Goal: Task Accomplishment & Management: Use online tool/utility

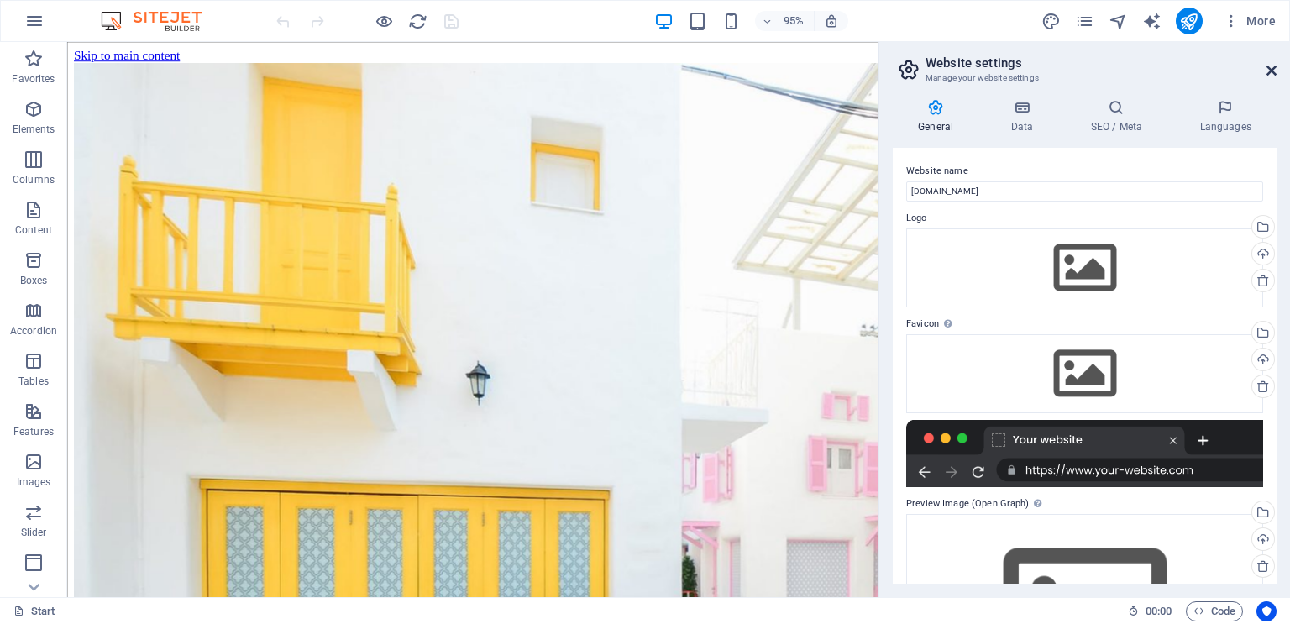
click at [1266, 71] on icon at bounding box center [1271, 70] width 10 height 13
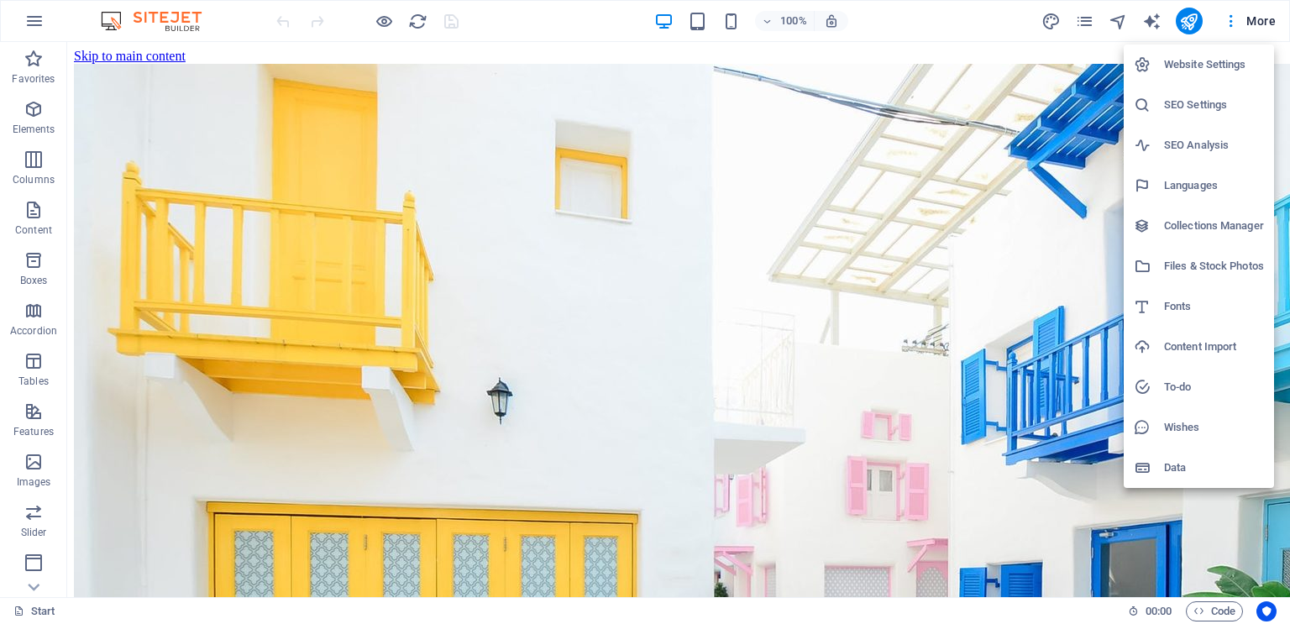
click at [1197, 191] on h6 "Languages" at bounding box center [1214, 185] width 100 height 20
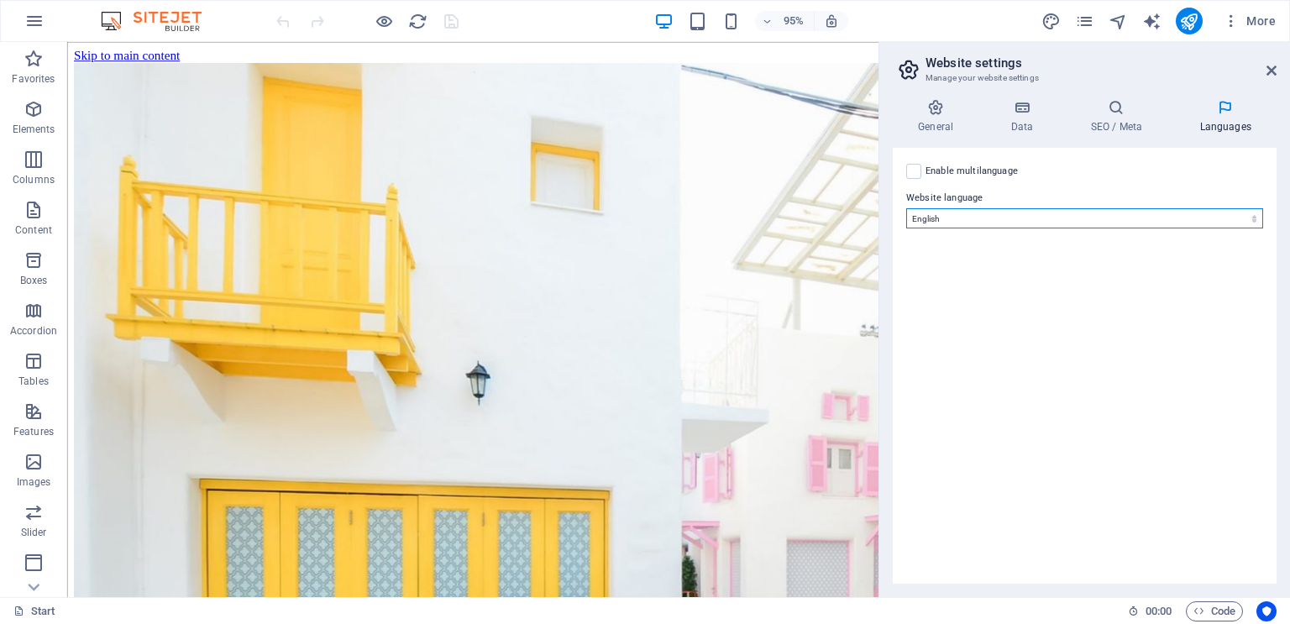
click at [971, 215] on select "Abkhazian Afar Afrikaans Akan Albanian Amharic Arabic Aragonese Armenian Assame…" at bounding box center [1084, 218] width 357 height 20
select select "42"
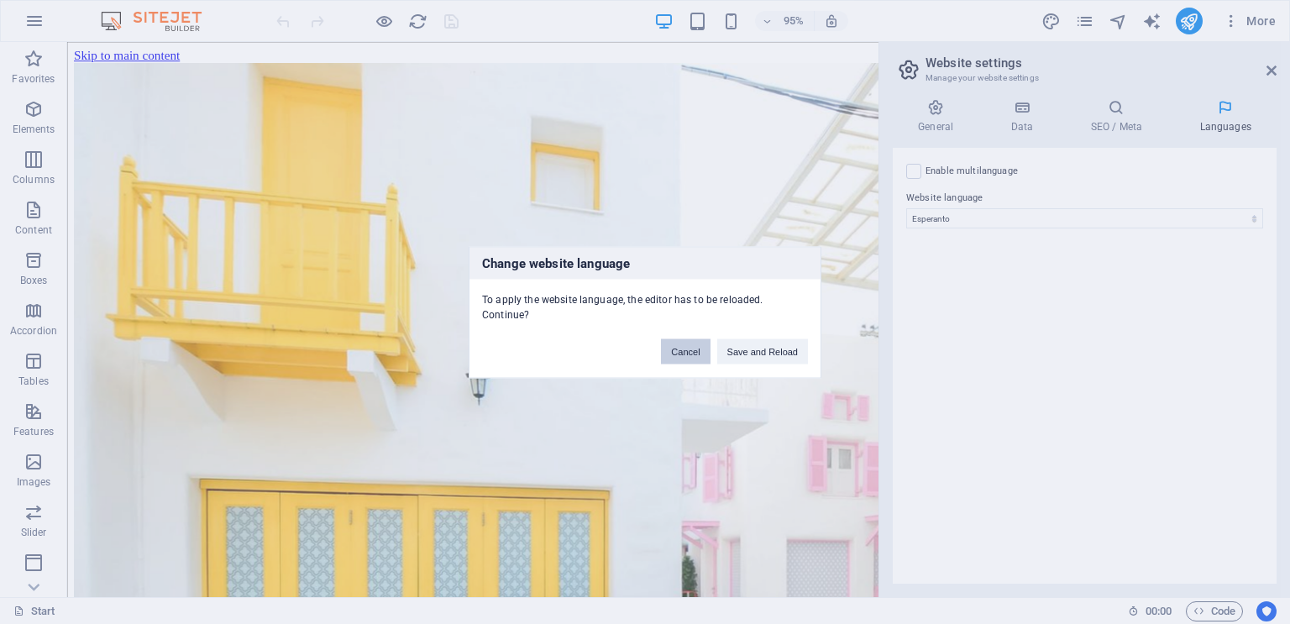
click at [681, 341] on button "Cancel" at bounding box center [685, 350] width 49 height 25
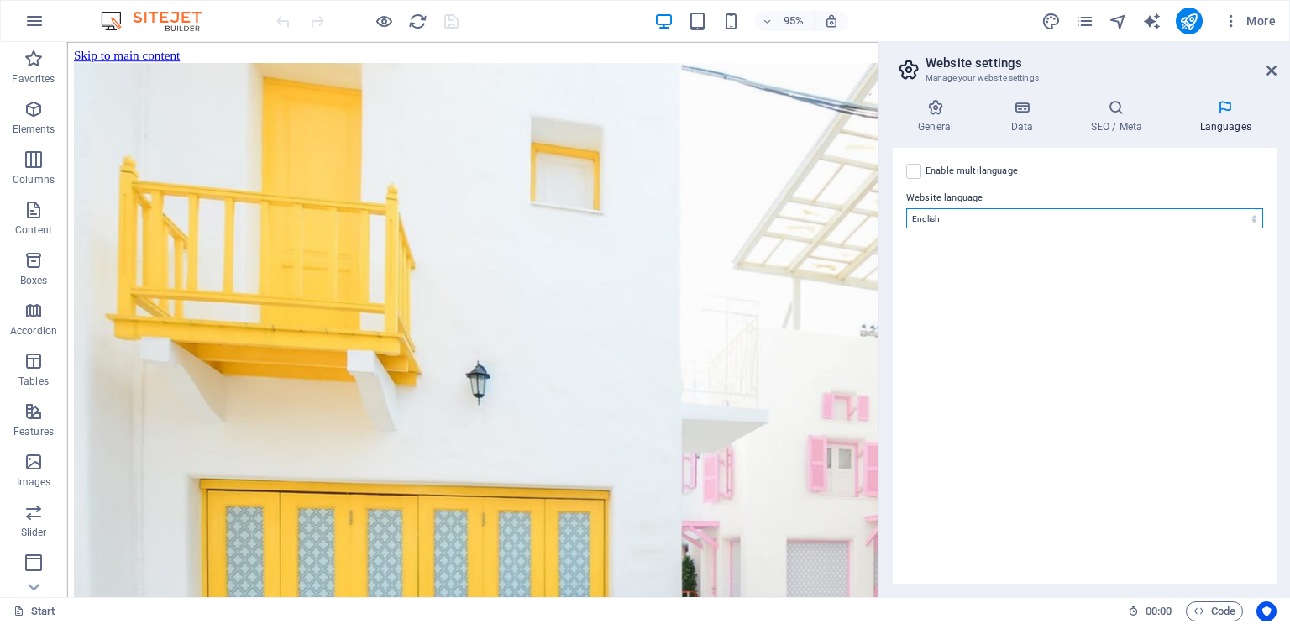
select select "148"
click at [906, 208] on select "Abkhazian Afar Afrikaans Akan Albanian Amharic Arabic Aragonese Armenian Assame…" at bounding box center [1084, 218] width 357 height 20
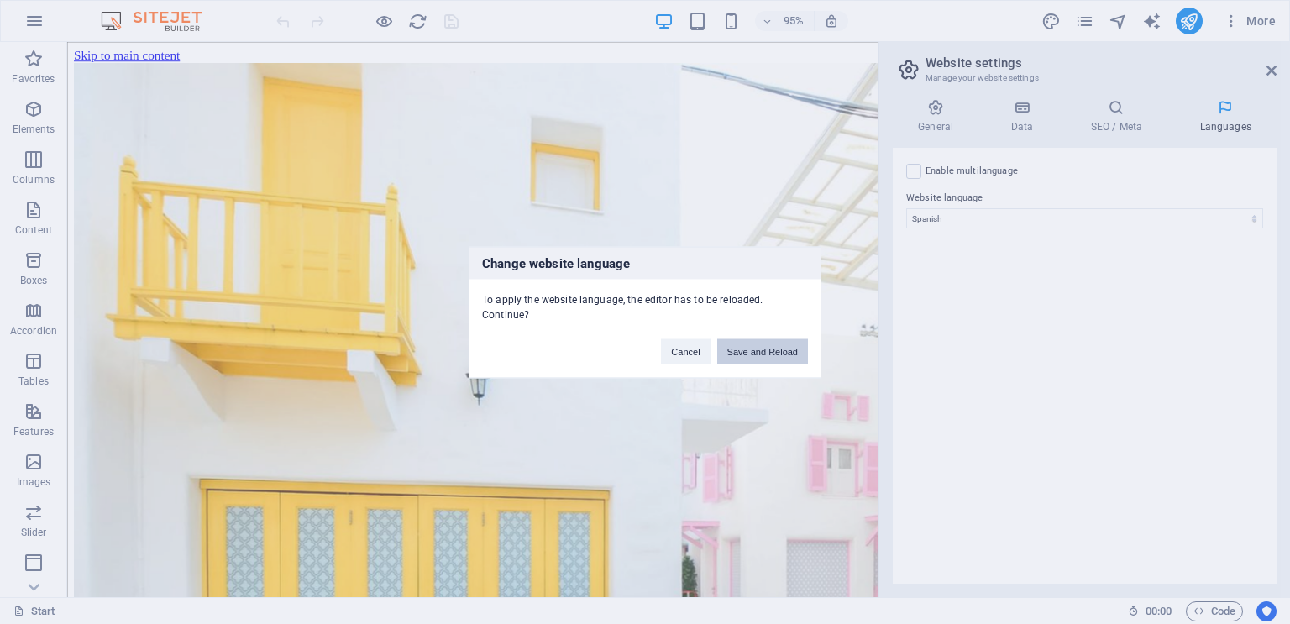
click at [737, 347] on button "Save and Reload" at bounding box center [762, 350] width 91 height 25
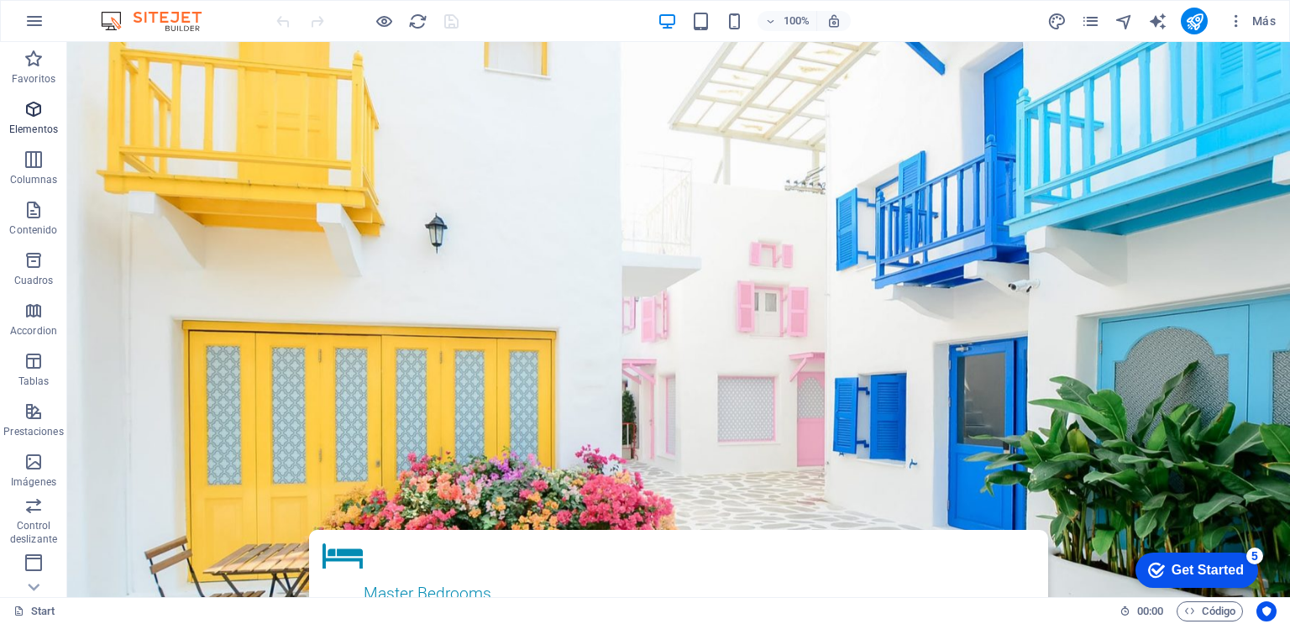
click at [29, 110] on icon "button" at bounding box center [34, 109] width 20 height 20
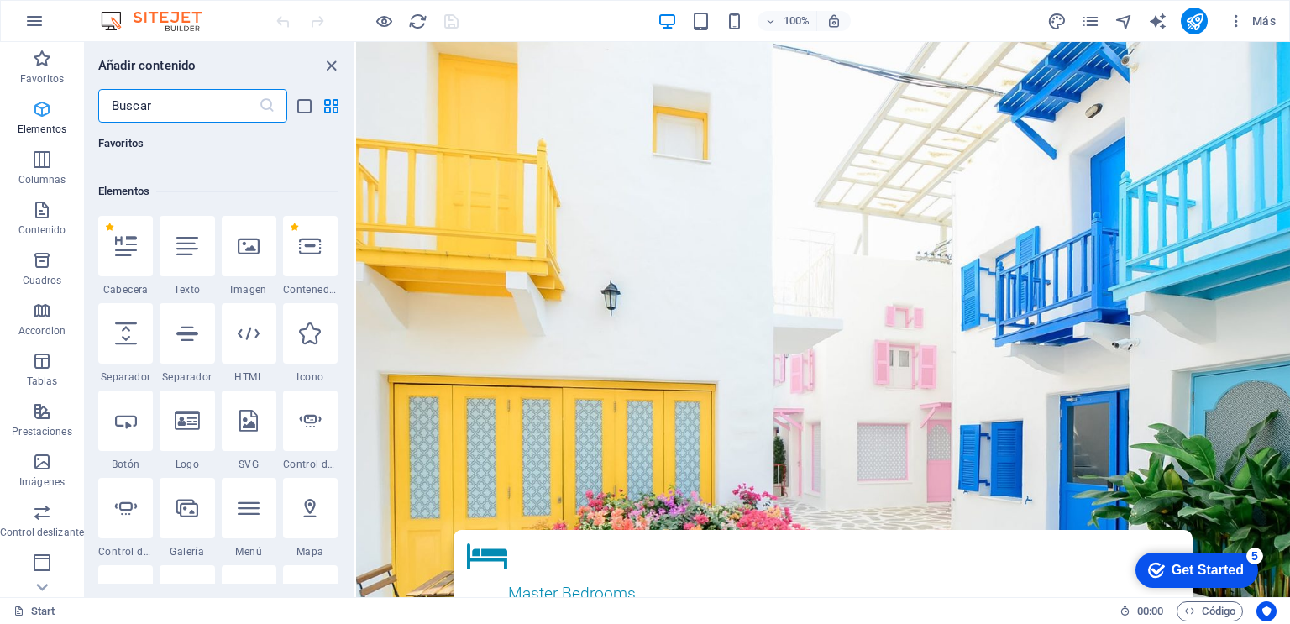
scroll to position [316, 0]
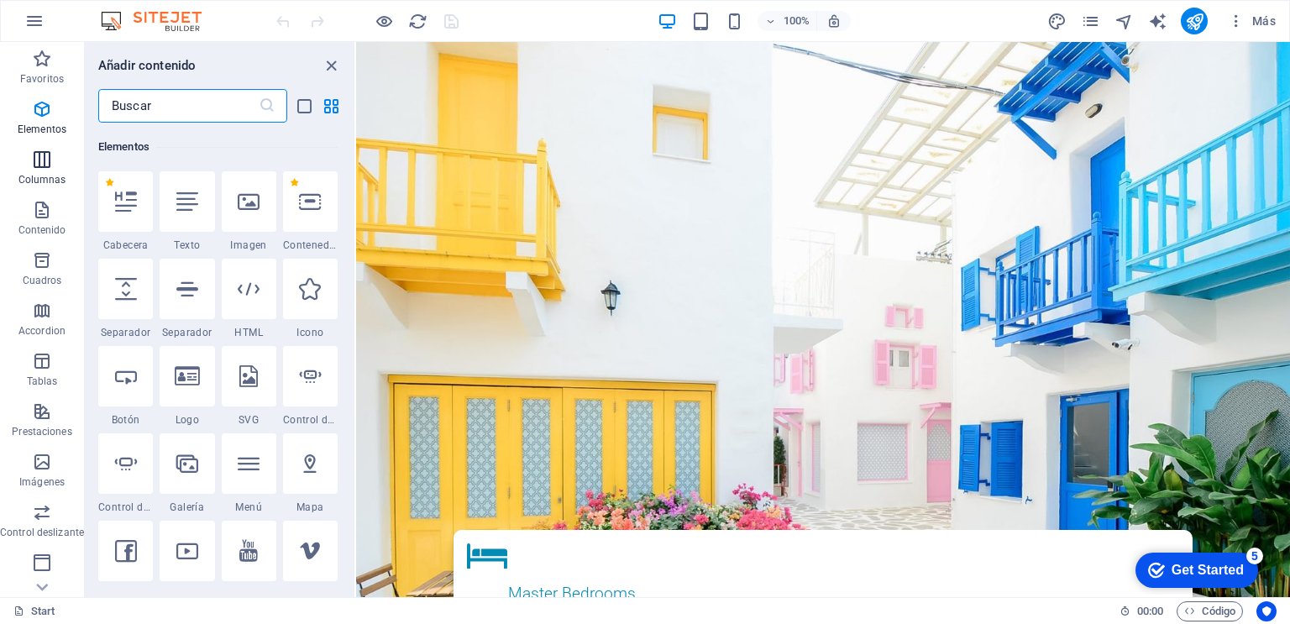
click at [44, 164] on icon "button" at bounding box center [42, 159] width 20 height 20
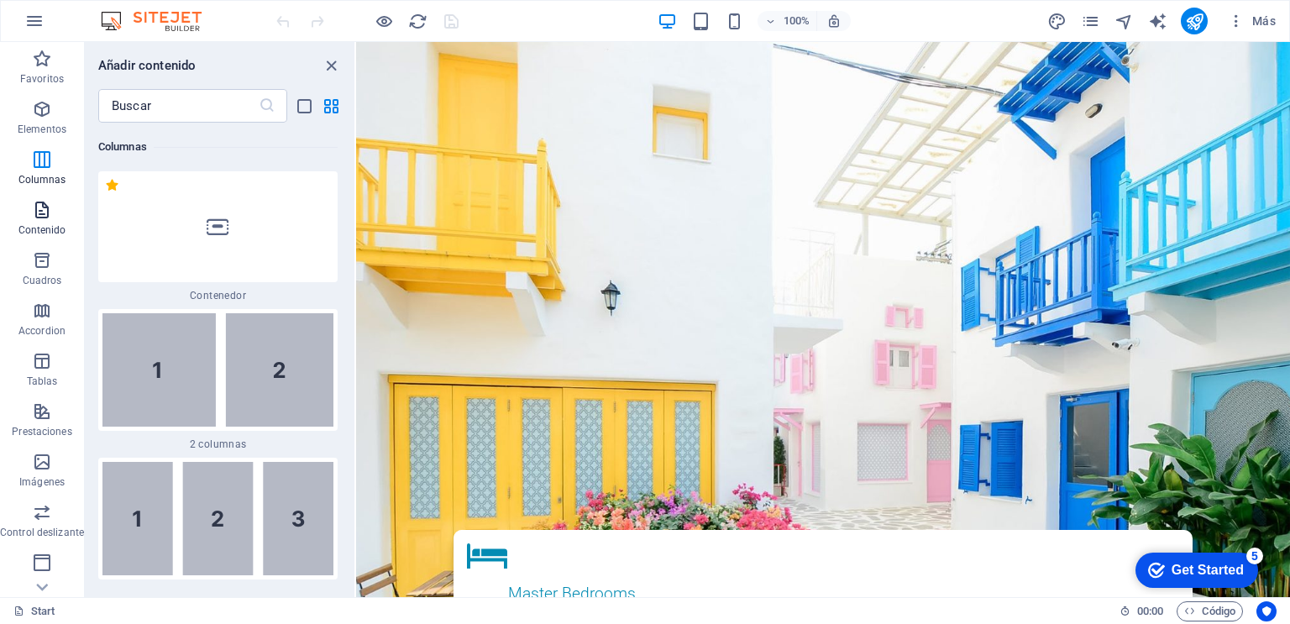
click at [44, 217] on icon "button" at bounding box center [42, 210] width 20 height 20
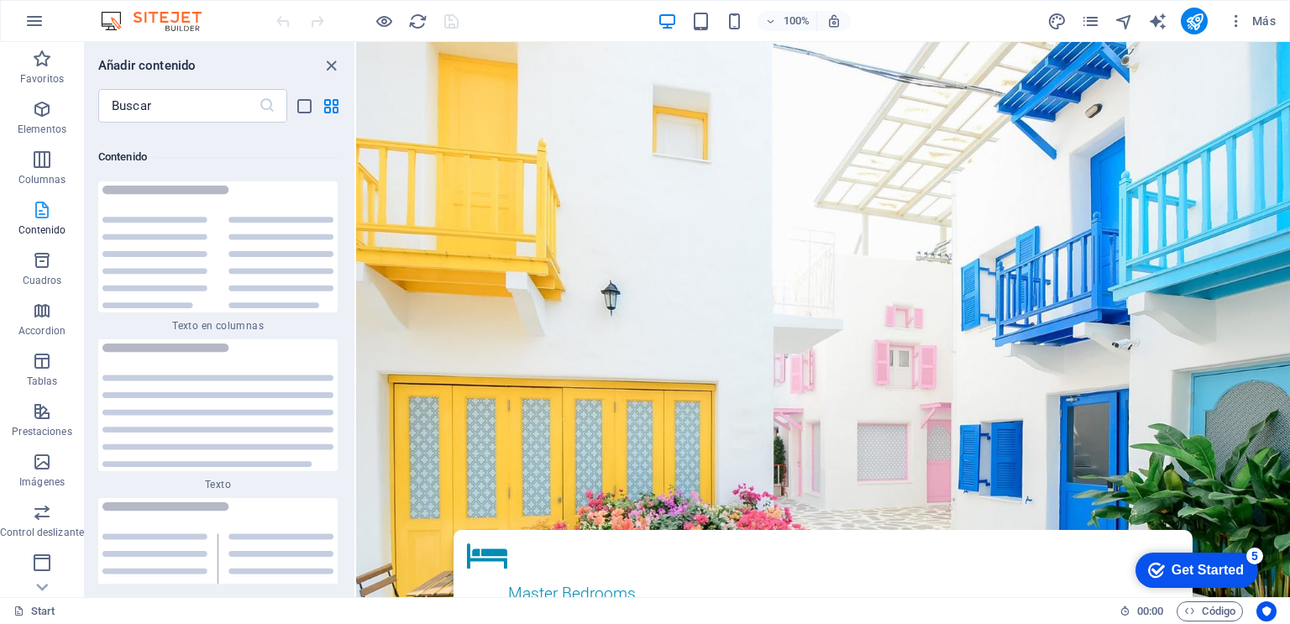
scroll to position [5689, 0]
click at [39, 270] on span "Cuadros" at bounding box center [42, 270] width 84 height 40
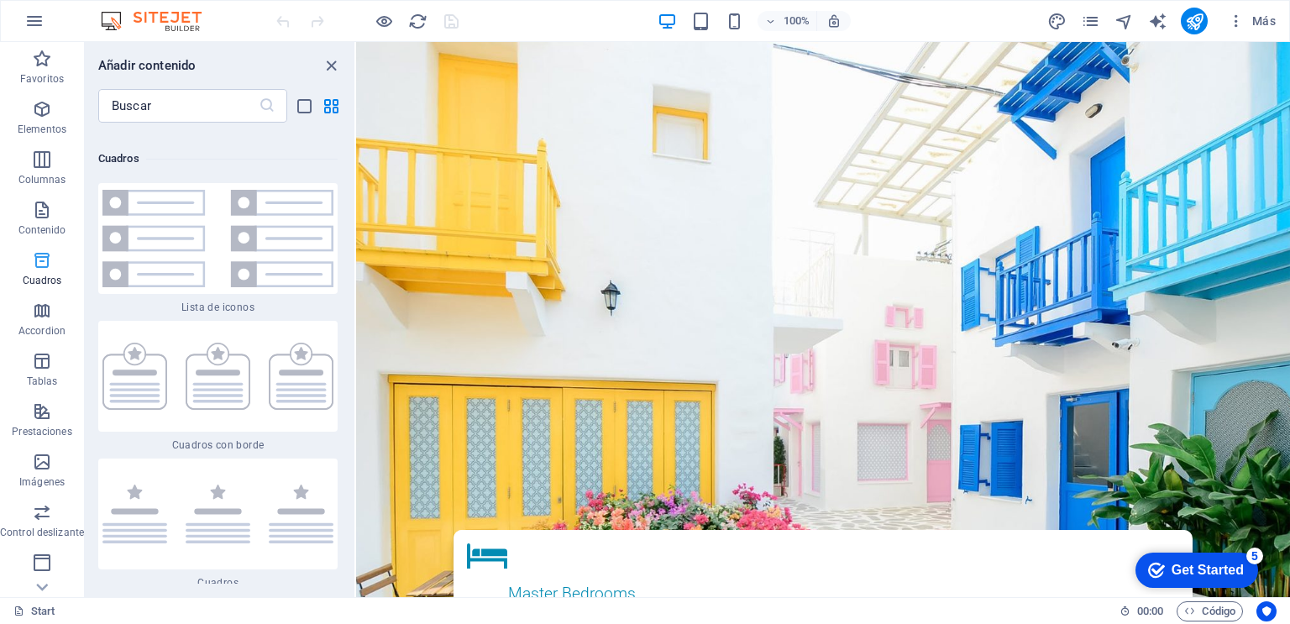
scroll to position [9074, 0]
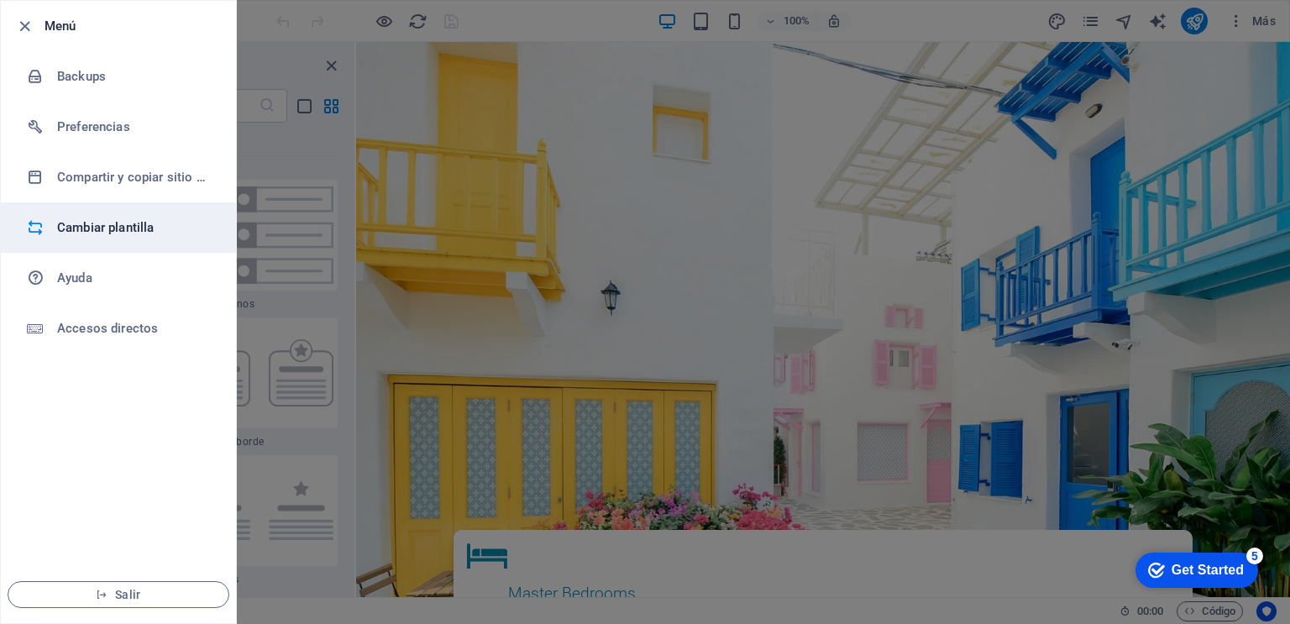
click at [103, 225] on h6 "Cambiar plantilla" at bounding box center [134, 227] width 155 height 20
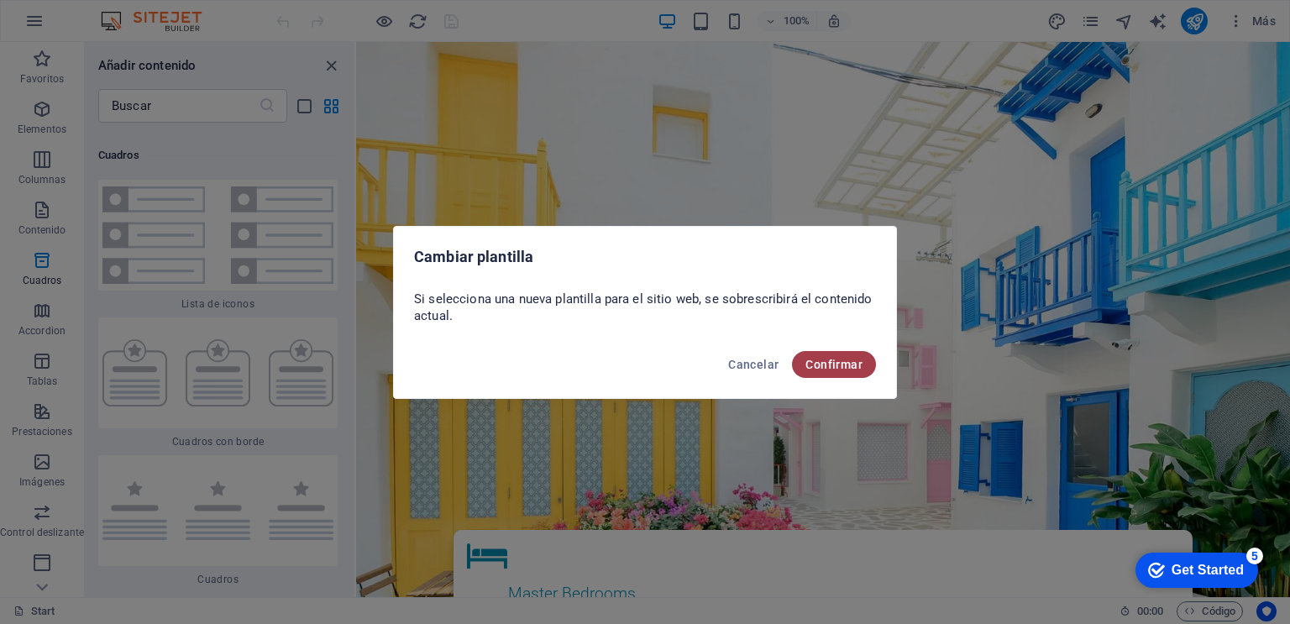
click at [830, 360] on span "Confirmar" at bounding box center [833, 364] width 57 height 13
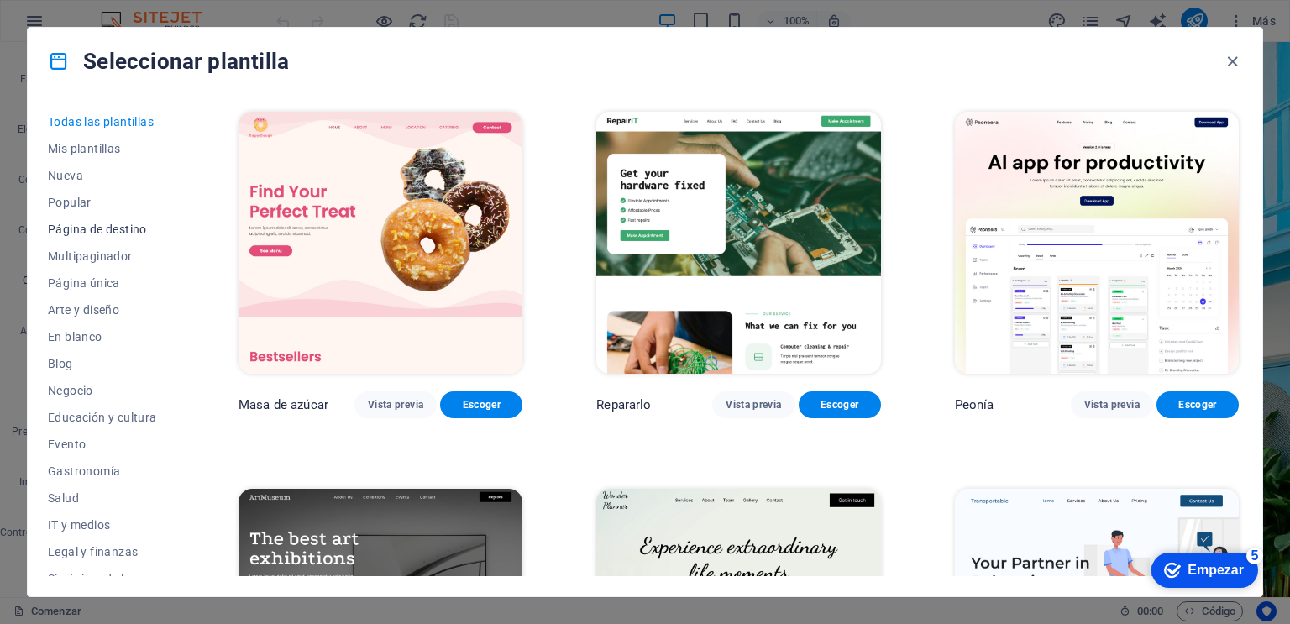
click at [137, 235] on font "Página de destino" at bounding box center [97, 228] width 99 height 13
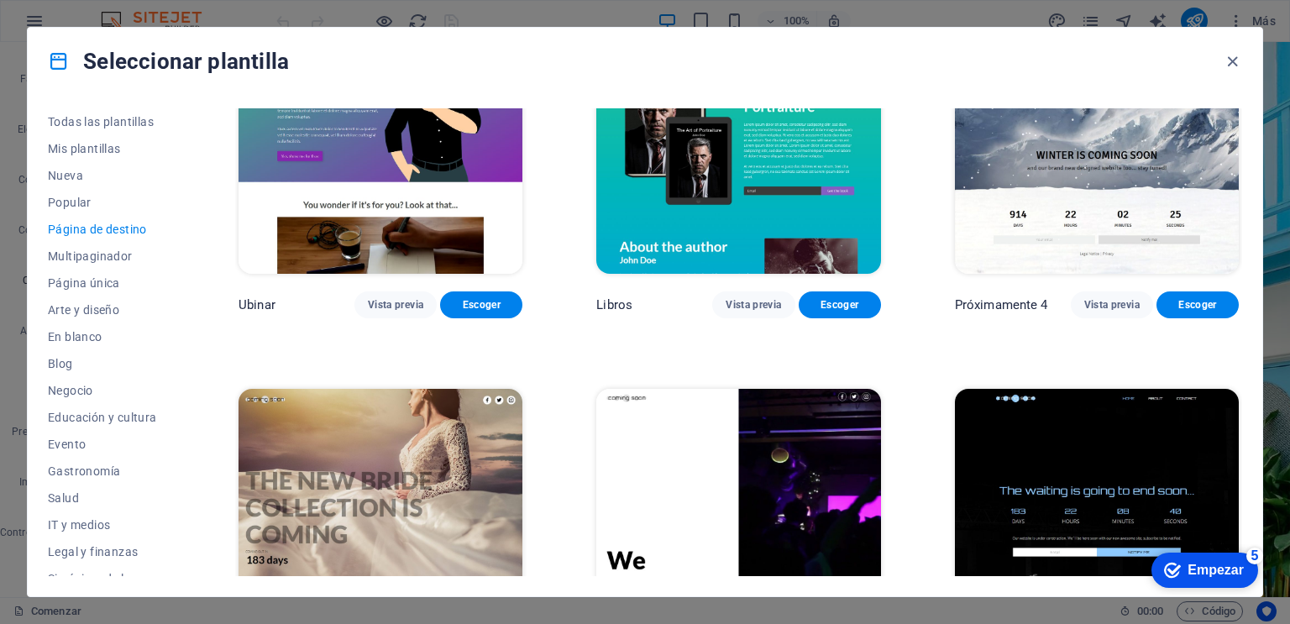
scroll to position [2856, 0]
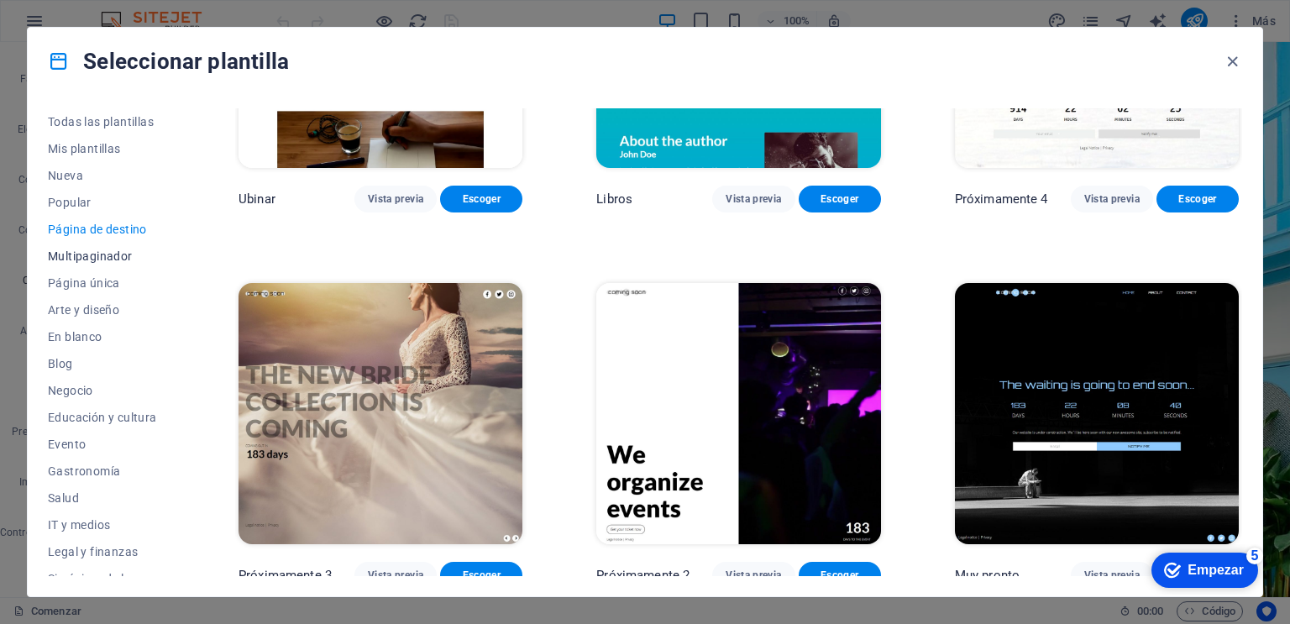
click at [94, 258] on font "Multipaginador" at bounding box center [90, 255] width 85 height 13
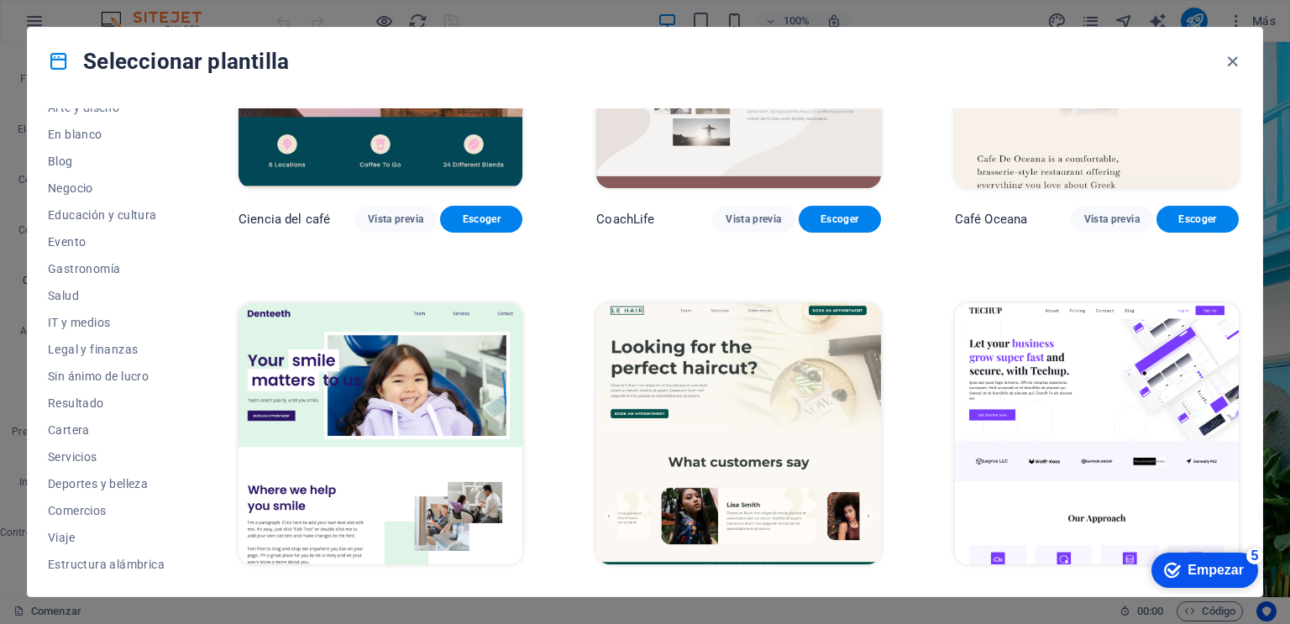
scroll to position [203, 0]
click at [120, 561] on font "Estructura alámbrica" at bounding box center [106, 563] width 117 height 13
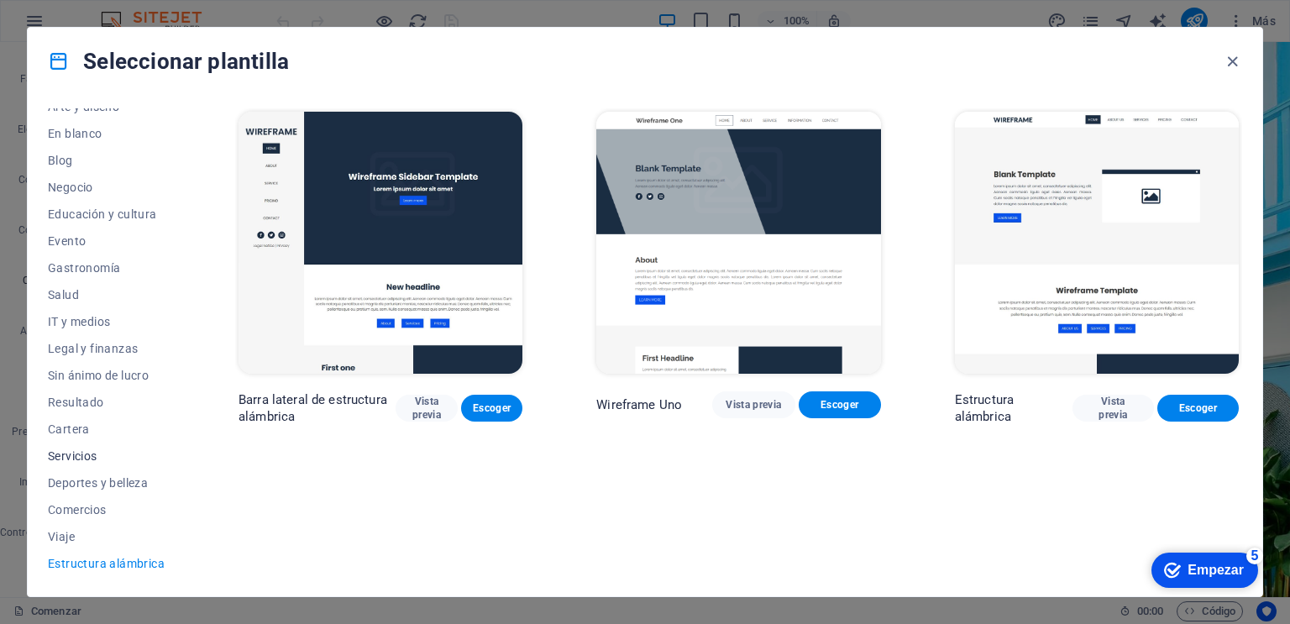
click at [64, 458] on span "Servicios" at bounding box center [106, 455] width 117 height 13
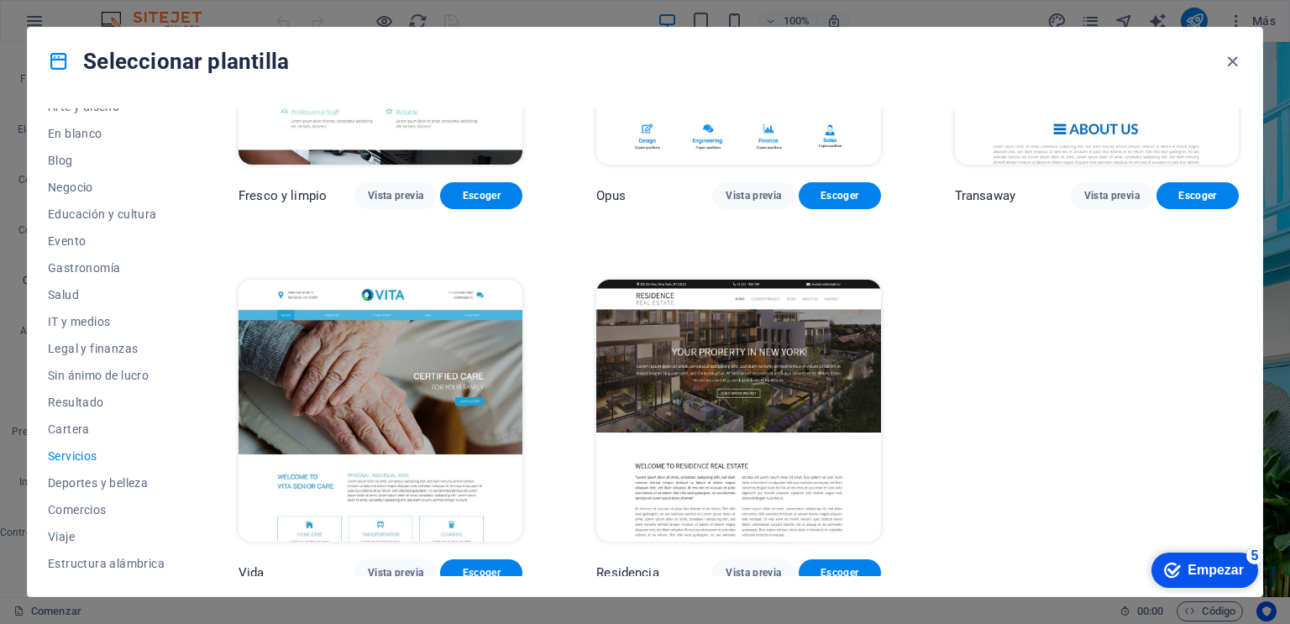
scroll to position [1961, 0]
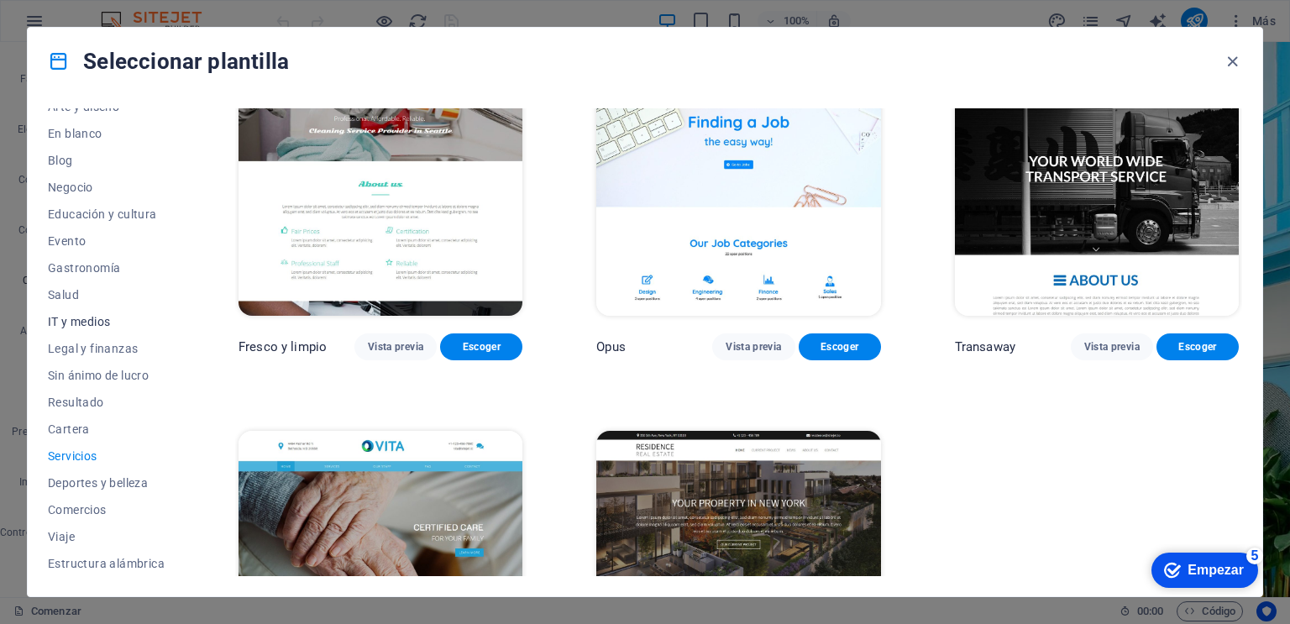
click at [85, 321] on span "IT y medios" at bounding box center [106, 321] width 117 height 13
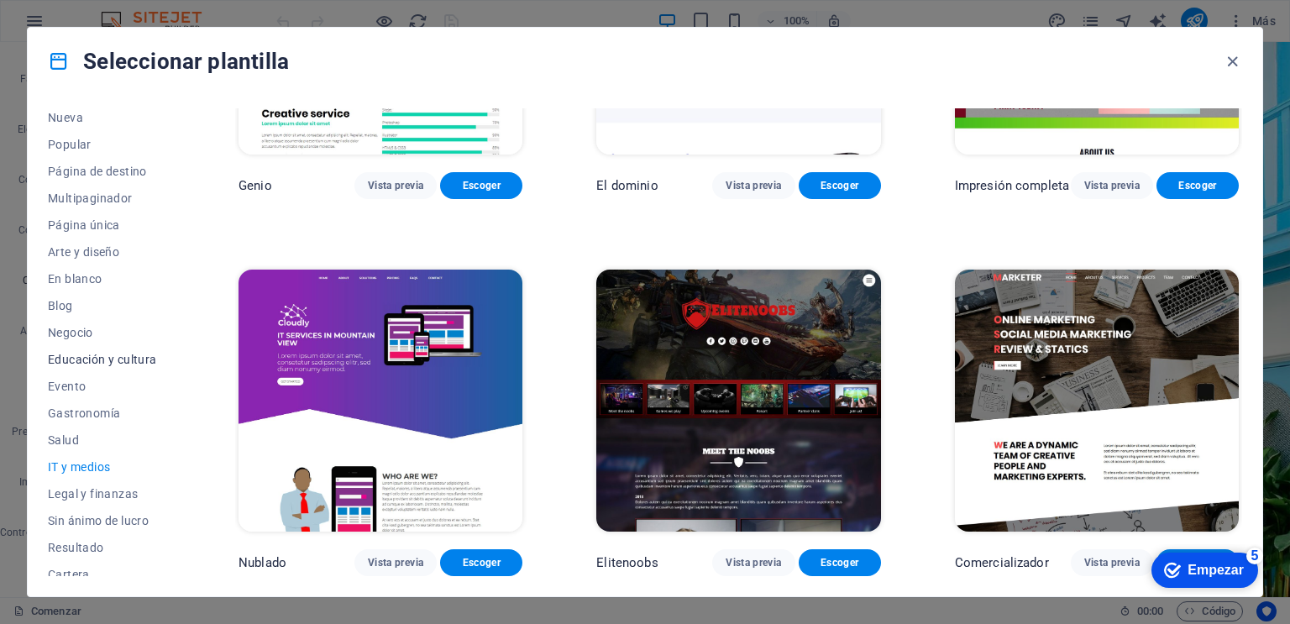
scroll to position [0, 0]
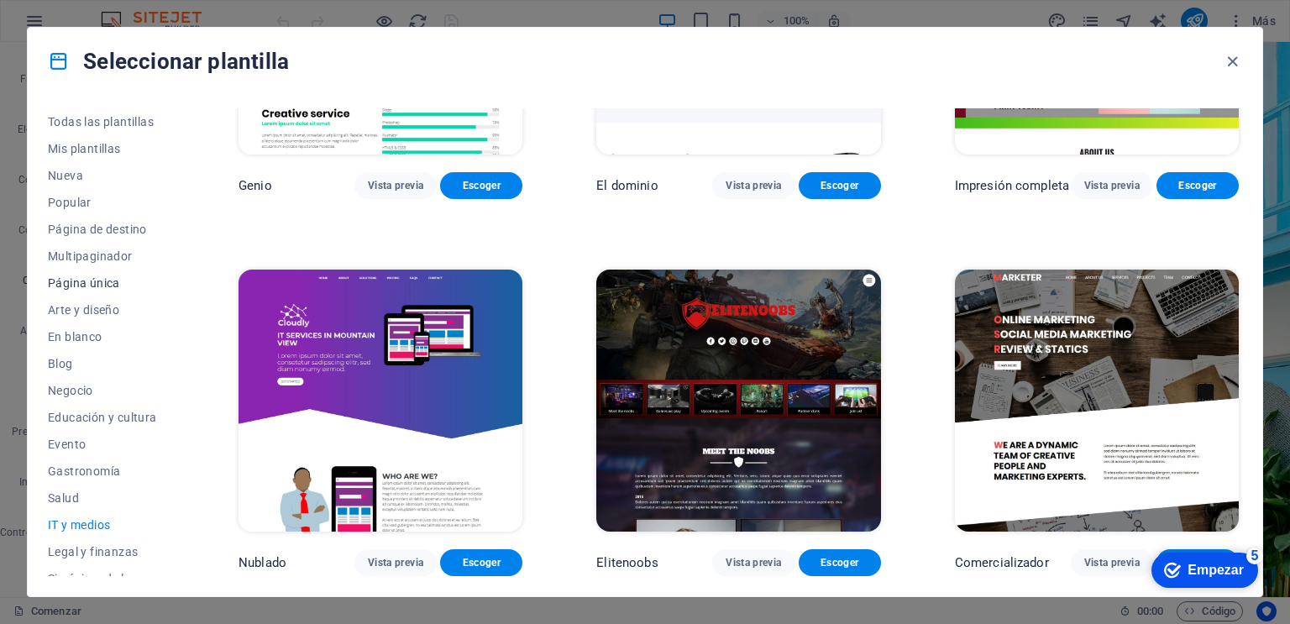
click at [81, 284] on font "Página única" at bounding box center [84, 282] width 72 height 13
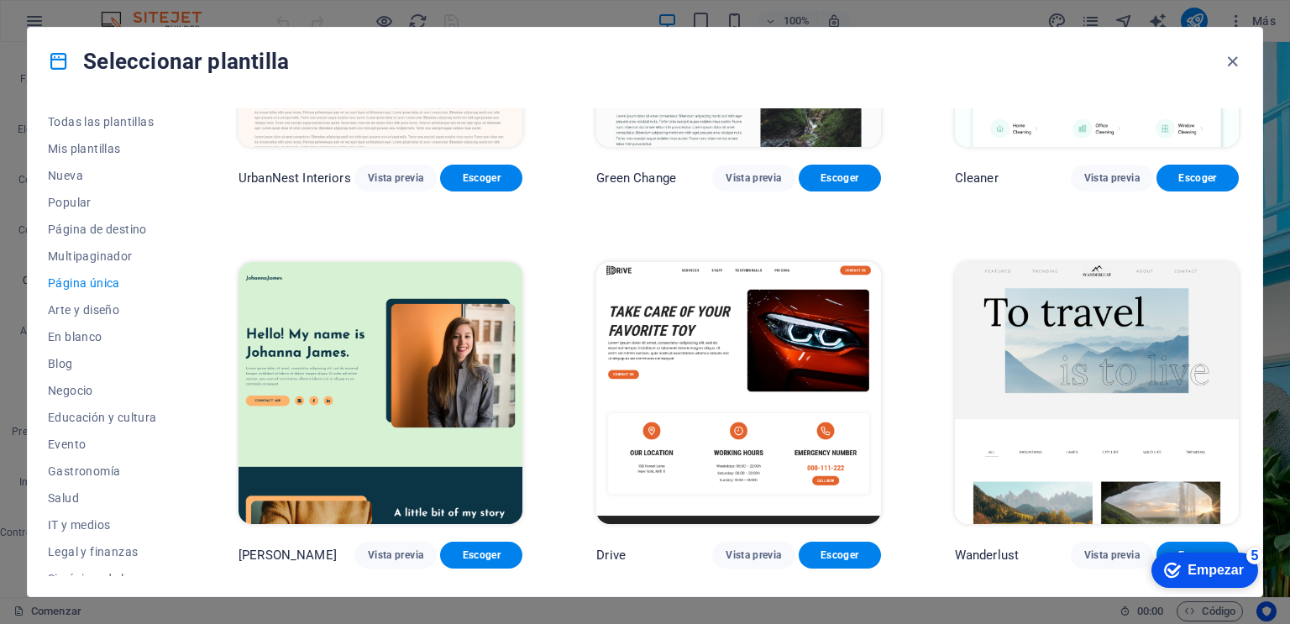
scroll to position [1961, 0]
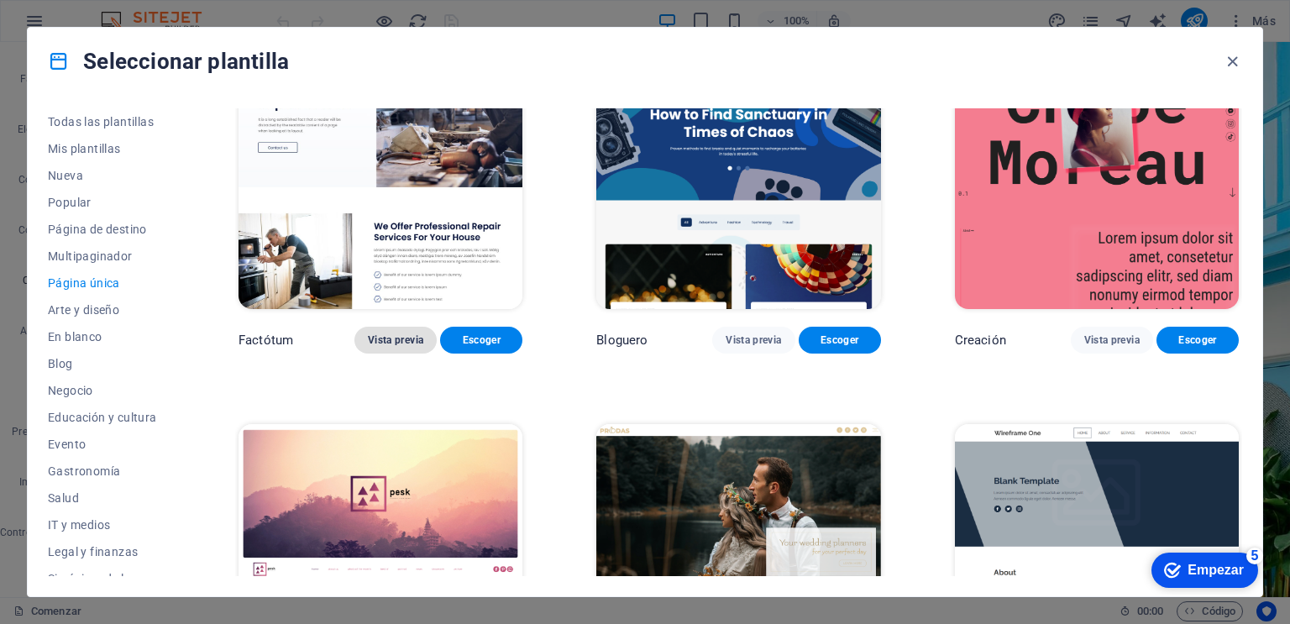
click at [402, 334] on font "Vista previa" at bounding box center [395, 340] width 55 height 12
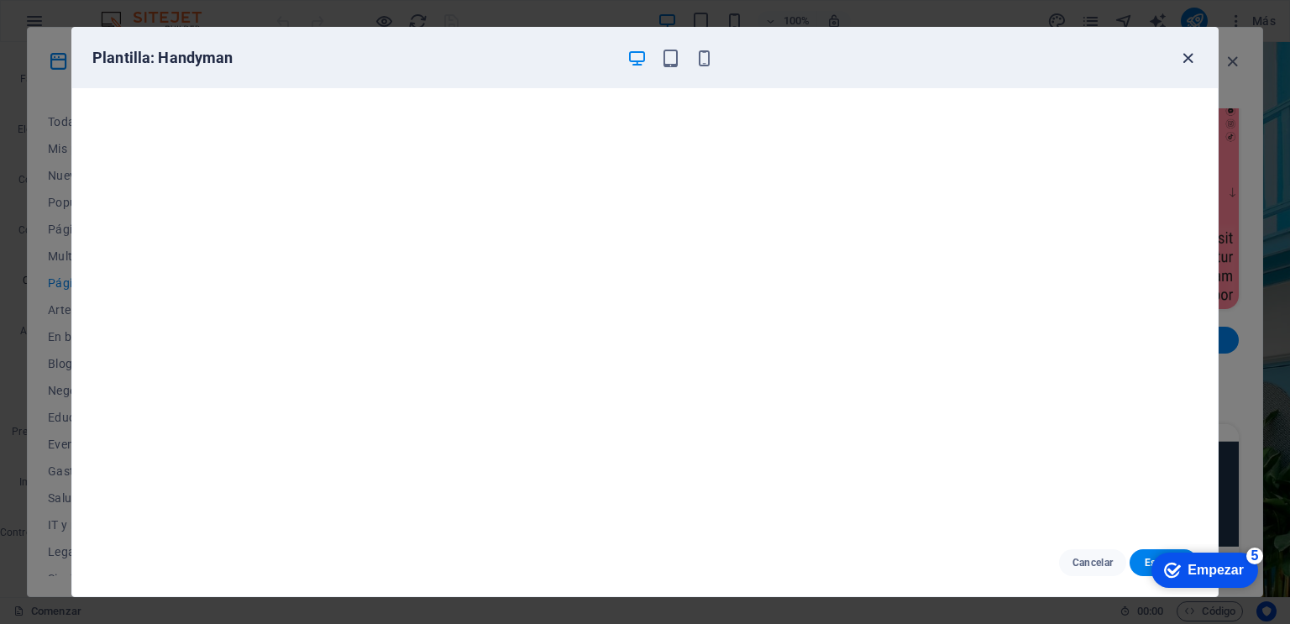
click at [1186, 60] on icon "button" at bounding box center [1187, 58] width 19 height 19
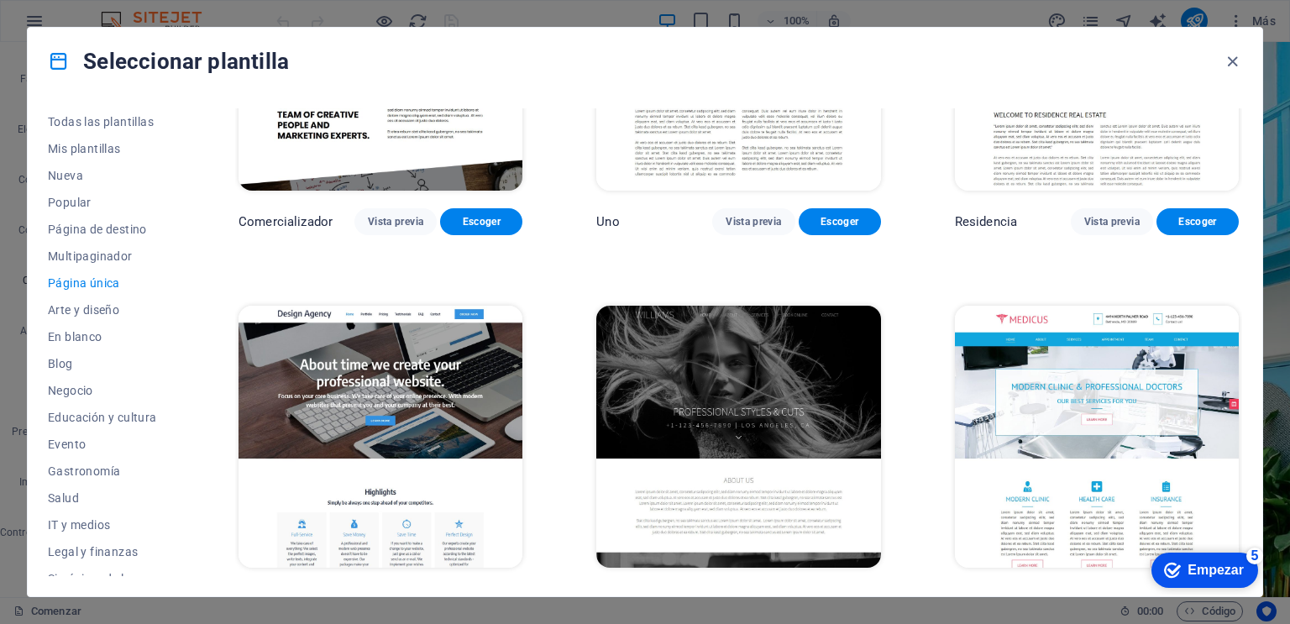
scroll to position [8046, 0]
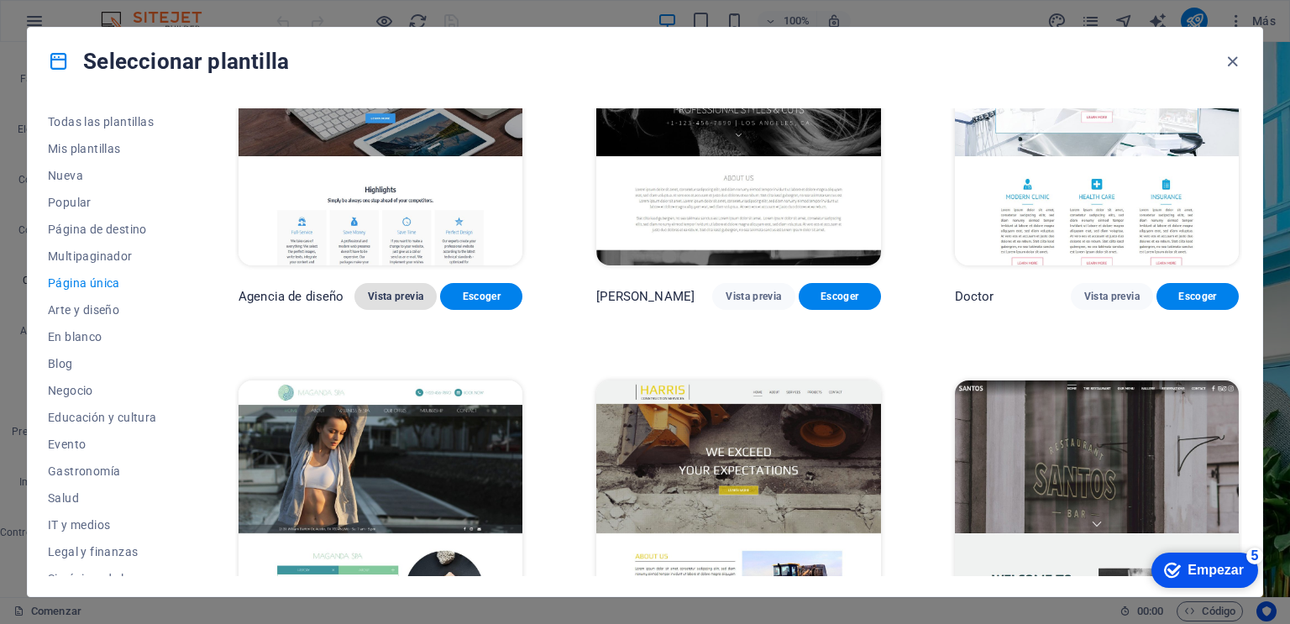
click at [386, 290] on font "Vista previa" at bounding box center [395, 296] width 55 height 12
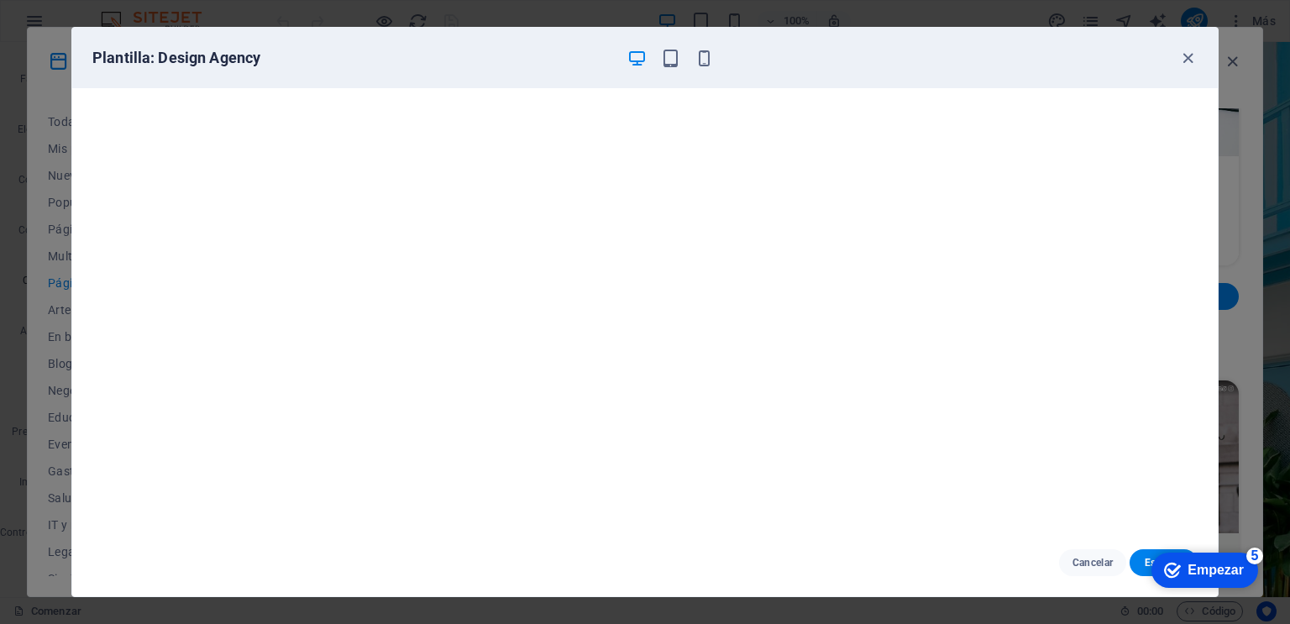
scroll to position [0, 0]
click at [1186, 64] on icon "button" at bounding box center [1187, 58] width 19 height 19
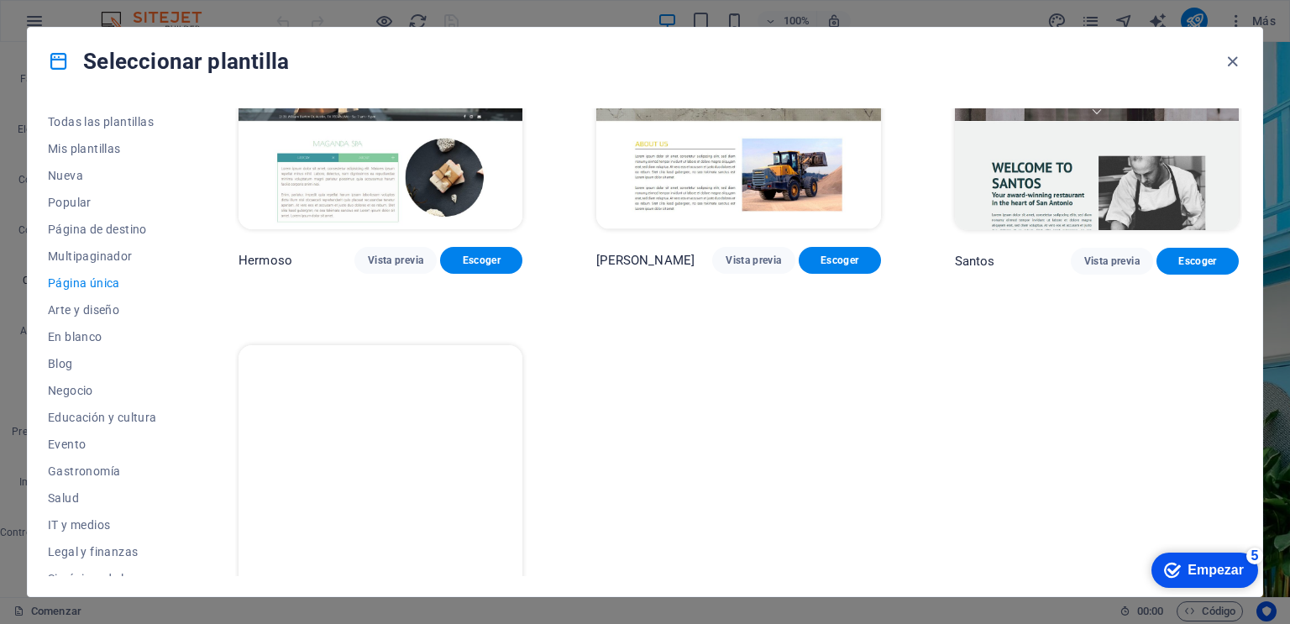
scroll to position [8500, 0]
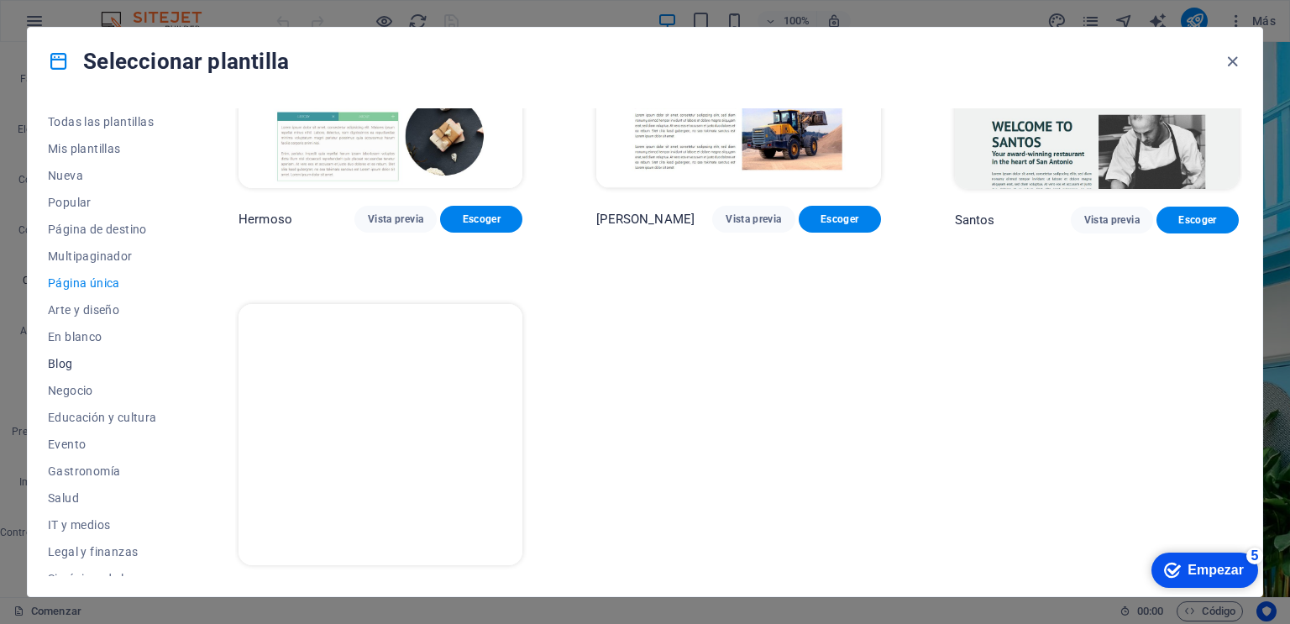
click at [62, 361] on font "Blog" at bounding box center [60, 363] width 25 height 13
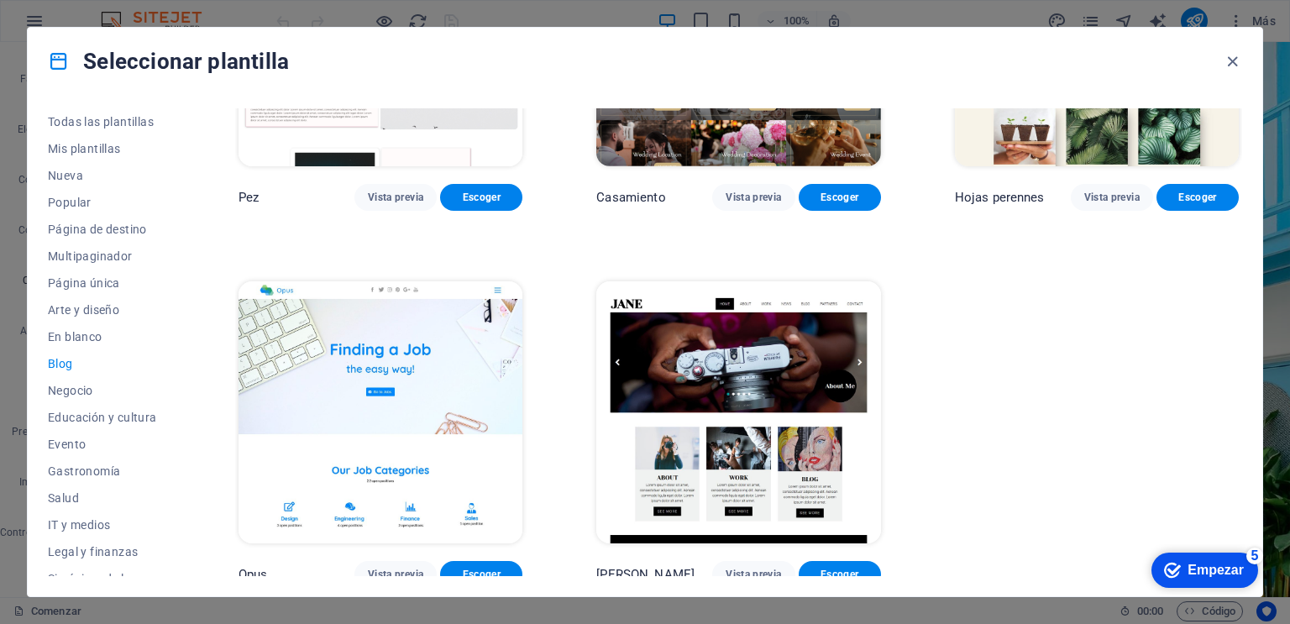
scroll to position [2481, 0]
click at [396, 568] on font "Vista previa" at bounding box center [395, 574] width 55 height 12
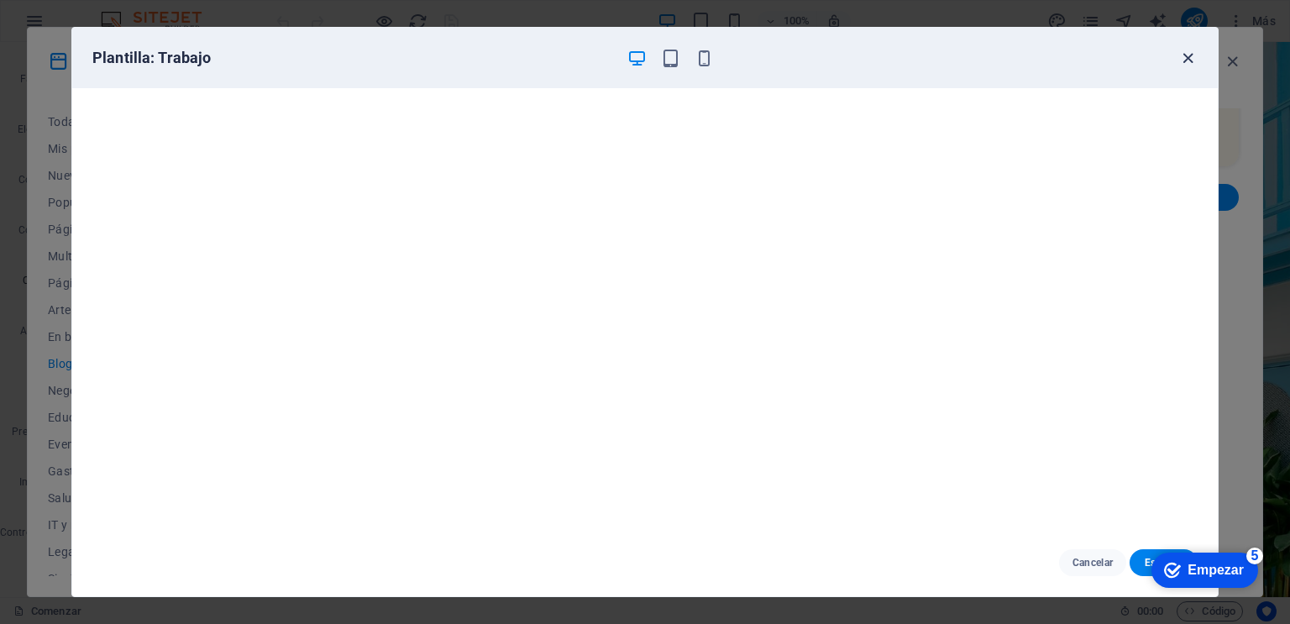
click at [1190, 60] on icon "button" at bounding box center [1187, 58] width 19 height 19
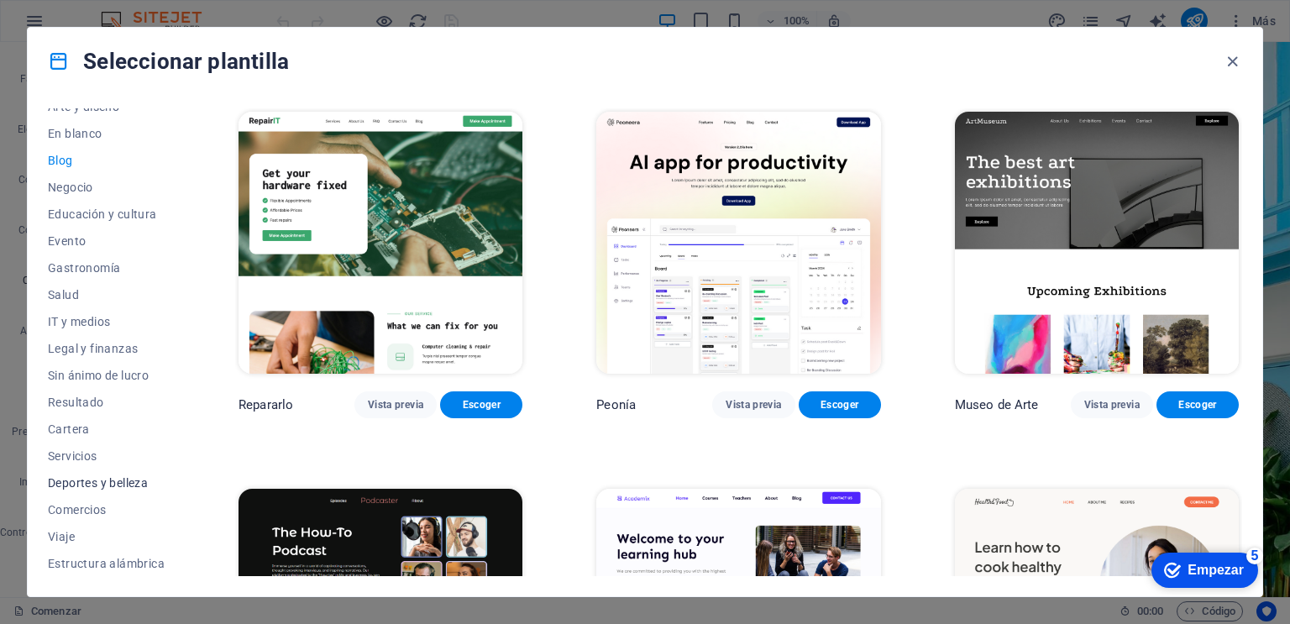
scroll to position [0, 0]
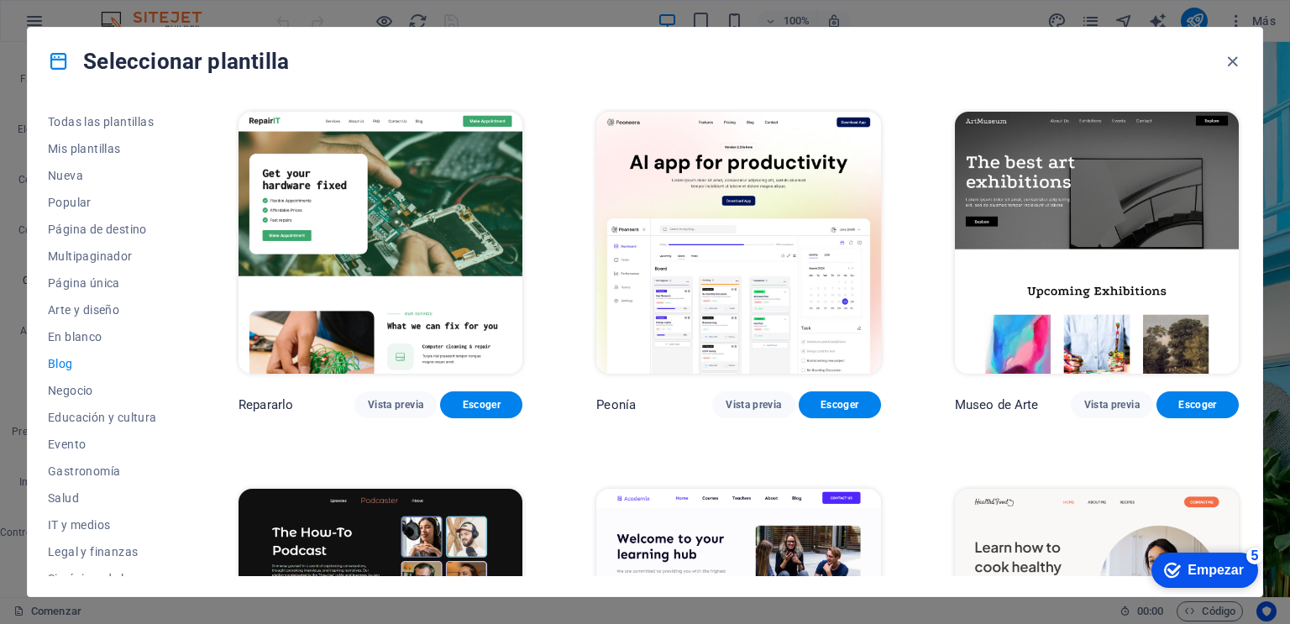
click at [59, 57] on icon at bounding box center [59, 61] width 22 height 22
click at [1222, 61] on icon "button" at bounding box center [1231, 61] width 19 height 19
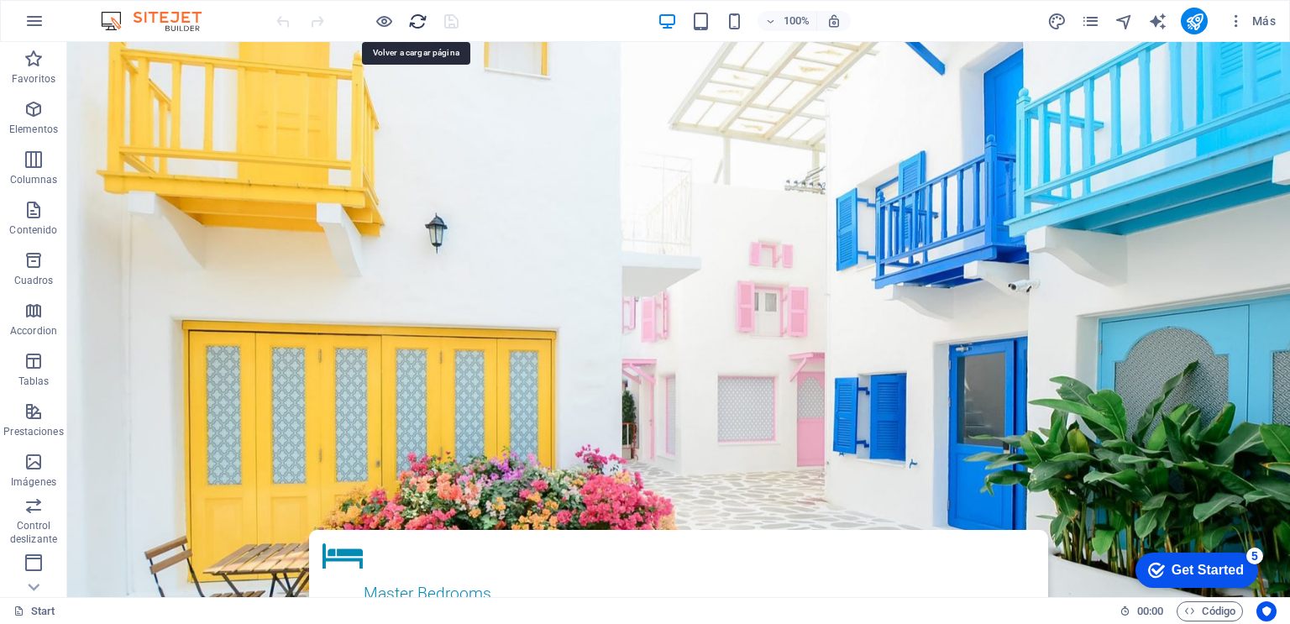
click at [418, 16] on icon "reload" at bounding box center [417, 21] width 19 height 19
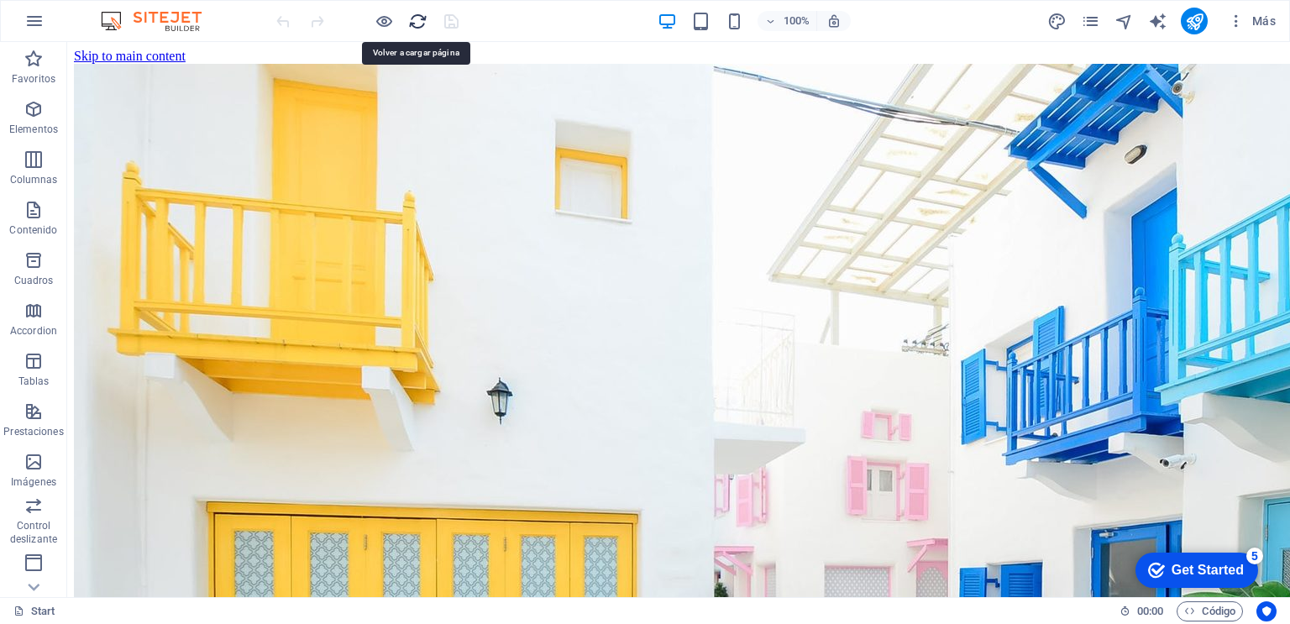
click at [417, 19] on icon "reload" at bounding box center [417, 21] width 19 height 19
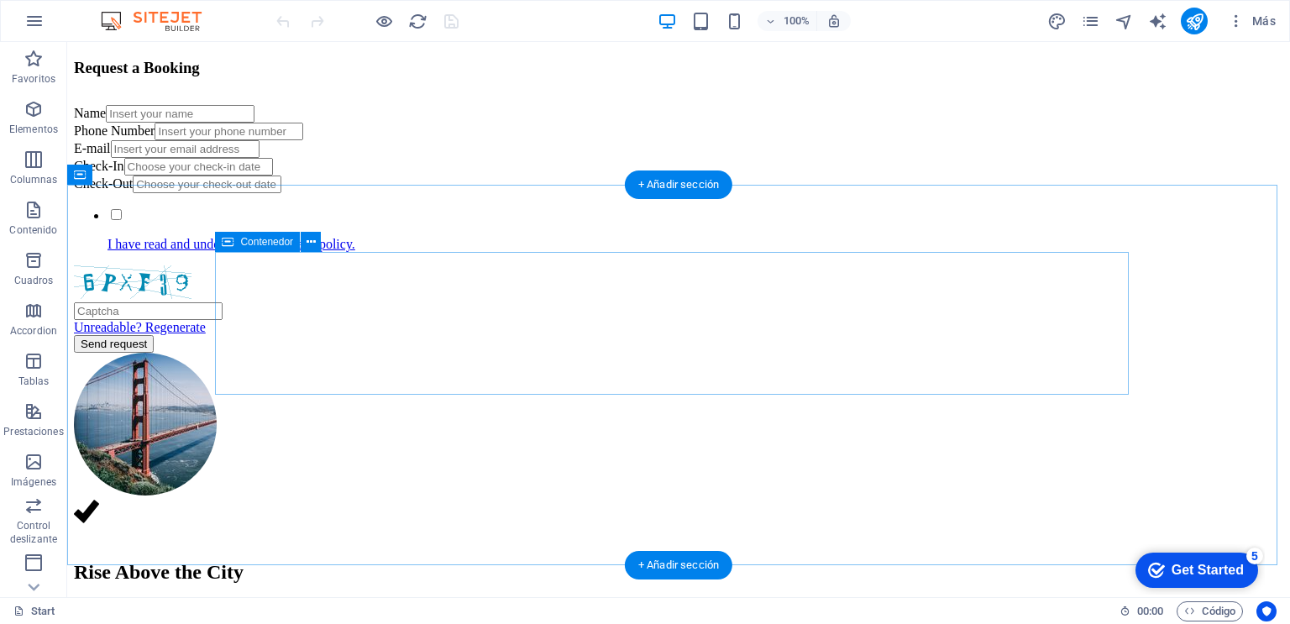
scroll to position [1360, 0]
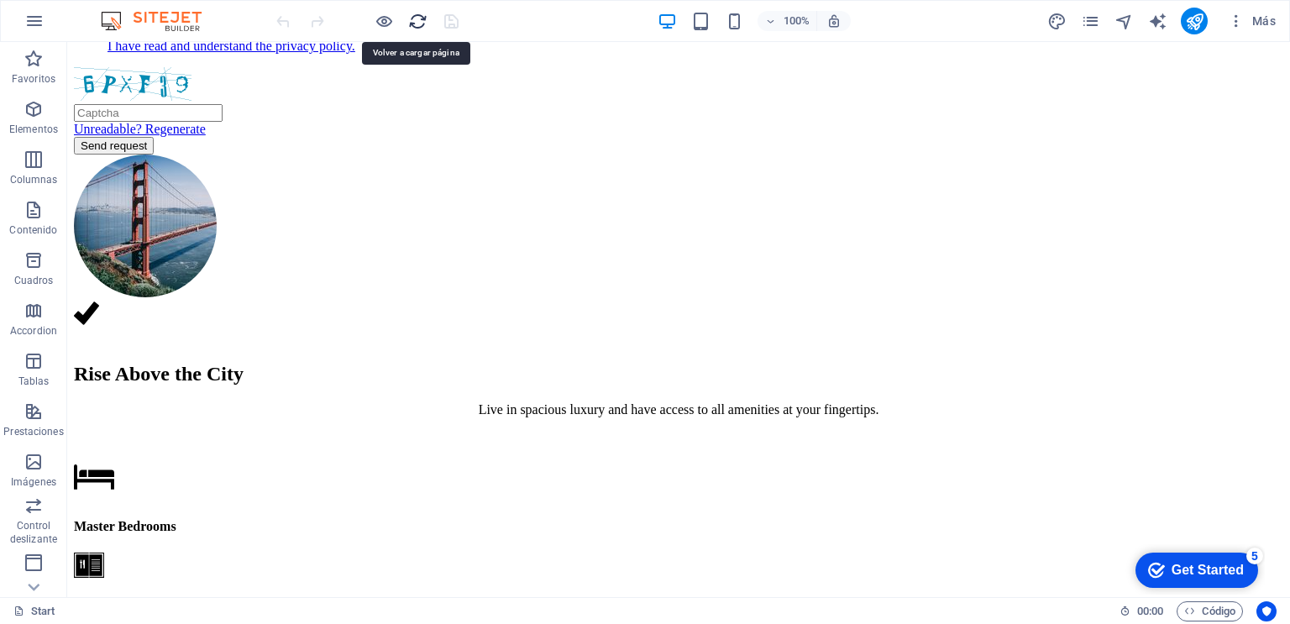
click at [411, 17] on icon "reload" at bounding box center [417, 21] width 19 height 19
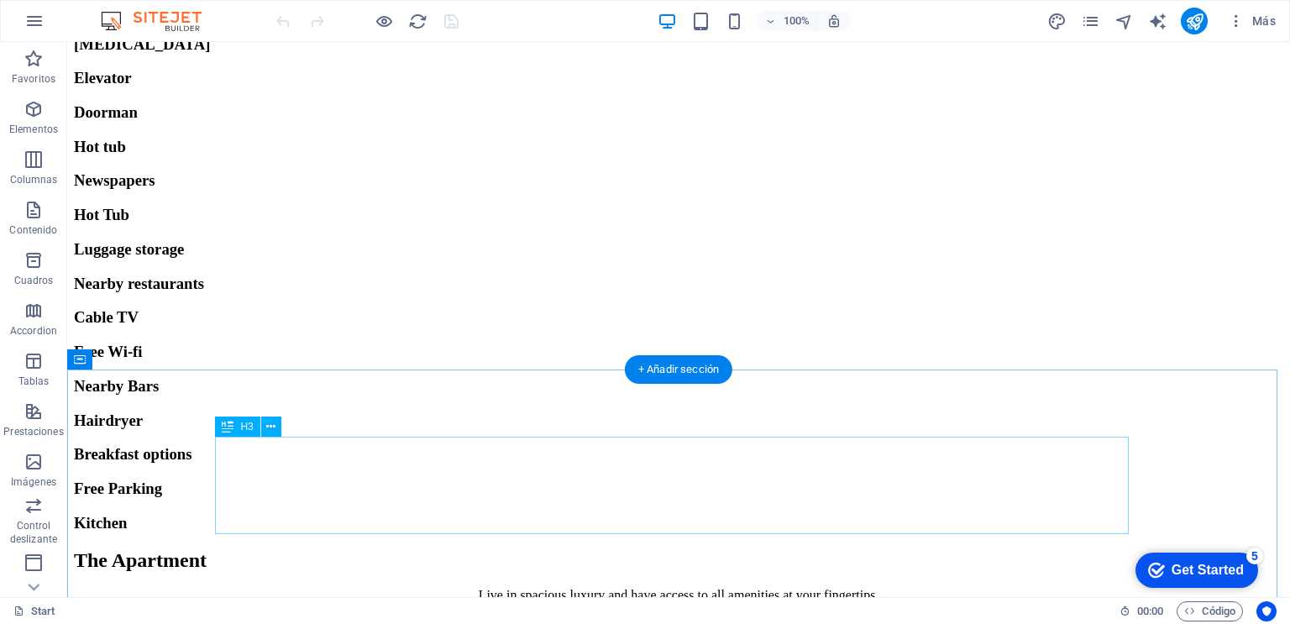
scroll to position [2871, 0]
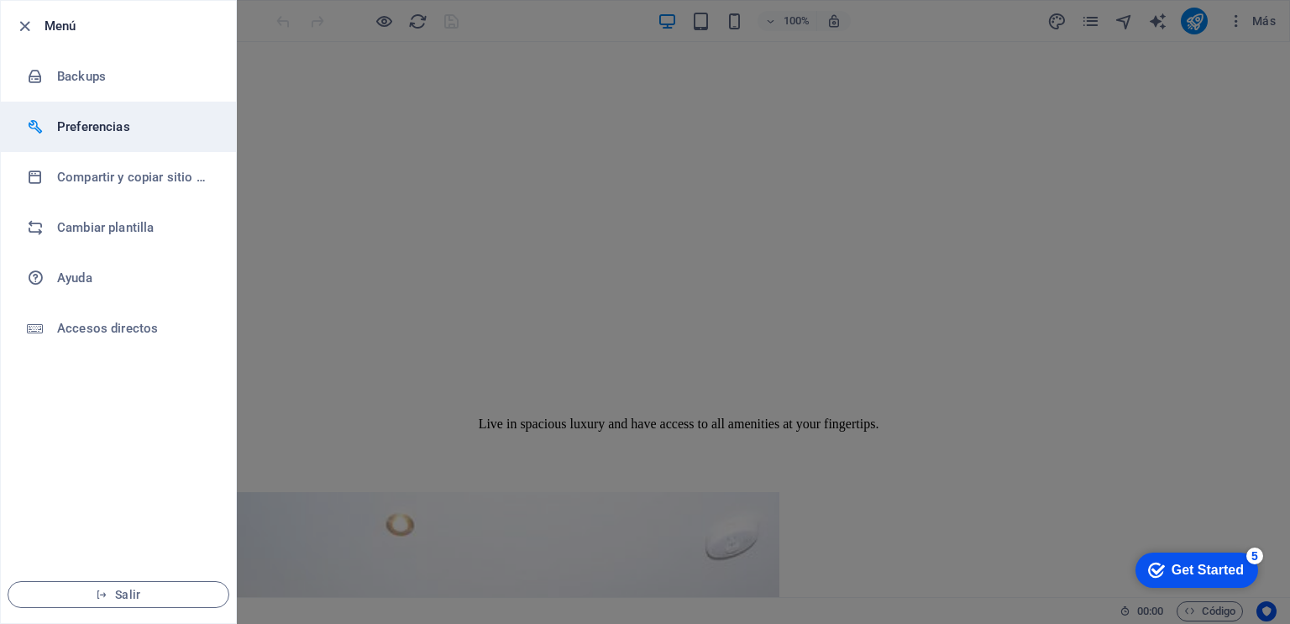
click at [106, 123] on h6 "Preferencias" at bounding box center [134, 127] width 155 height 20
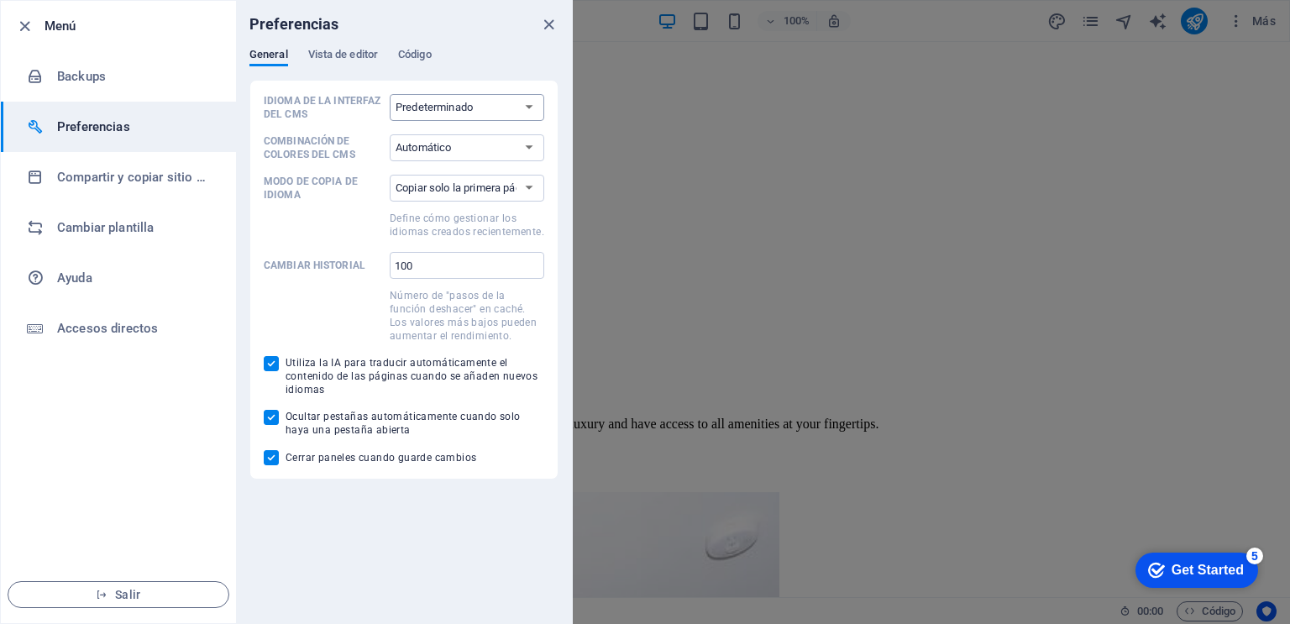
select select "es"
click at [390, 94] on select "Predeterminado Deutsch English Español Français Magyar Italiano Nederlands Pols…" at bounding box center [467, 107] width 154 height 27
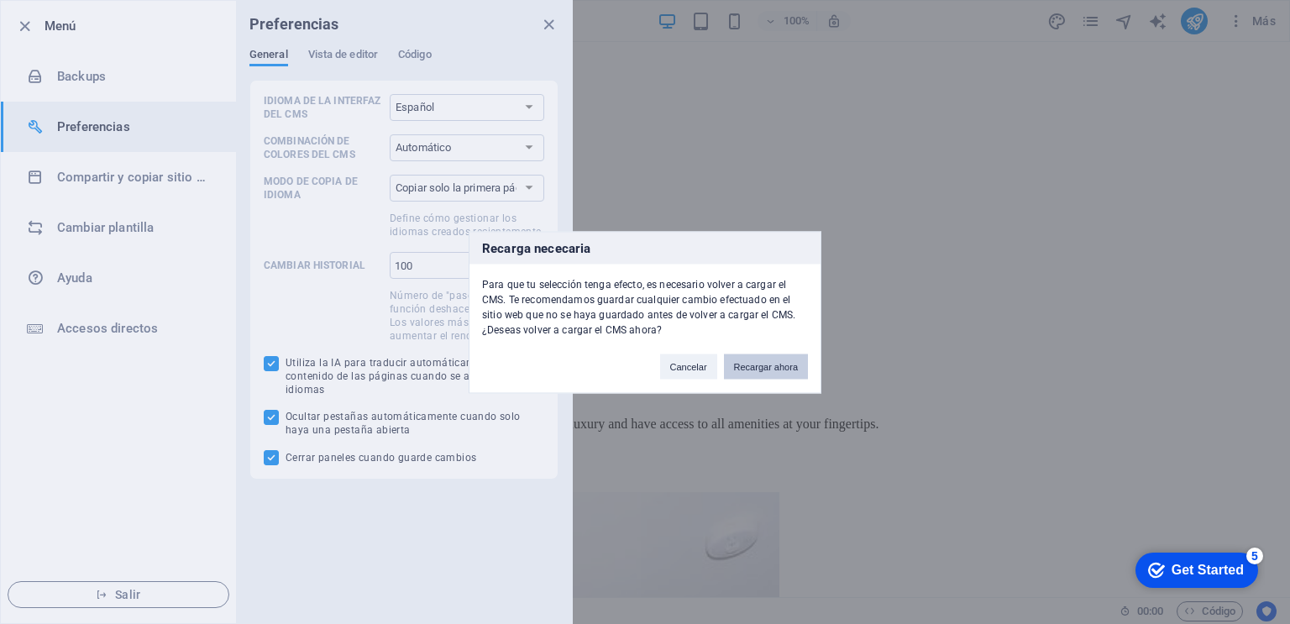
click at [788, 370] on button "Recargar ahora" at bounding box center [766, 365] width 84 height 25
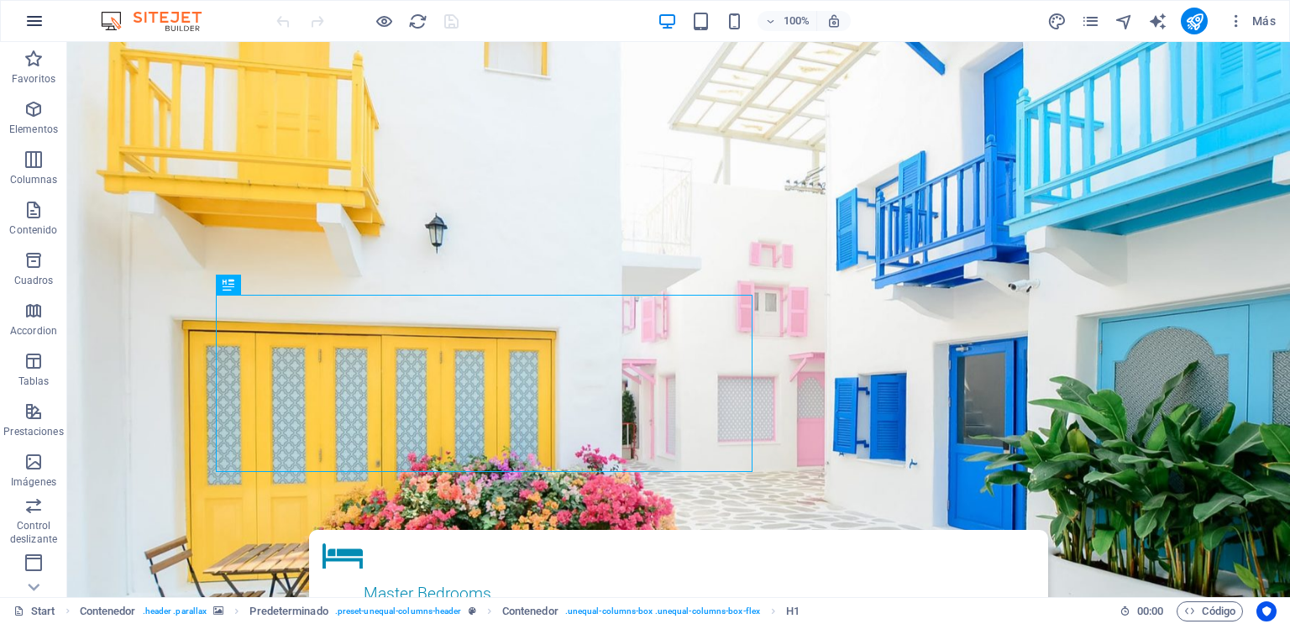
click at [34, 20] on icon "button" at bounding box center [34, 21] width 20 height 20
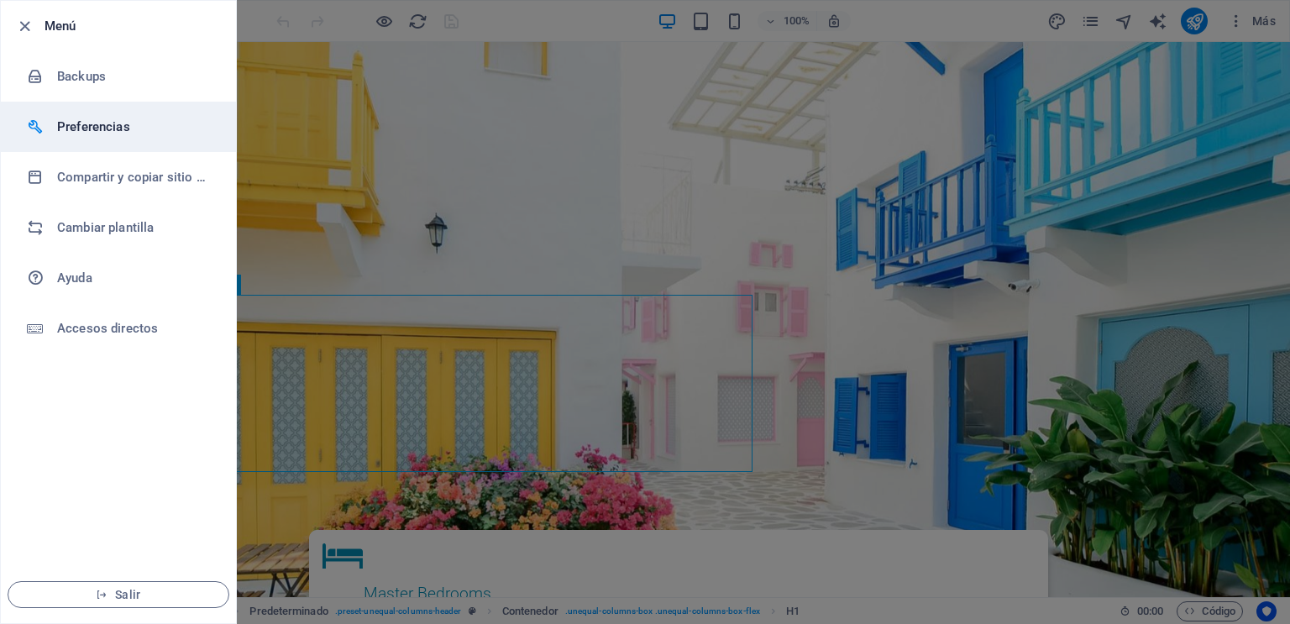
select select "es"
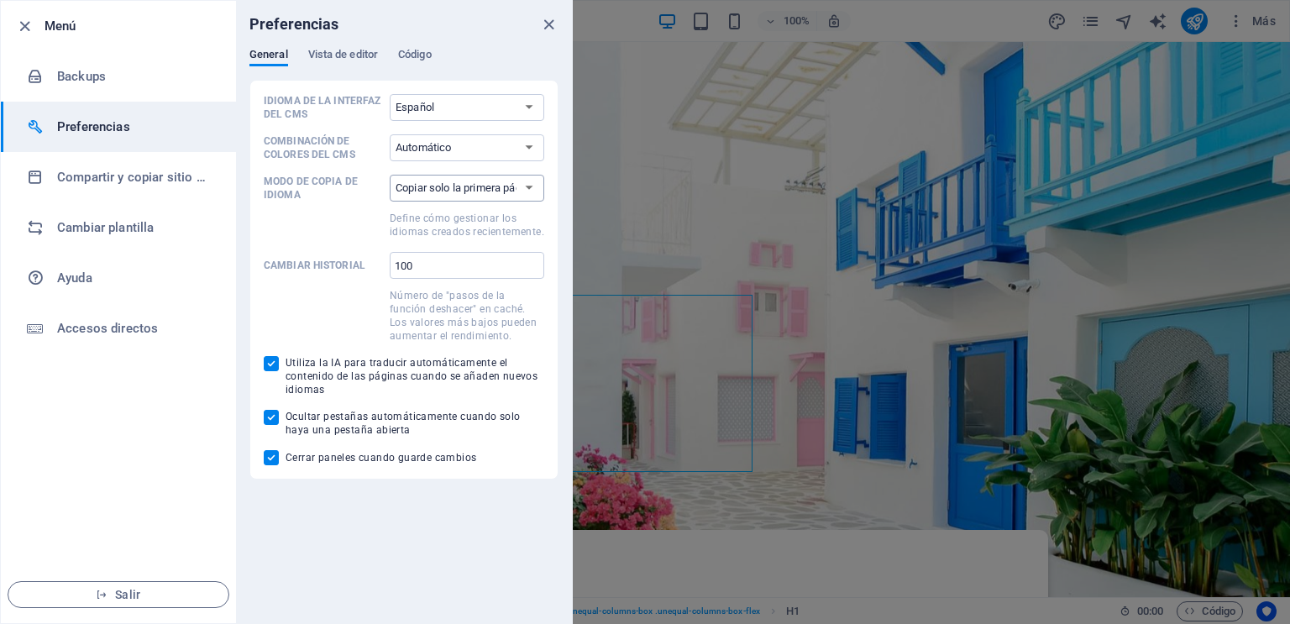
select select "all"
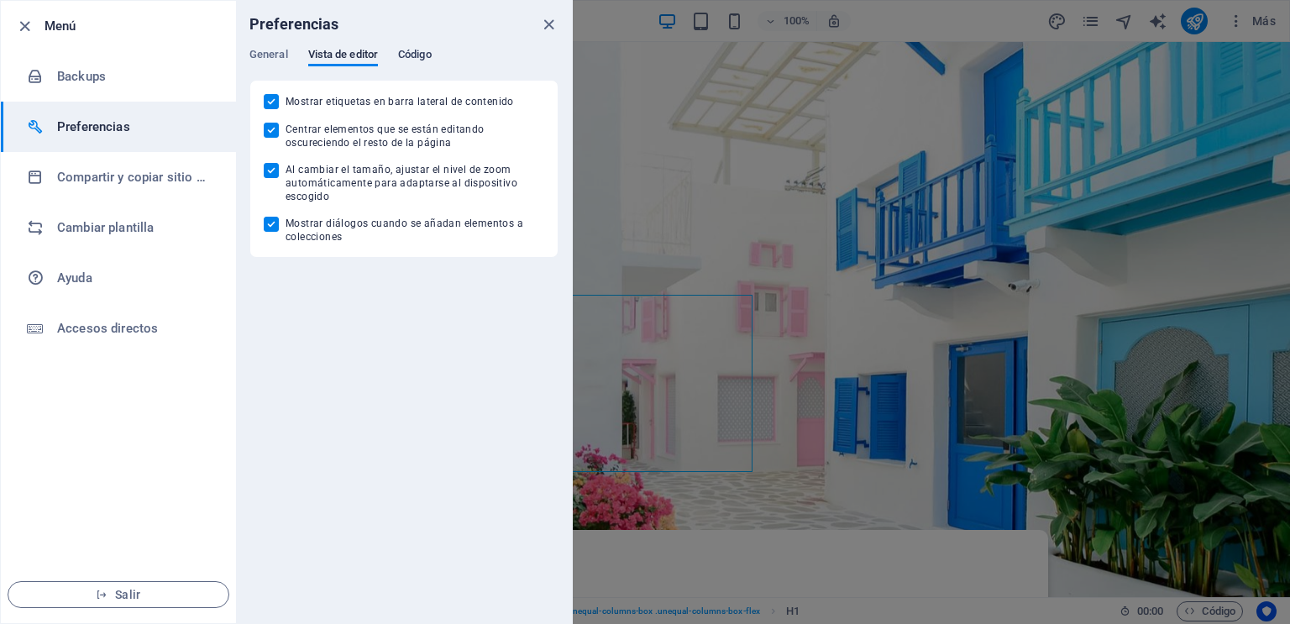
click at [409, 54] on span "Código" at bounding box center [415, 56] width 34 height 24
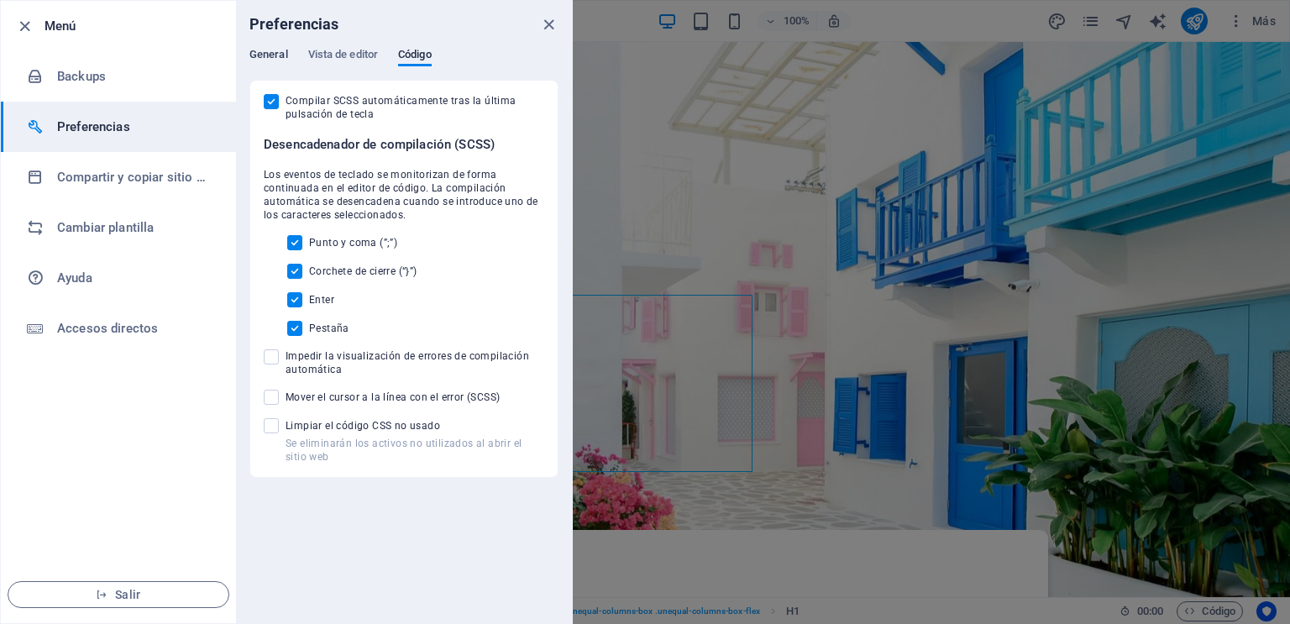
click at [251, 51] on span "General" at bounding box center [268, 56] width 39 height 24
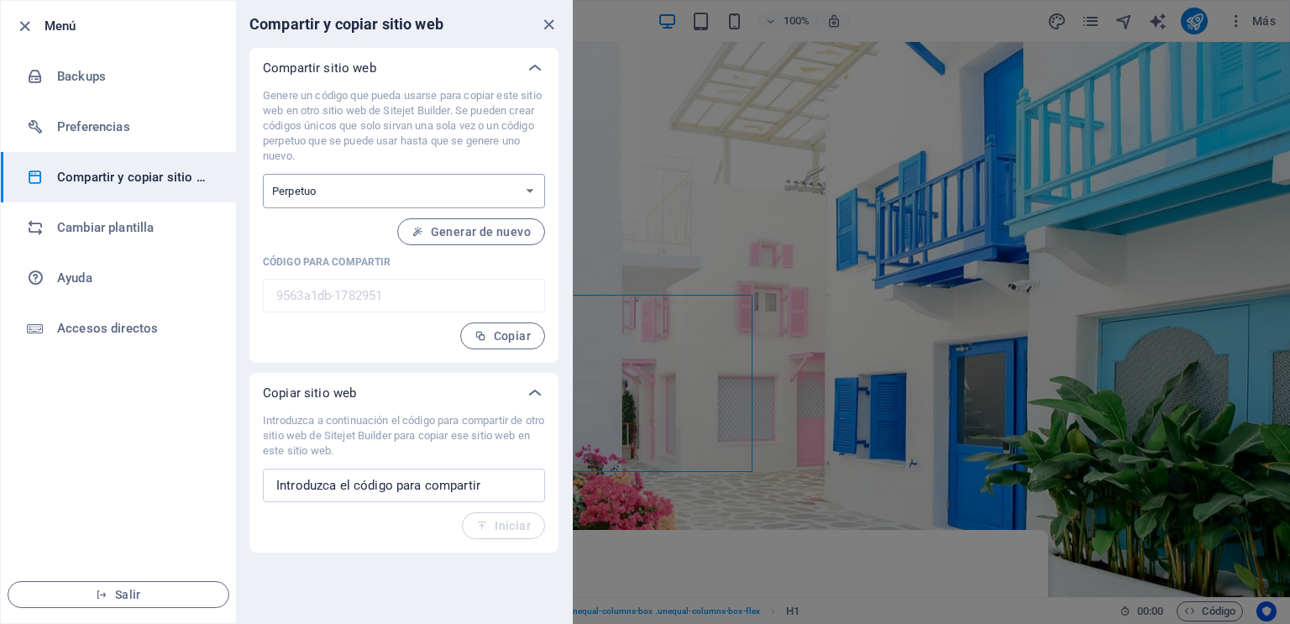
click at [531, 198] on select "Único Perpetuo" at bounding box center [404, 191] width 282 height 34
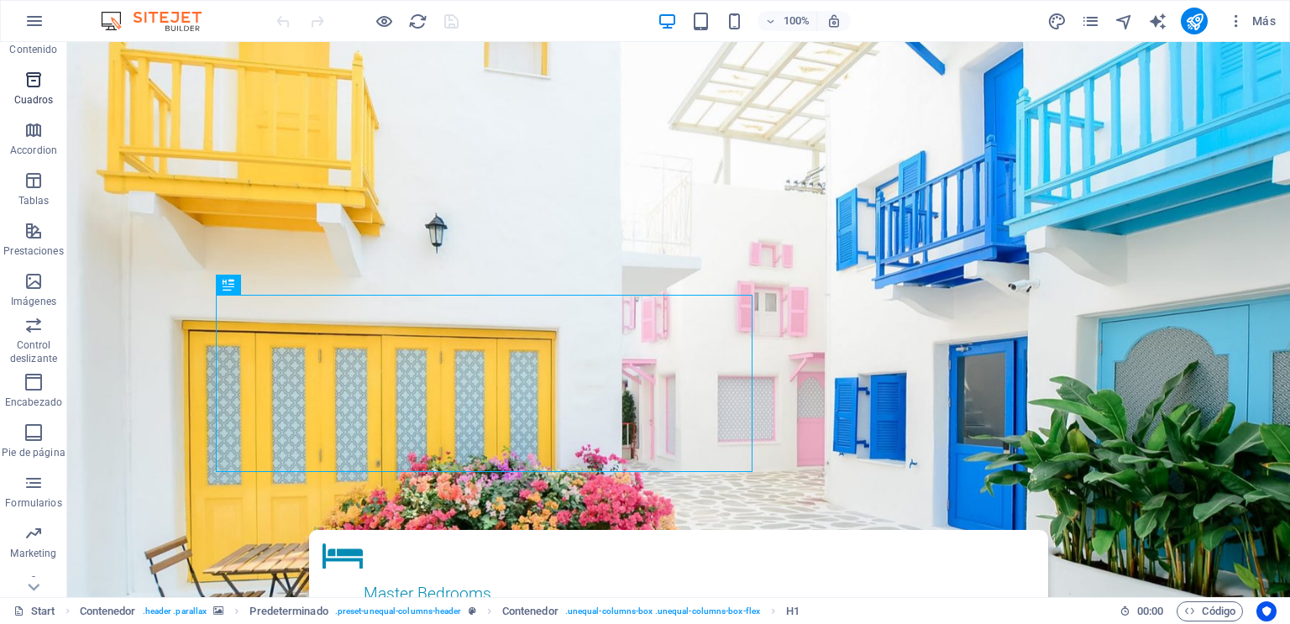
scroll to position [200, 0]
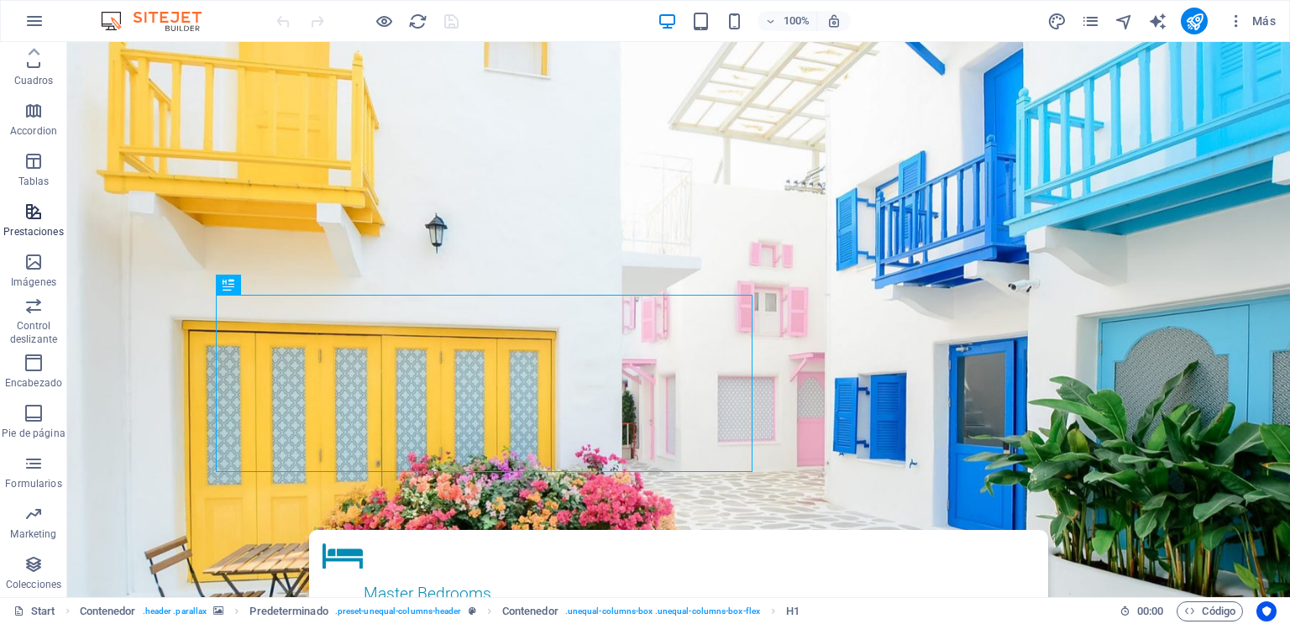
click at [39, 226] on p "Prestaciones" at bounding box center [33, 231] width 60 height 13
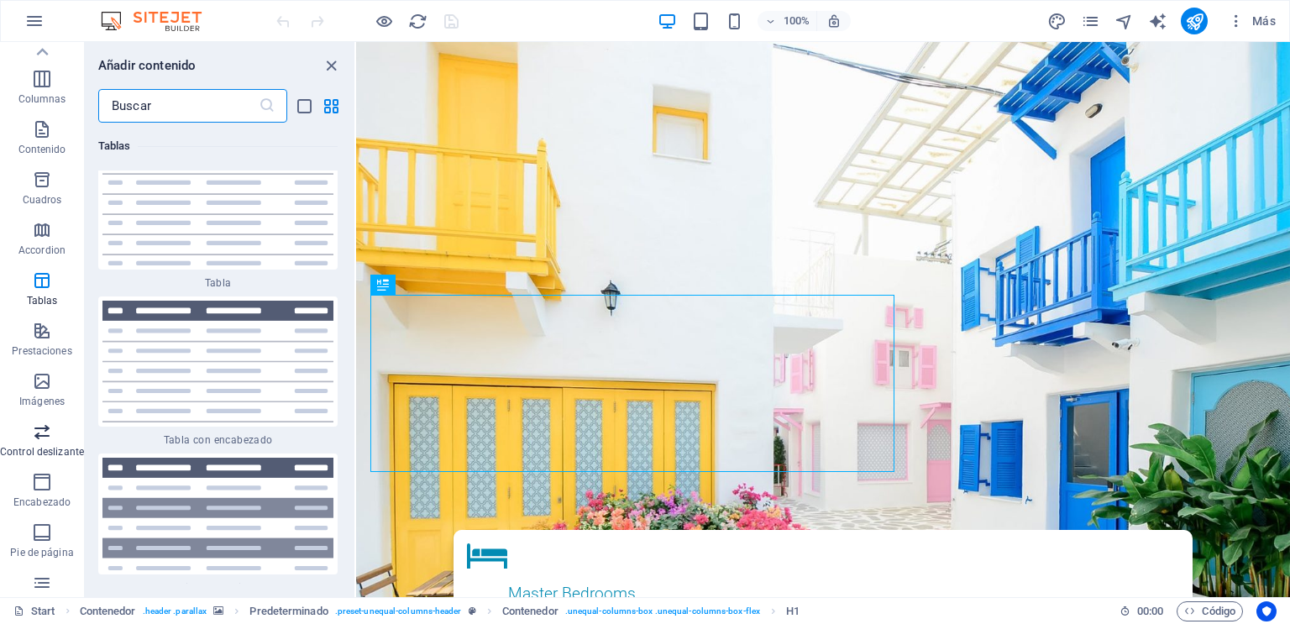
scroll to position [0, 0]
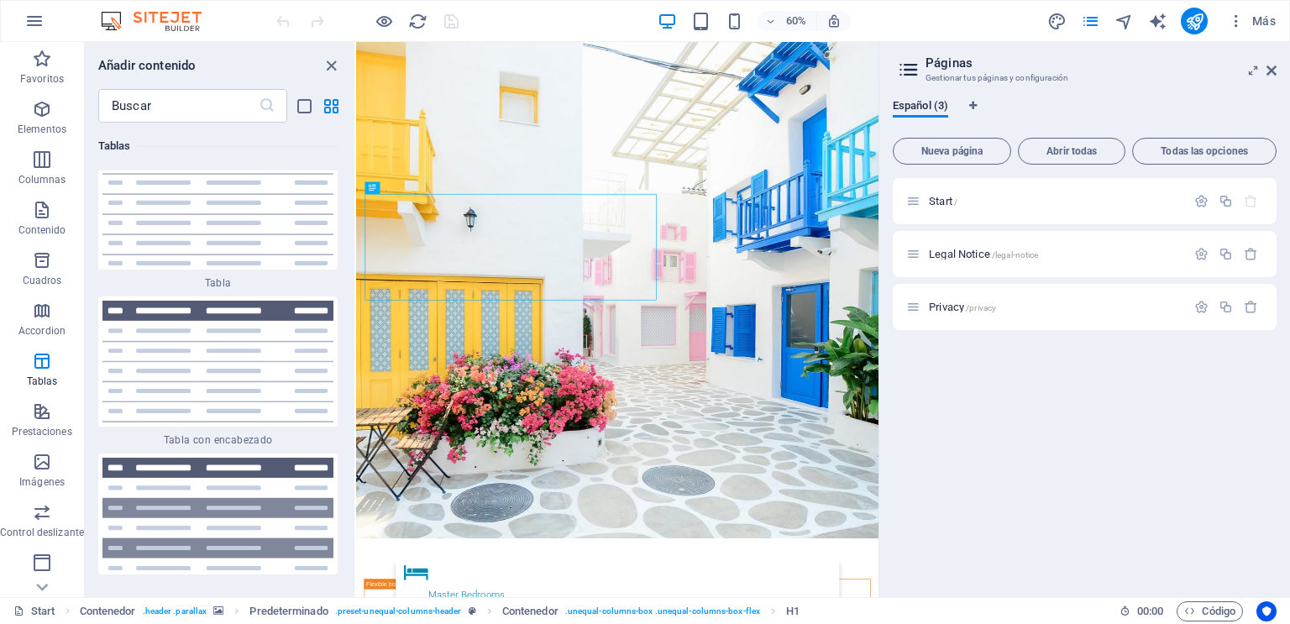
click at [1289, 92] on div "Español (3) Nueva página Abrir todas Todas las opciones Start / Legal Notice /l…" at bounding box center [1084, 341] width 411 height 511
click at [1269, 70] on icon at bounding box center [1271, 70] width 10 height 13
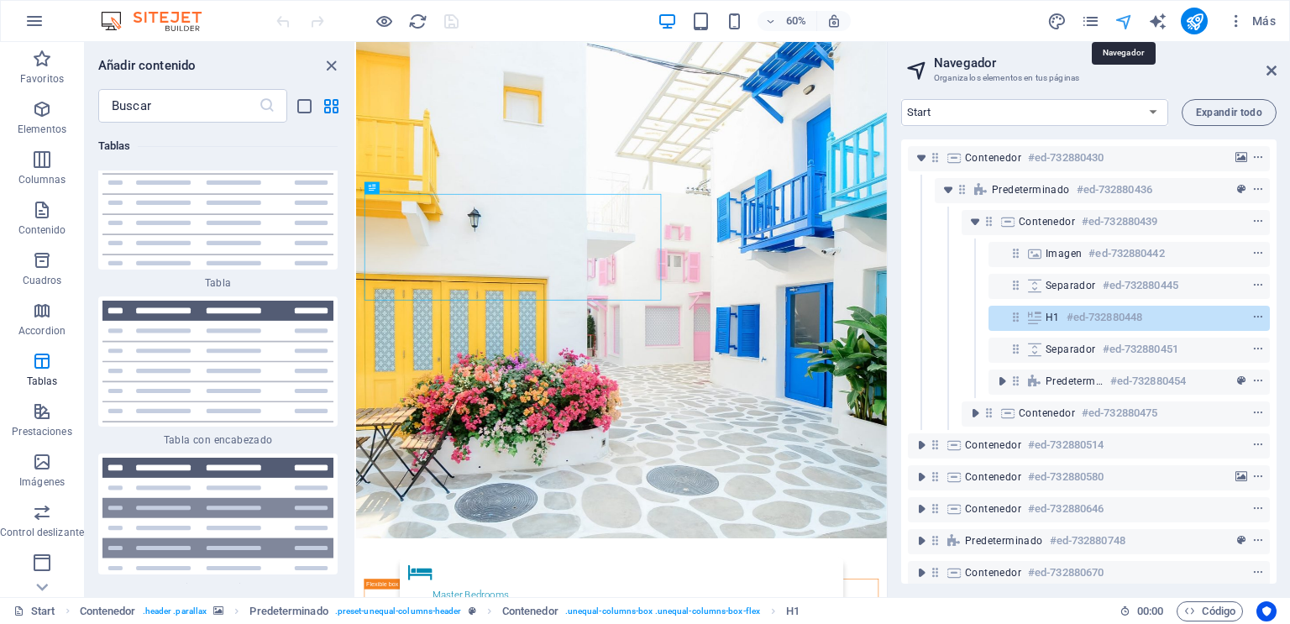
click at [1269, 60] on h2 "Navegador" at bounding box center [1105, 62] width 343 height 15
click at [1269, 69] on icon at bounding box center [1271, 70] width 10 height 13
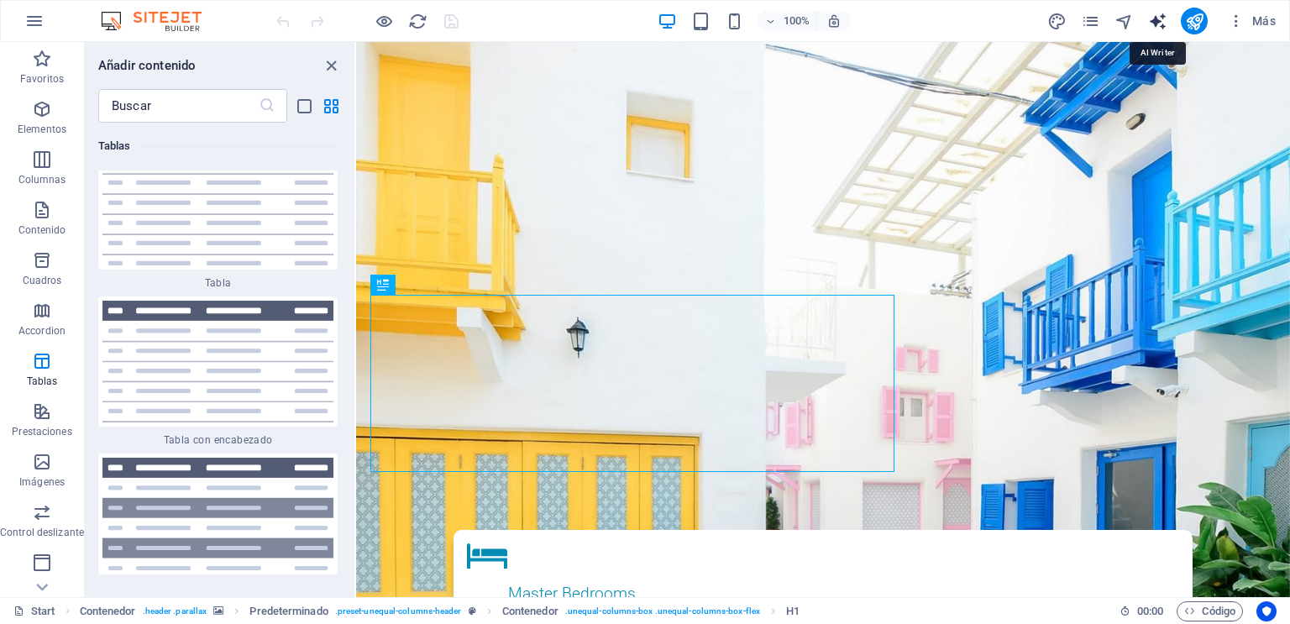
select select "English"
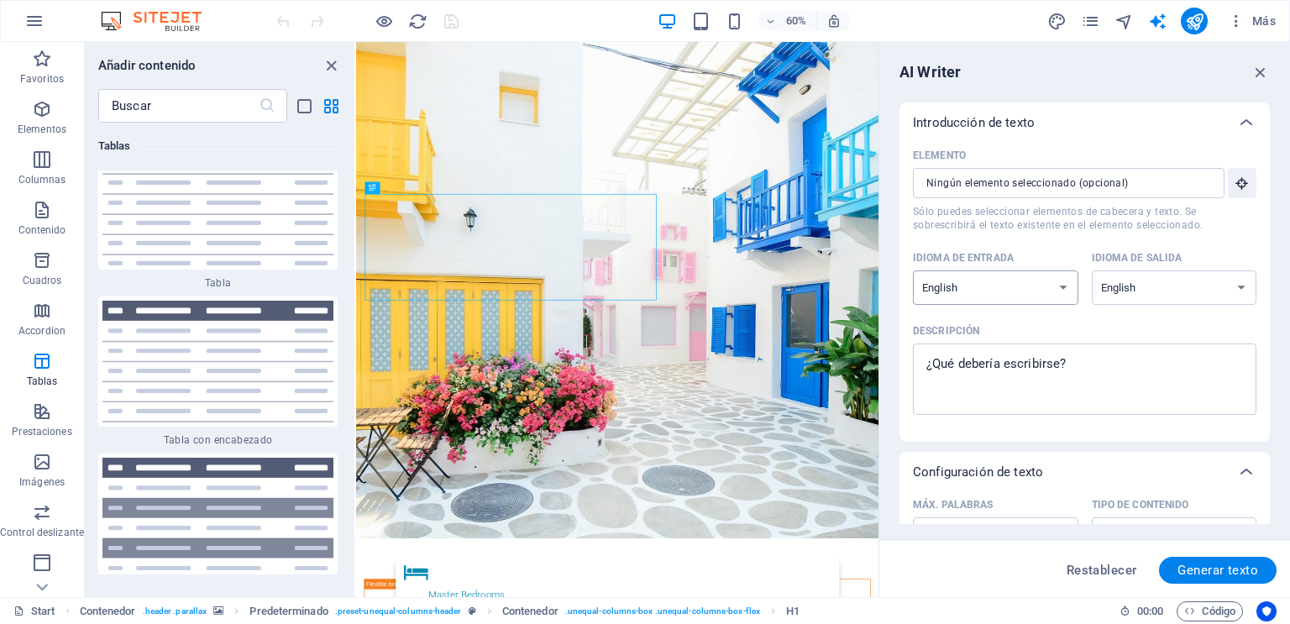
select select "Spanish"
click at [913, 270] on select "Albanian Arabic Armenian Awadhi Azerbaijani Bashkir Basque Belarusian Bengali B…" at bounding box center [995, 287] width 165 height 34
select select "Spanish"
click at [1091, 270] on select "Albanian Arabic Armenian Awadhi Azerbaijani Bashkir Basque Belarusian Bengali B…" at bounding box center [1173, 287] width 165 height 34
click at [1206, 576] on span "Generar texto" at bounding box center [1217, 569] width 81 height 13
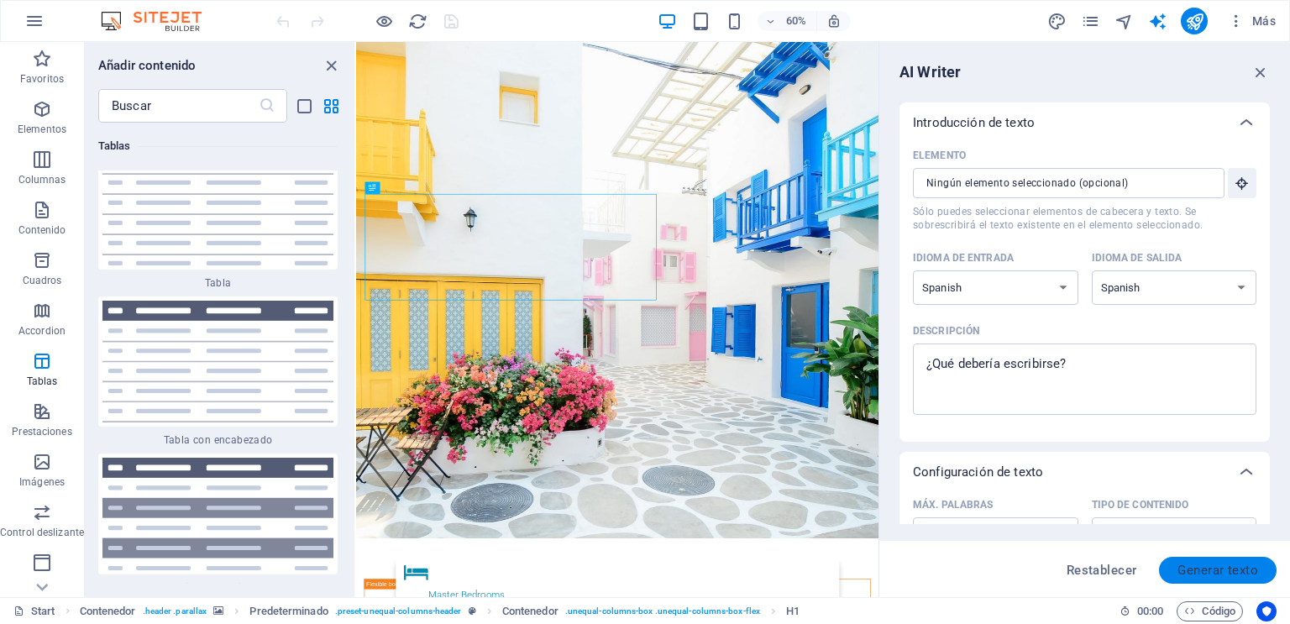
type textarea "x"
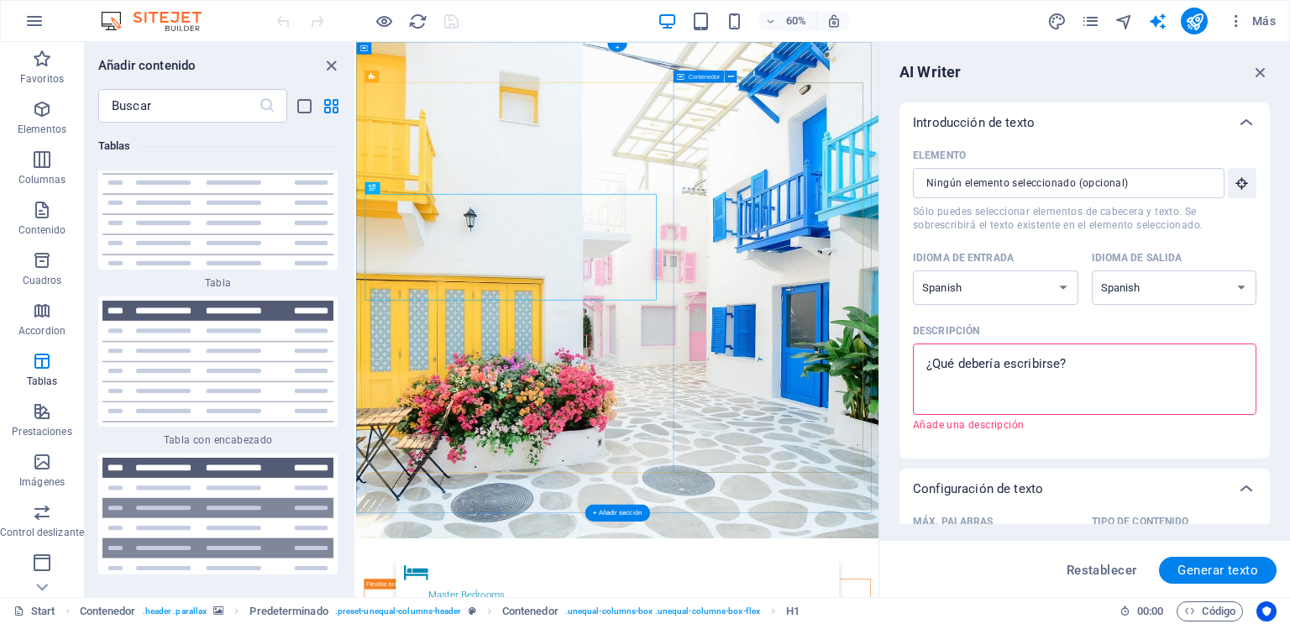
drag, startPoint x: 1462, startPoint y: 417, endPoint x: 1197, endPoint y: 546, distance: 294.0
click at [997, 363] on textarea "Descripción x ​ Añade una descripción" at bounding box center [1084, 379] width 327 height 55
click at [1050, 366] on textarea "Descripción x ​ Añade una descripción" at bounding box center [1084, 379] width 327 height 55
type textarea "x"
drag, startPoint x: 1437, startPoint y: 401, endPoint x: 1111, endPoint y: 542, distance: 355.7
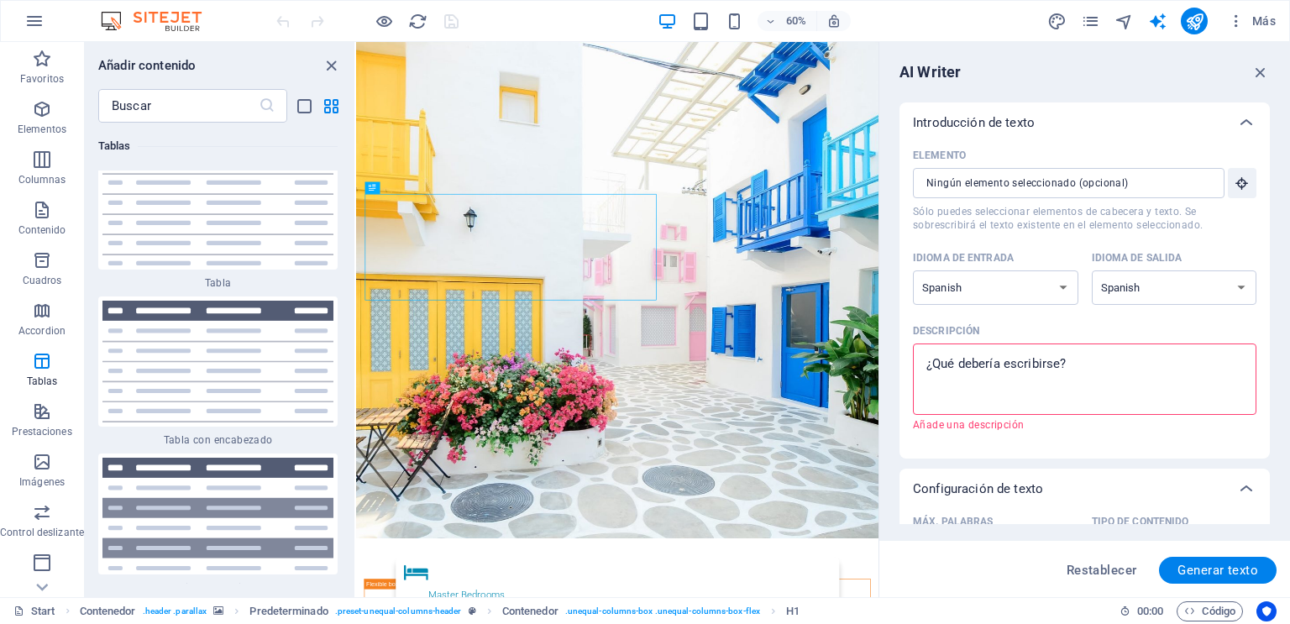
drag, startPoint x: 1086, startPoint y: 351, endPoint x: 1075, endPoint y: 361, distance: 15.5
click at [1075, 361] on textarea "Descripción x ​ Añade una descripción" at bounding box center [1084, 379] width 327 height 55
type textarea "P"
type textarea "x"
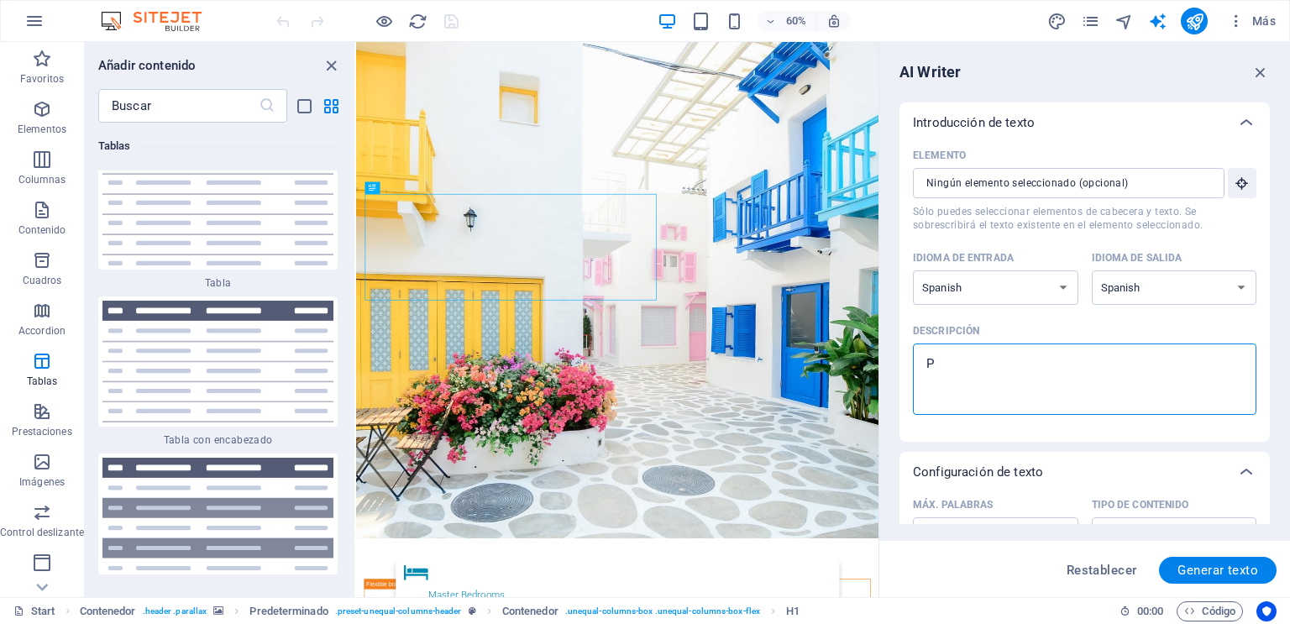
type textarea "Pa"
type textarea "x"
type textarea "Pag"
type textarea "x"
type textarea "Pagi"
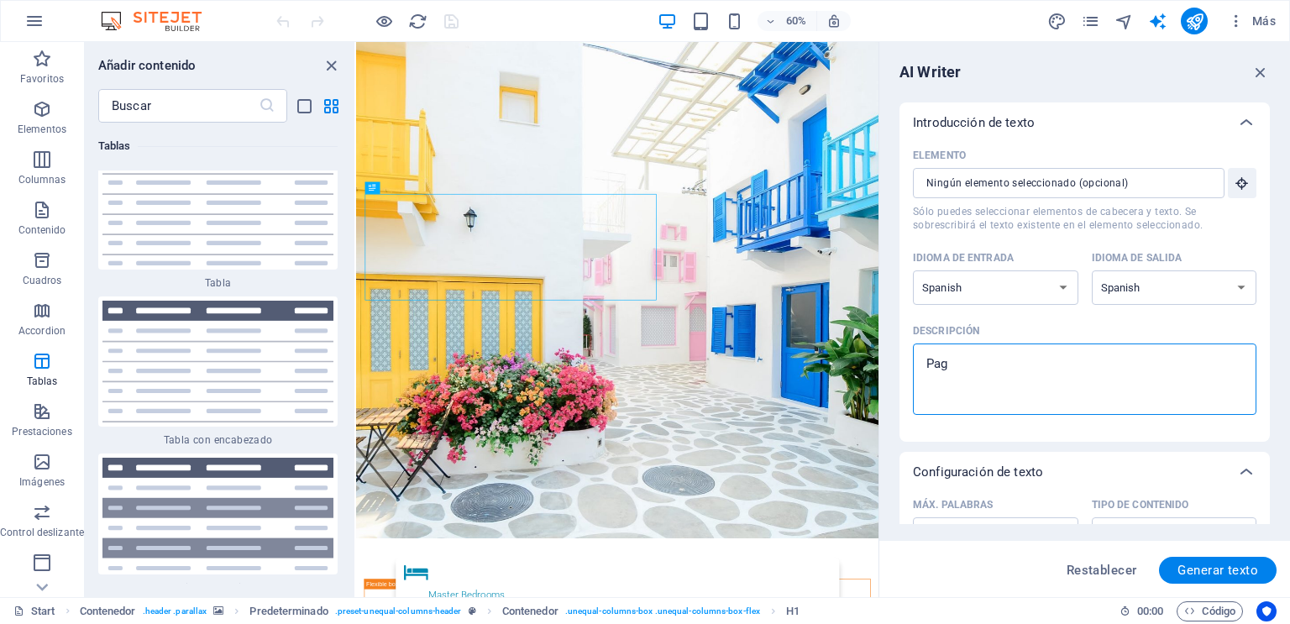
type textarea "x"
type textarea "Pagin"
type textarea "x"
type textarea "Pagina"
type textarea "x"
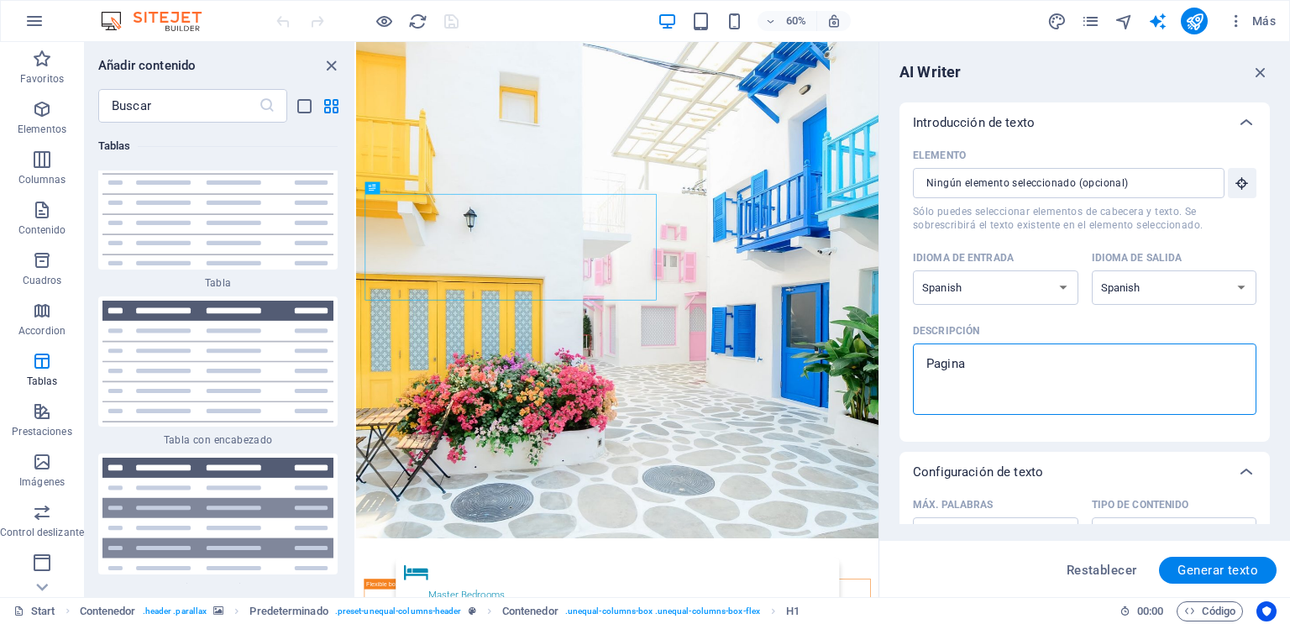
type textarea "Paginas"
type textarea "x"
type textarea "Paginas"
type textarea "x"
type textarea "Paginas W"
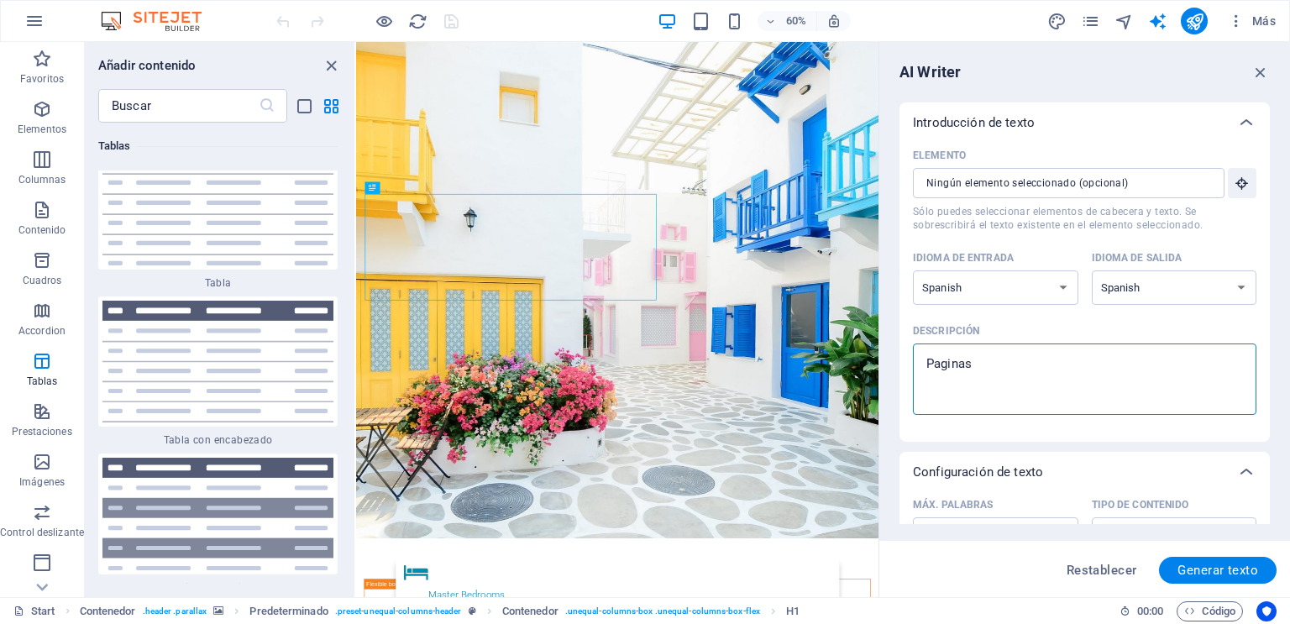
type textarea "x"
type textarea "Paginas We"
type textarea "x"
type textarea "Paginas Web"
type textarea "x"
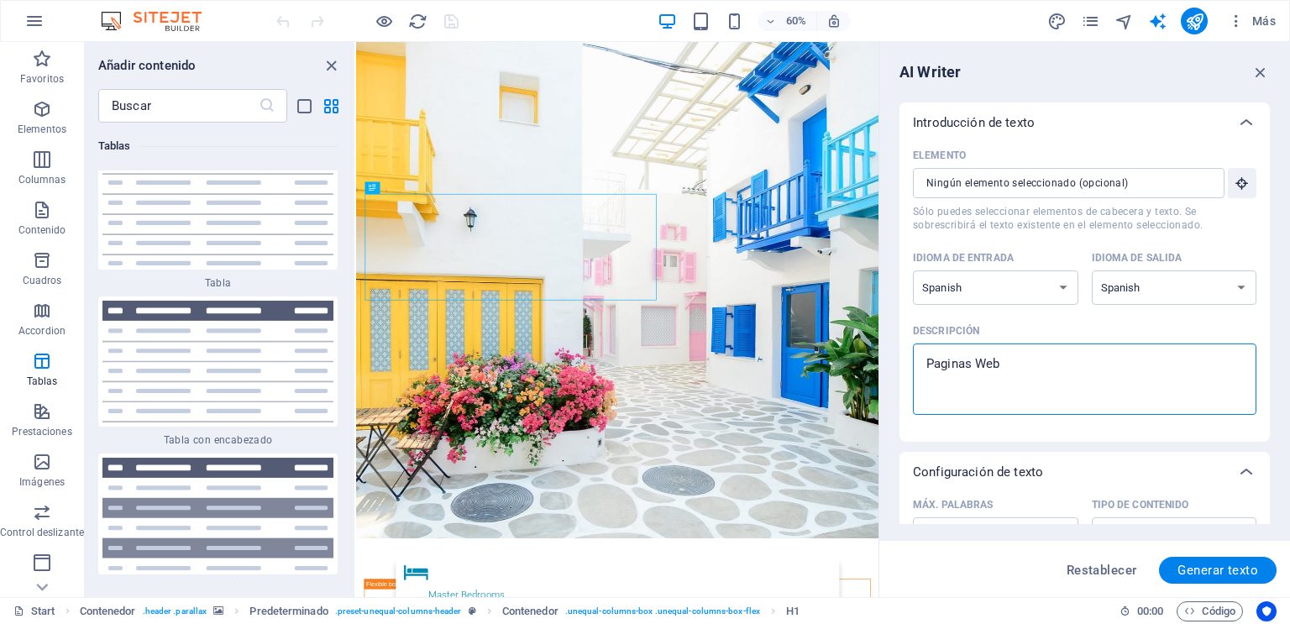
type textarea "Paginas Web"
type textarea "x"
type textarea "Paginas Web a"
type textarea "x"
type textarea "Paginas Web a"
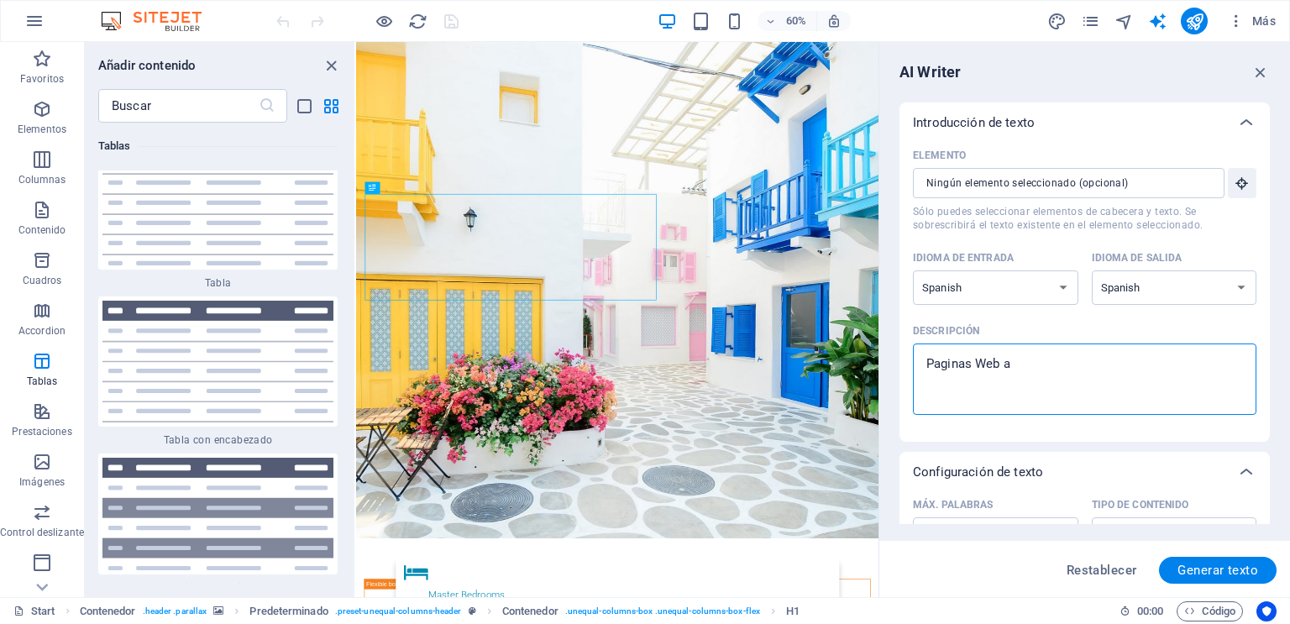
type textarea "x"
type textarea "Paginas Web a l"
type textarea "x"
type textarea "Paginas Web a la"
type textarea "x"
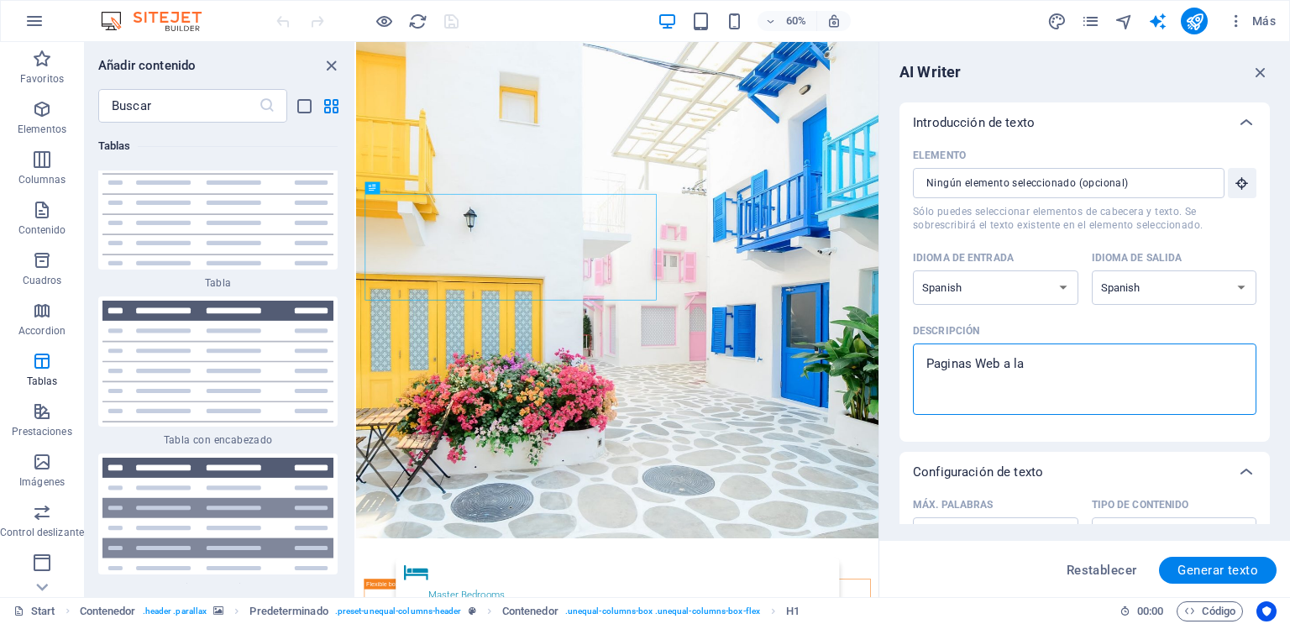
type textarea "Paginas Web a la"
type textarea "x"
type textarea "Paginas Web a la m"
type textarea "x"
type textarea "Paginas Web a la me"
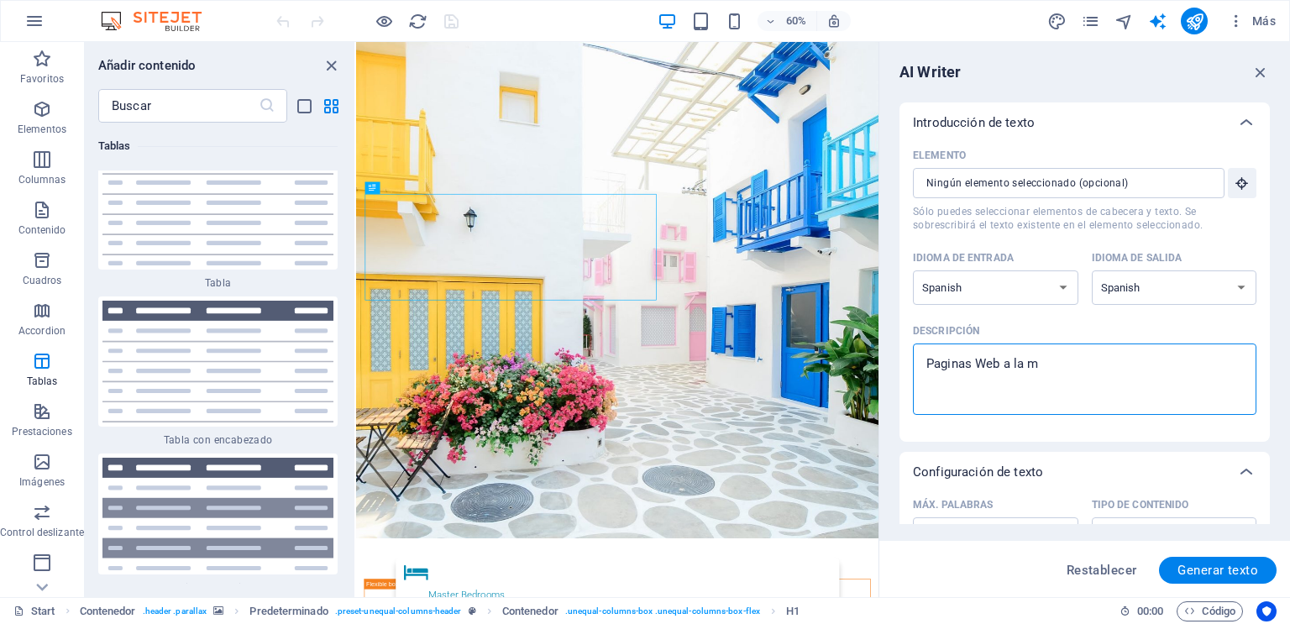
type textarea "x"
type textarea "Paginas Web a la med"
type textarea "x"
type textarea "Paginas Web a la medi"
type textarea "x"
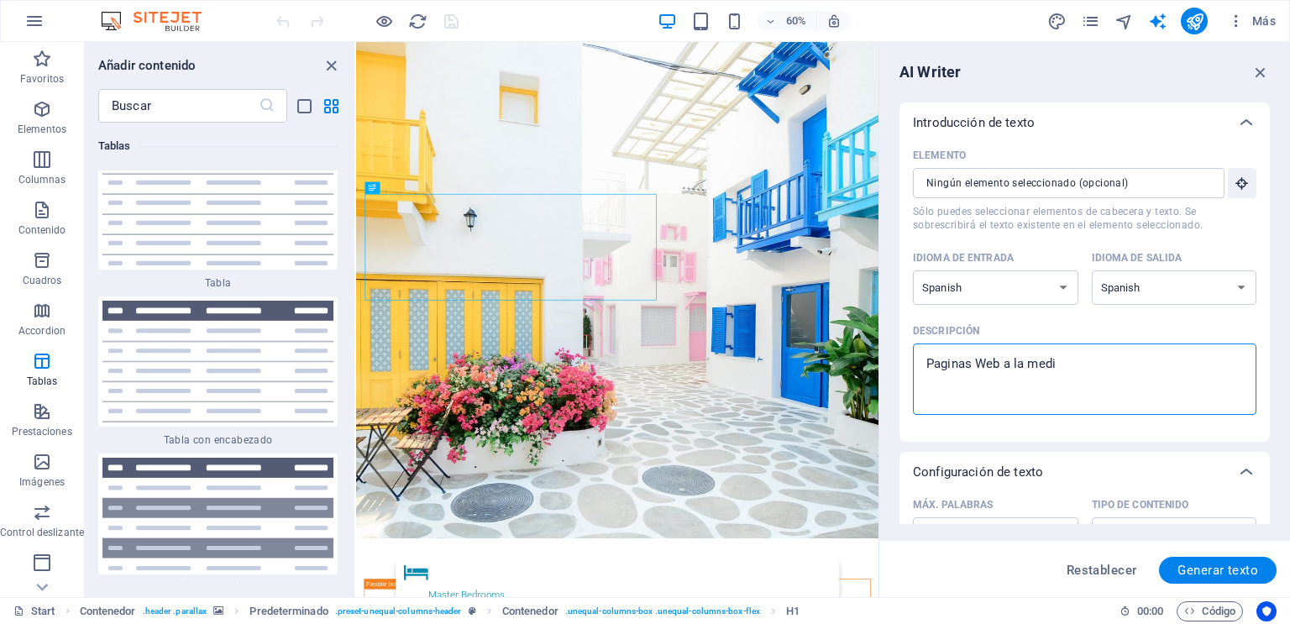
type textarea "Paginas Web a la medid"
type textarea "x"
type textarea "Paginas Web a la medida"
type textarea "x"
type textarea "Paginas Web a la medida"
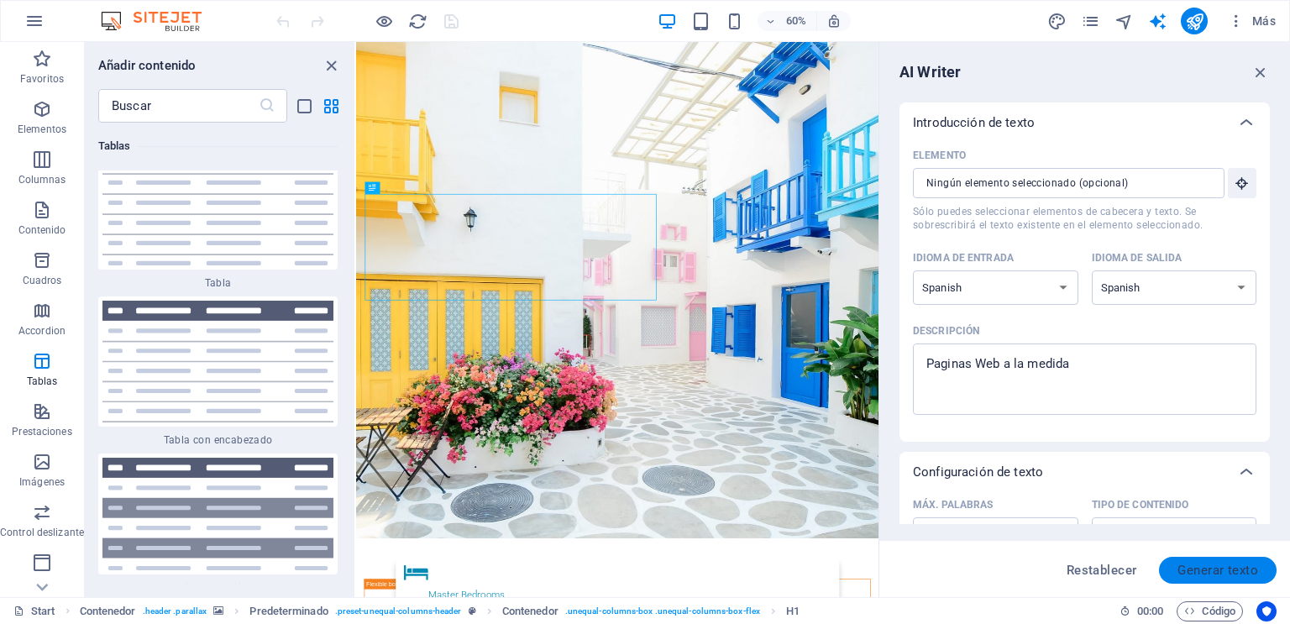
click at [1212, 581] on button "Generar texto" at bounding box center [1218, 570] width 118 height 27
type textarea "x"
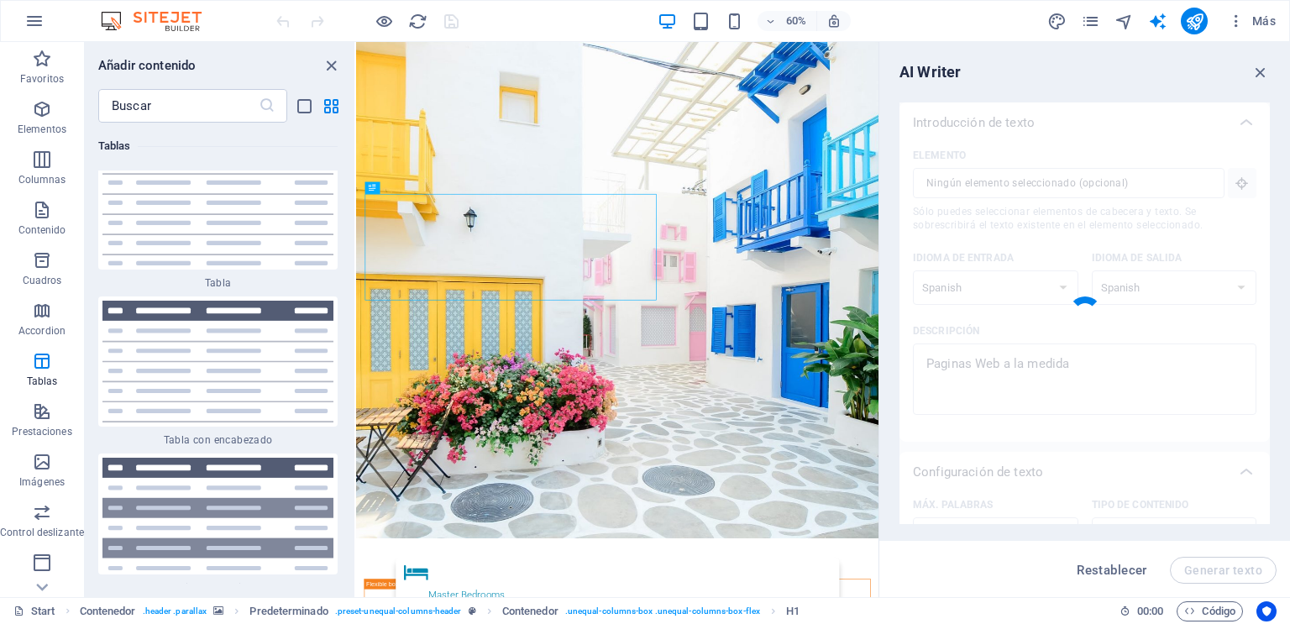
type textarea "x"
type textarea "Desarrollamos páginas web personalizadas que se adaptan a las necesidades espec…"
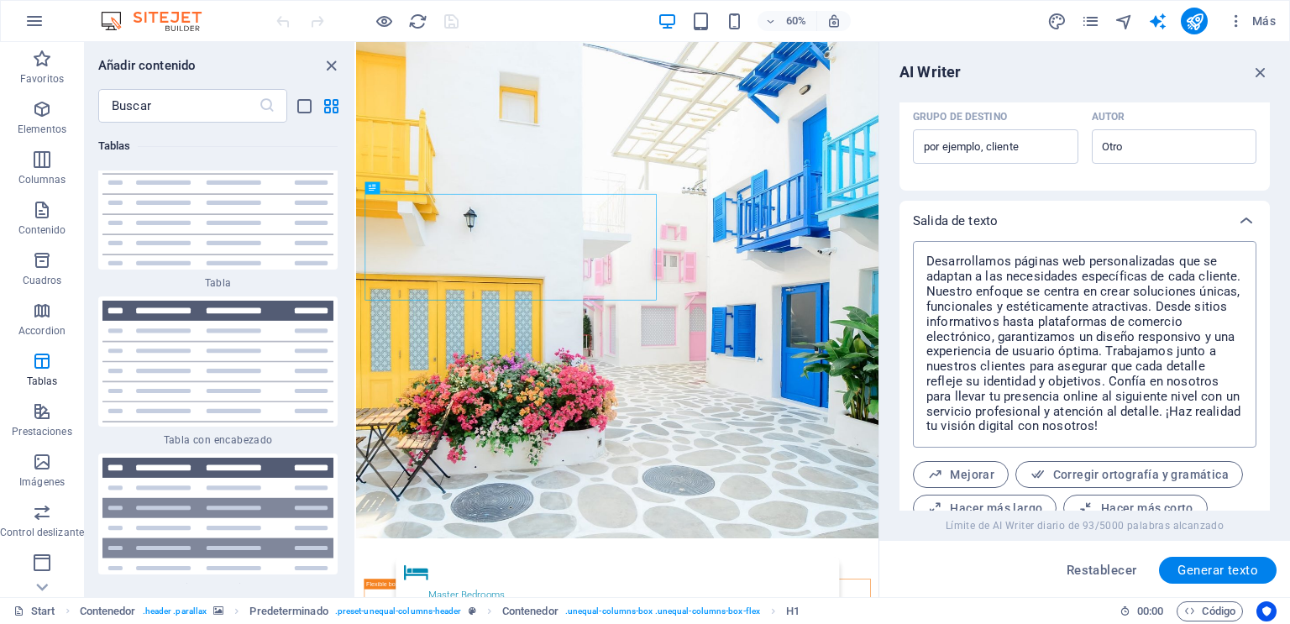
scroll to position [598, 0]
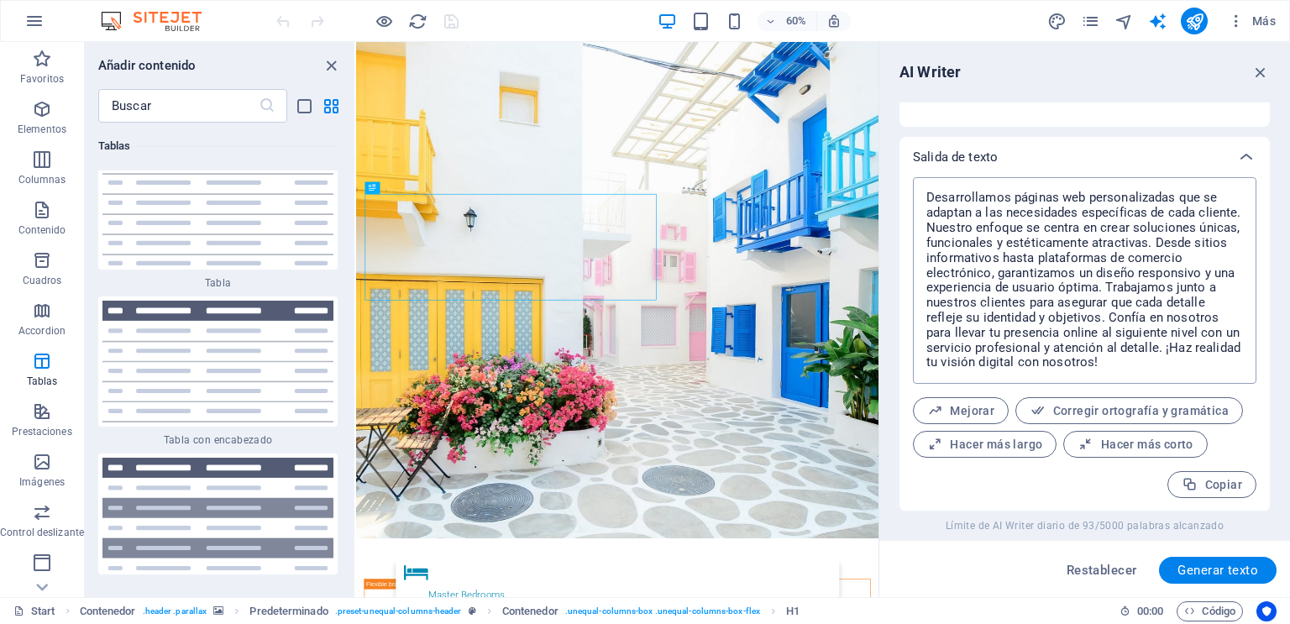
type textarea "x"
drag, startPoint x: 1117, startPoint y: 372, endPoint x: 901, endPoint y: 188, distance: 283.5
click at [901, 188] on div "Desarrollamos páginas web personalizadas que se adaptan a las necesidades espec…" at bounding box center [1084, 344] width 370 height 334
type textarea "Desarrollamos páginas web personalizadas que se adaptan a las necesidades espec…"
drag, startPoint x: 1130, startPoint y: 367, endPoint x: 880, endPoint y: 166, distance: 320.7
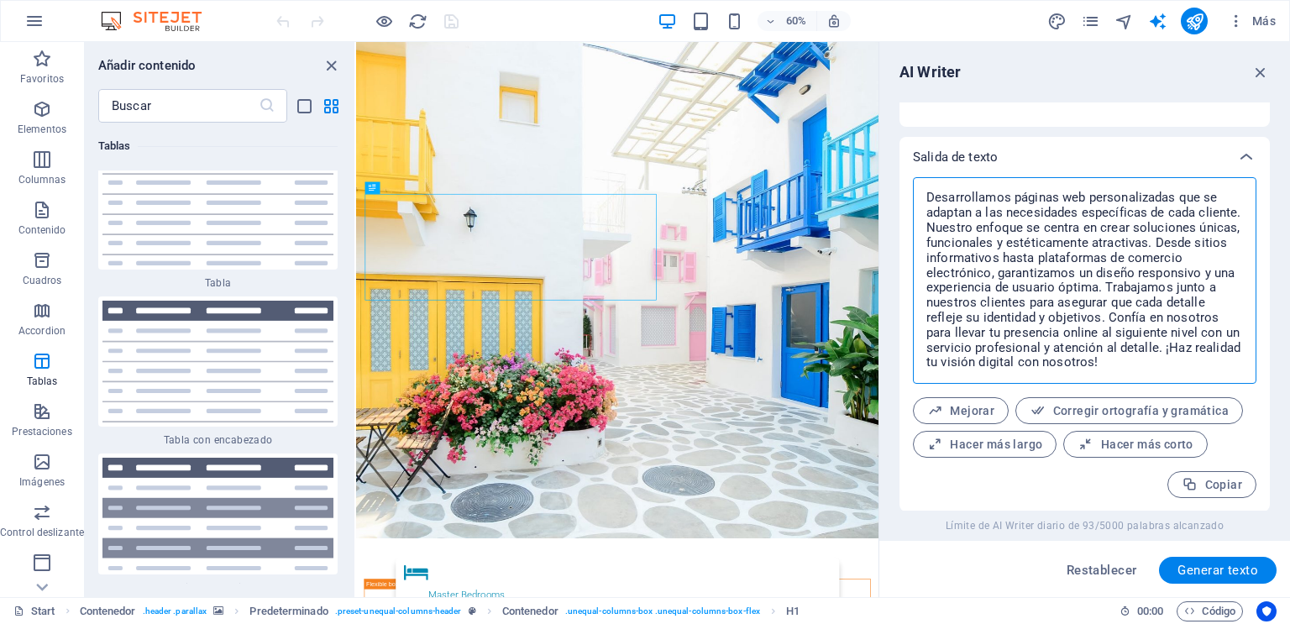
click at [880, 166] on aside "AI Writer Introducción de texto Elemento ​ Sólo puedes seleccionar elementos de…" at bounding box center [1083, 319] width 411 height 555
type textarea "x"
click at [1192, 484] on icon "button" at bounding box center [1189, 485] width 16 height 16
type textarea "x"
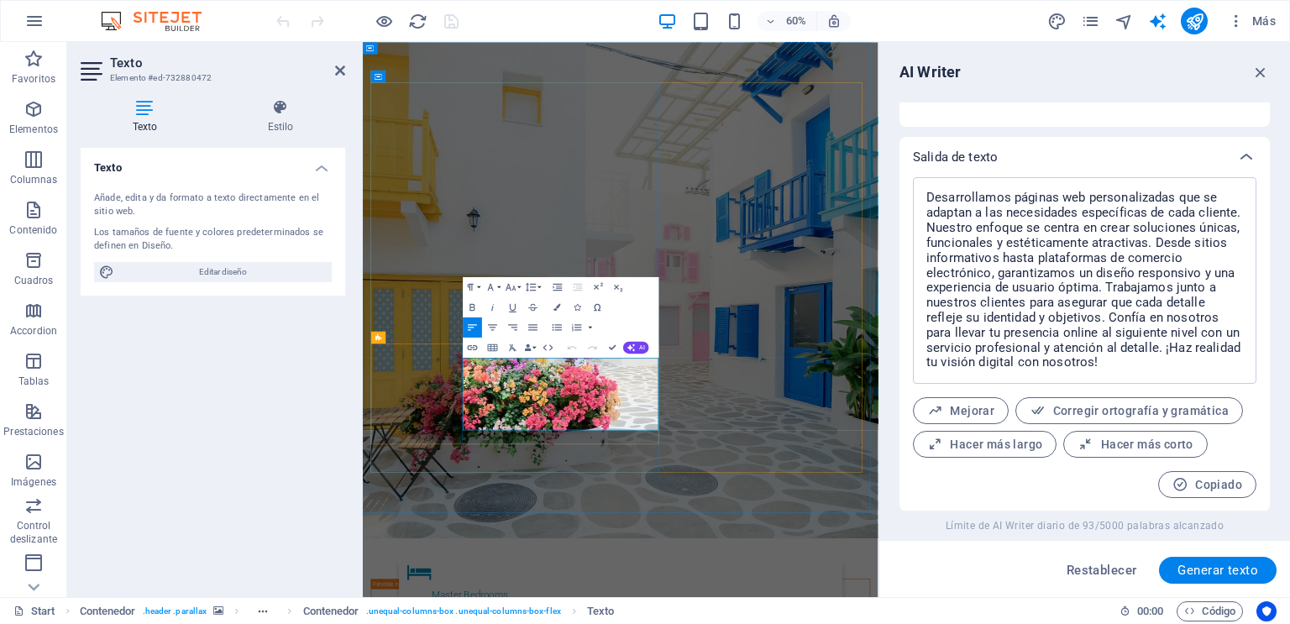
drag, startPoint x: 656, startPoint y: 677, endPoint x: 491, endPoint y: 541, distance: 213.5
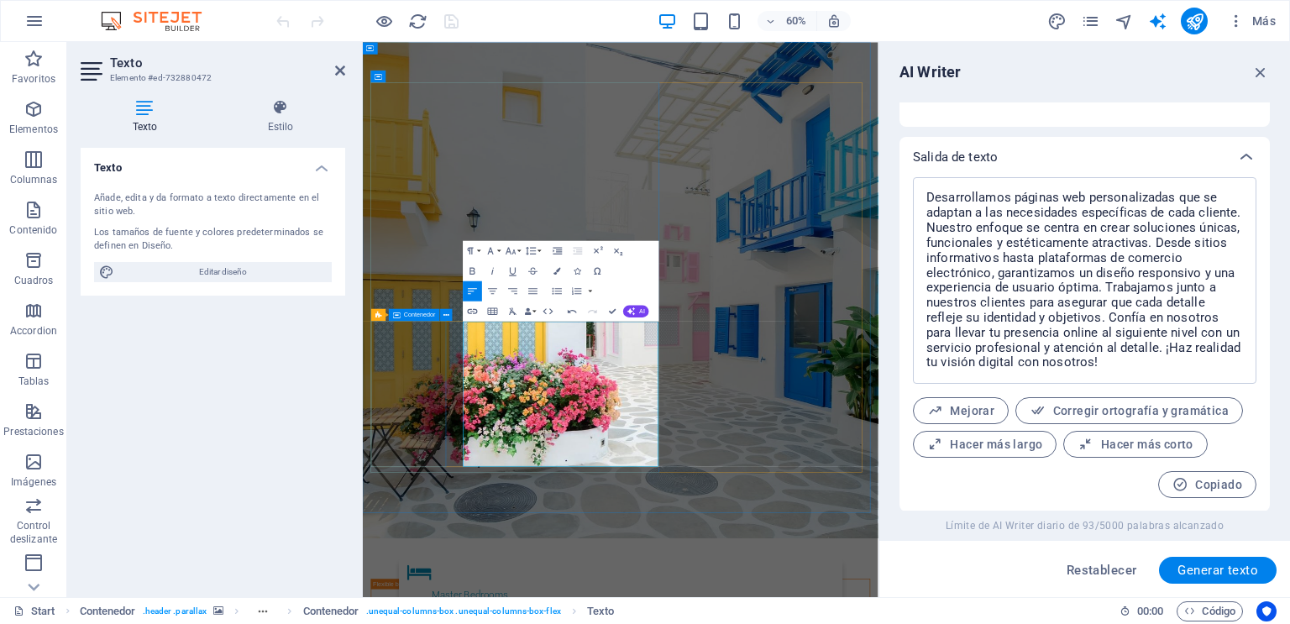
scroll to position [8871, 2]
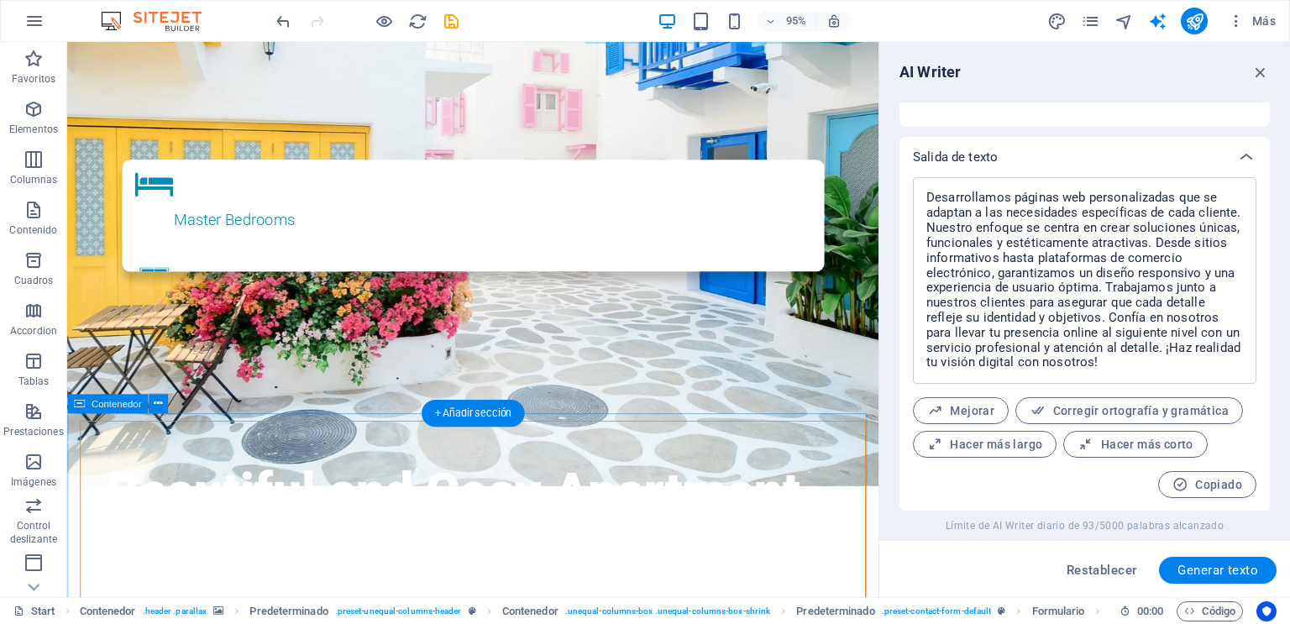
scroll to position [453, 0]
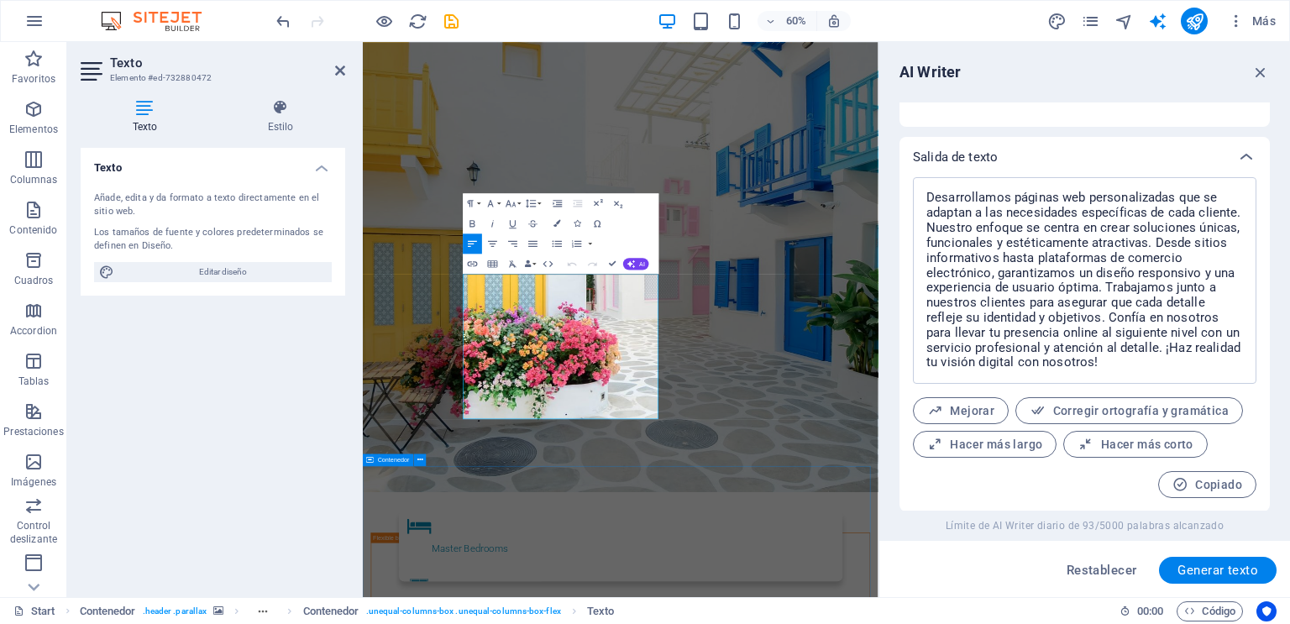
scroll to position [0, 0]
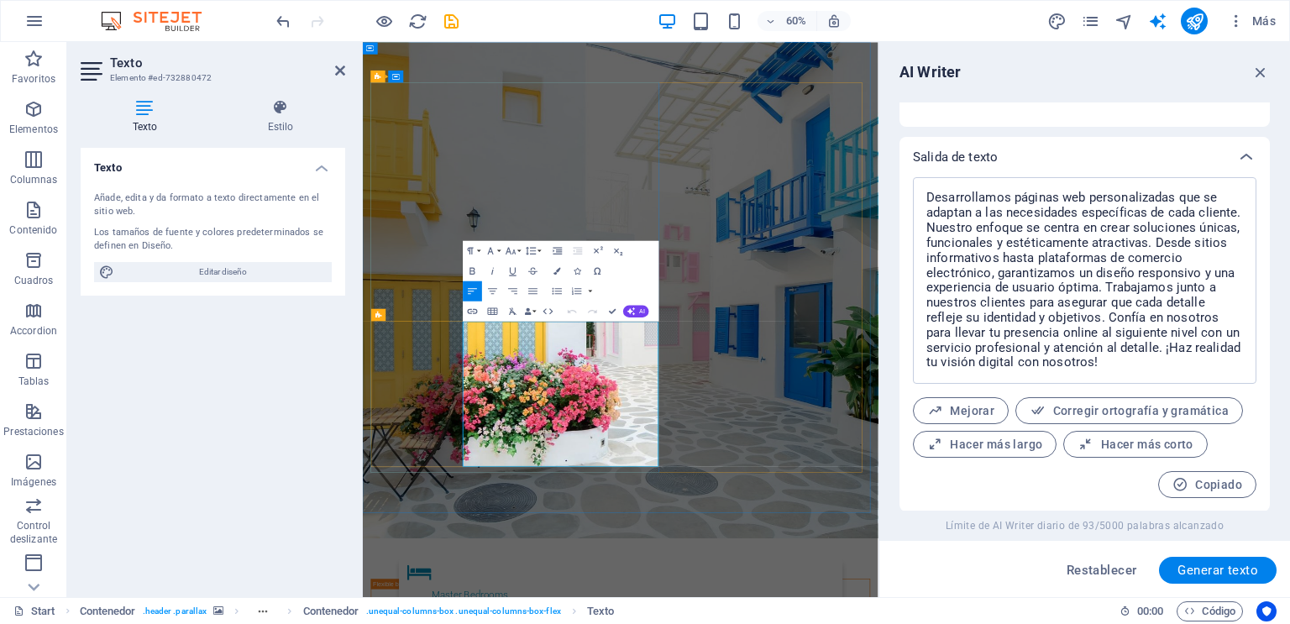
click at [639, 315] on button "AI" at bounding box center [636, 311] width 26 height 12
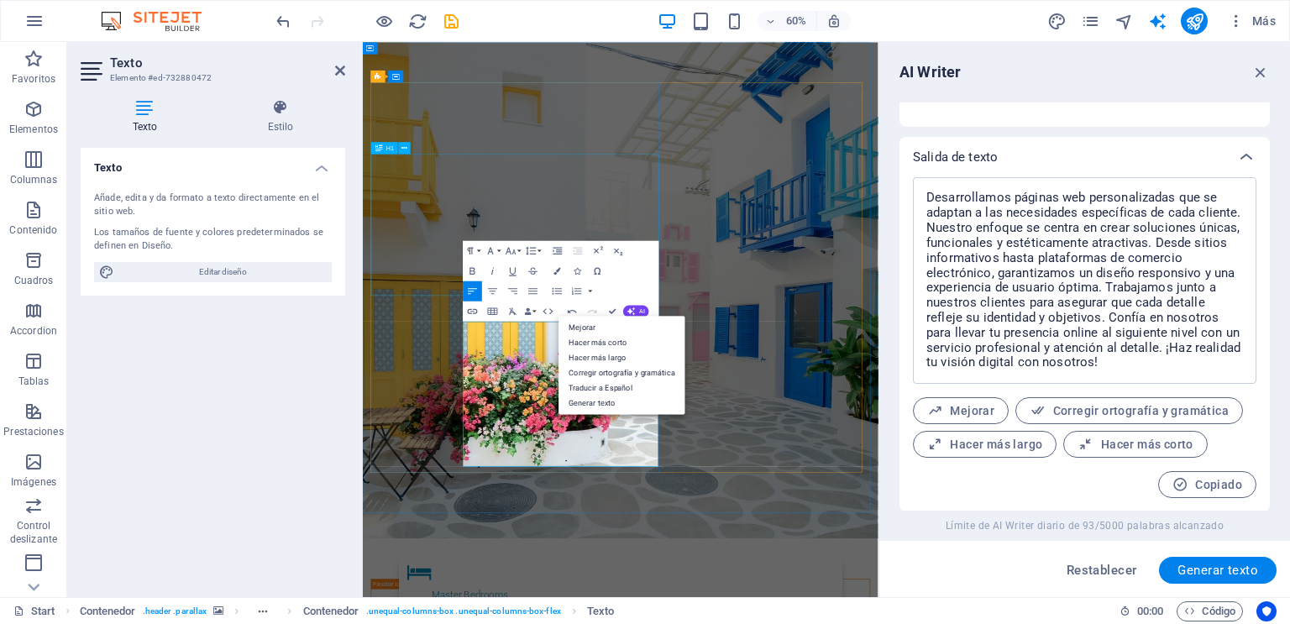
scroll to position [8871, 2]
click at [1264, 69] on icon "button" at bounding box center [1260, 72] width 18 height 18
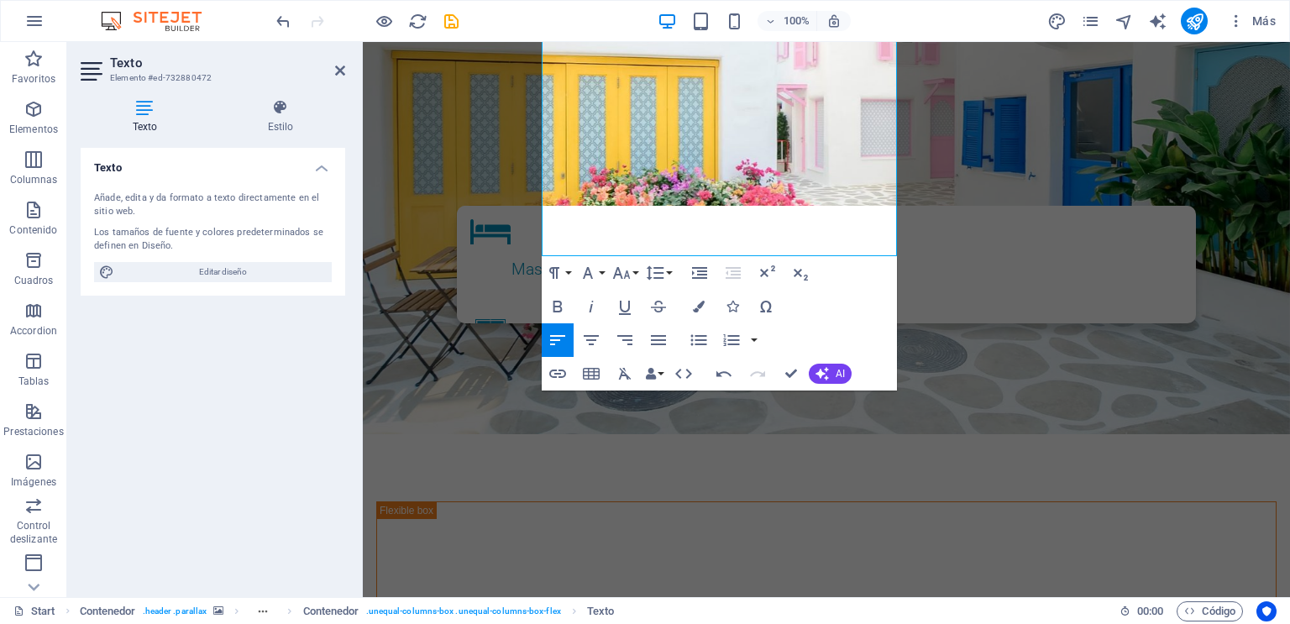
scroll to position [453, 0]
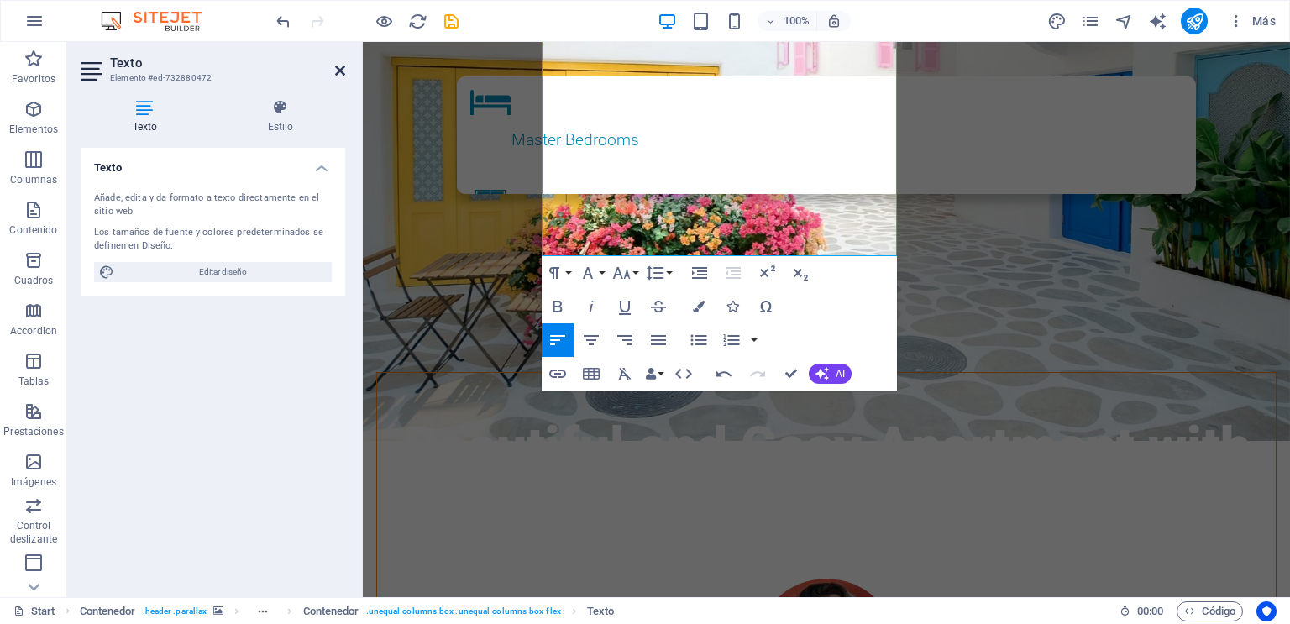
click at [336, 65] on icon at bounding box center [340, 70] width 10 height 13
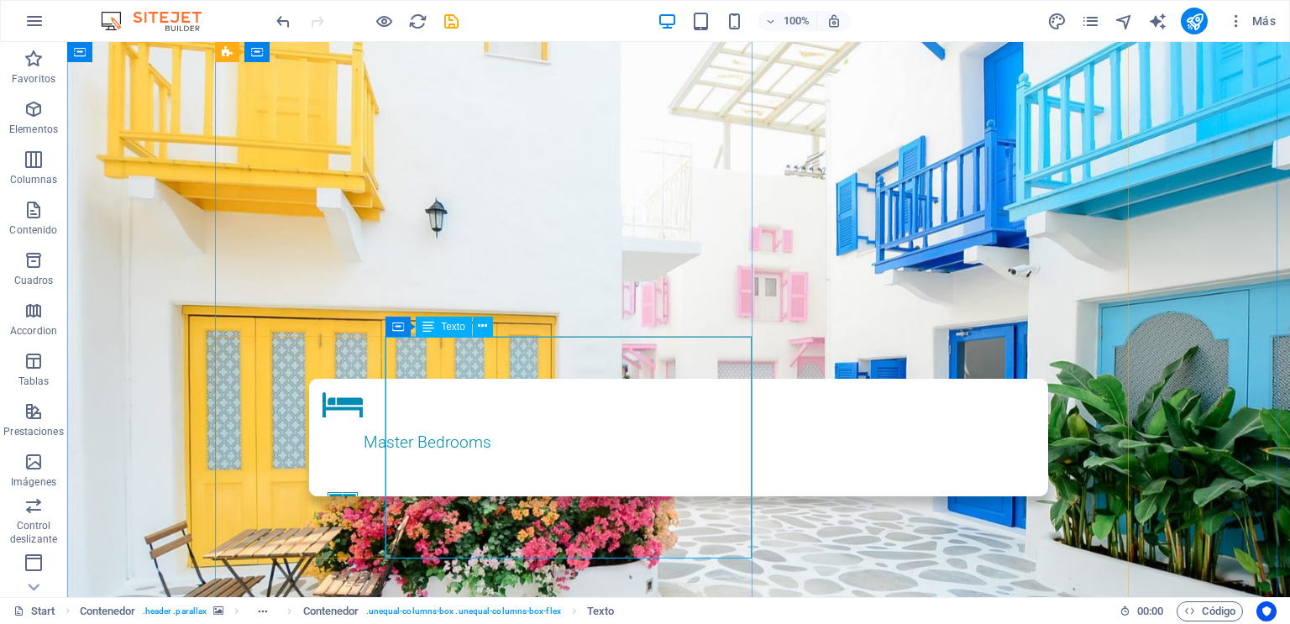
scroll to position [151, 0]
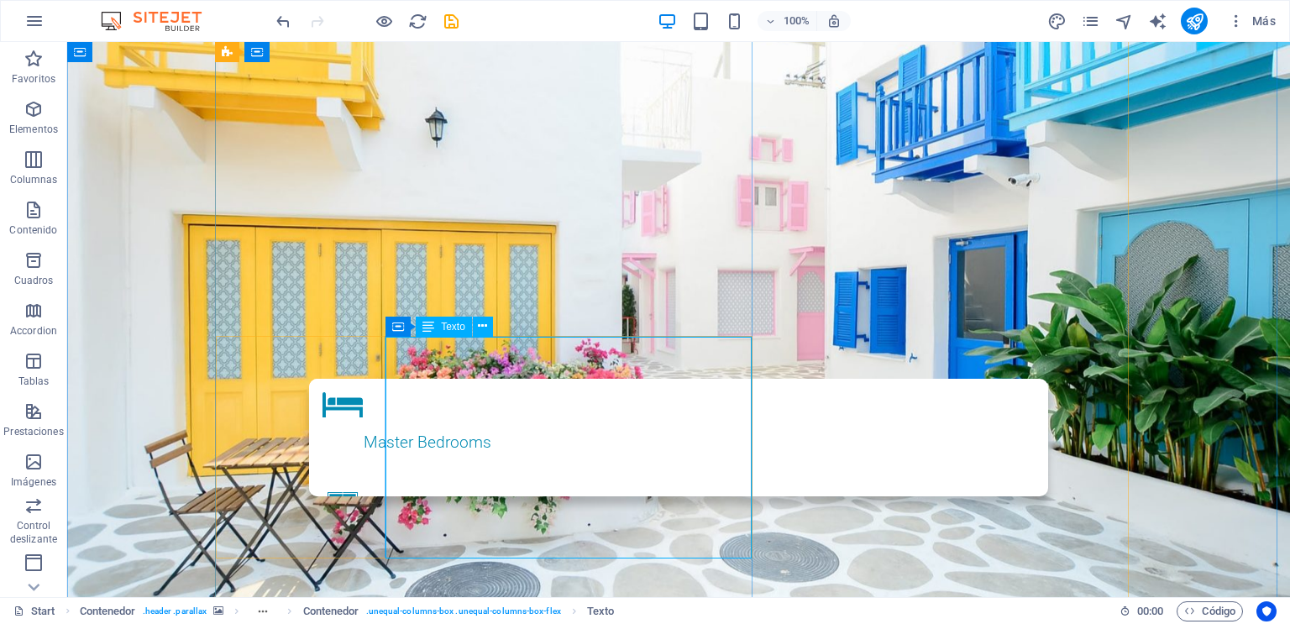
click at [432, 329] on icon at bounding box center [428, 327] width 12 height 20
click at [476, 328] on icon at bounding box center [480, 326] width 9 height 18
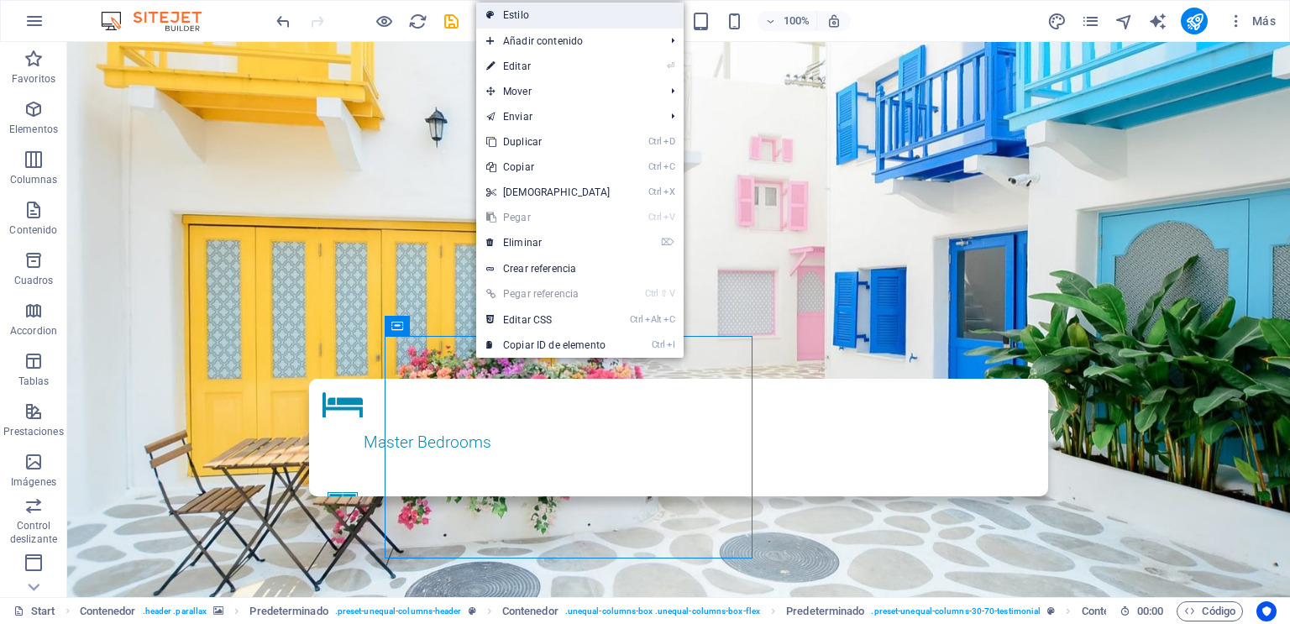
click at [618, 24] on link "Estilo" at bounding box center [579, 15] width 207 height 25
select select "%"
select select "preset-unequal-columns-30-70-testimonial"
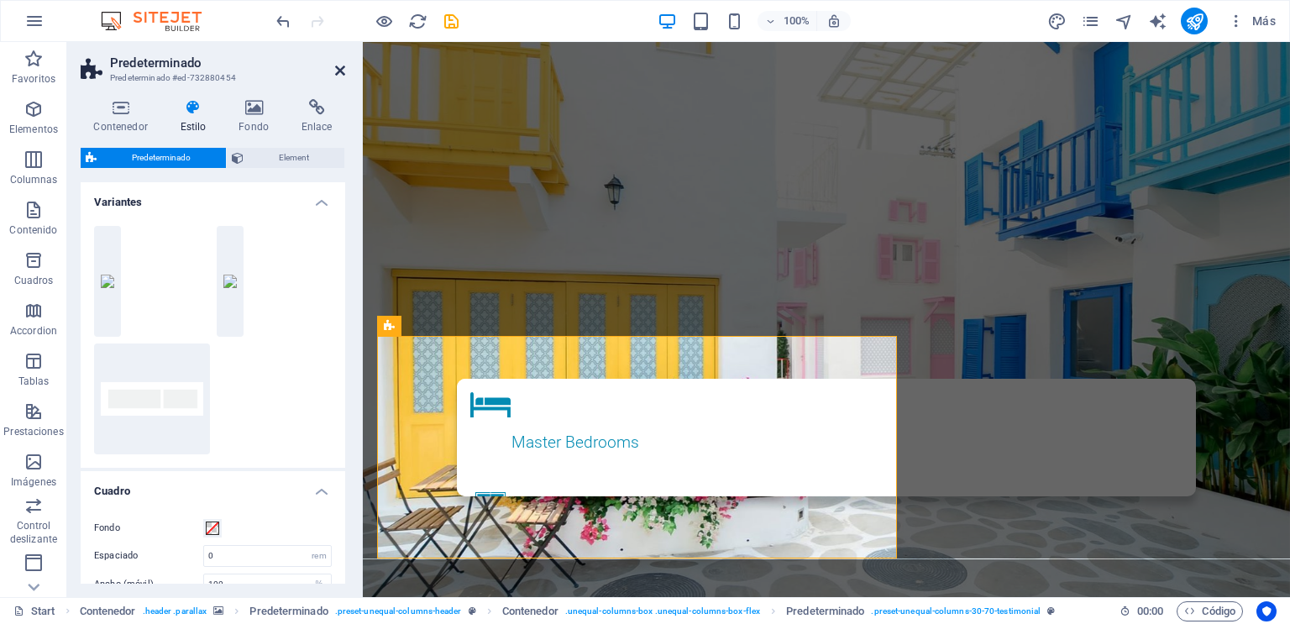
click at [338, 72] on icon at bounding box center [340, 70] width 10 height 13
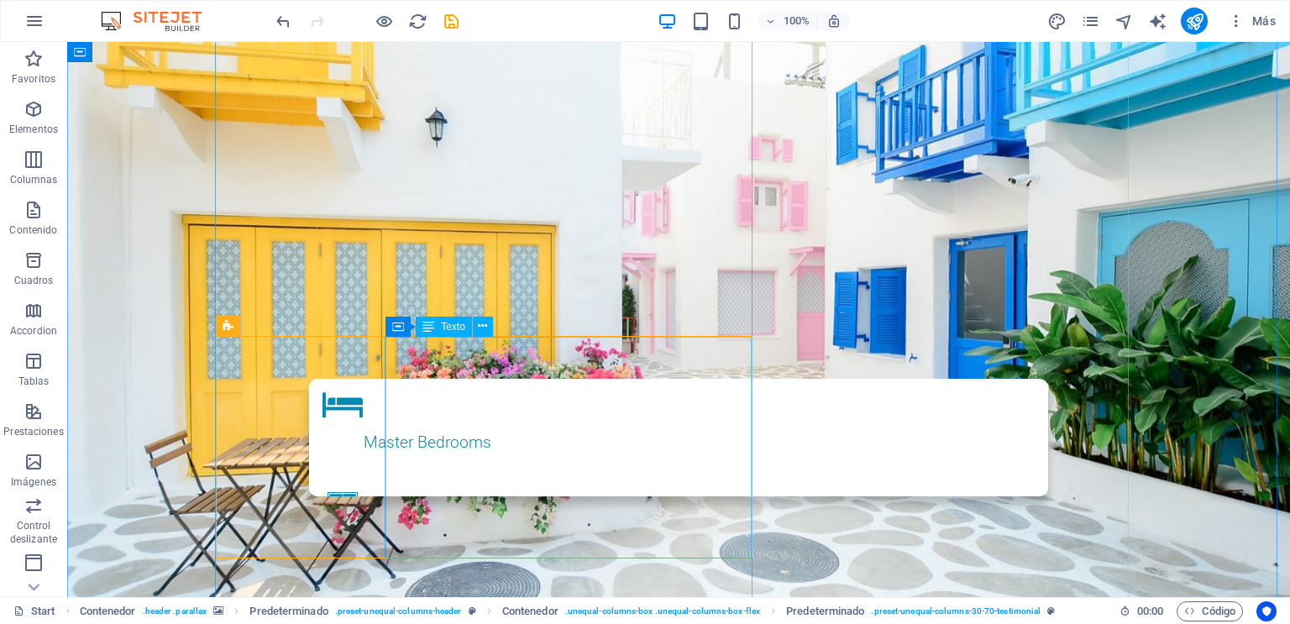
click at [436, 326] on div "Texto" at bounding box center [444, 327] width 56 height 20
click at [487, 330] on button at bounding box center [483, 327] width 20 height 20
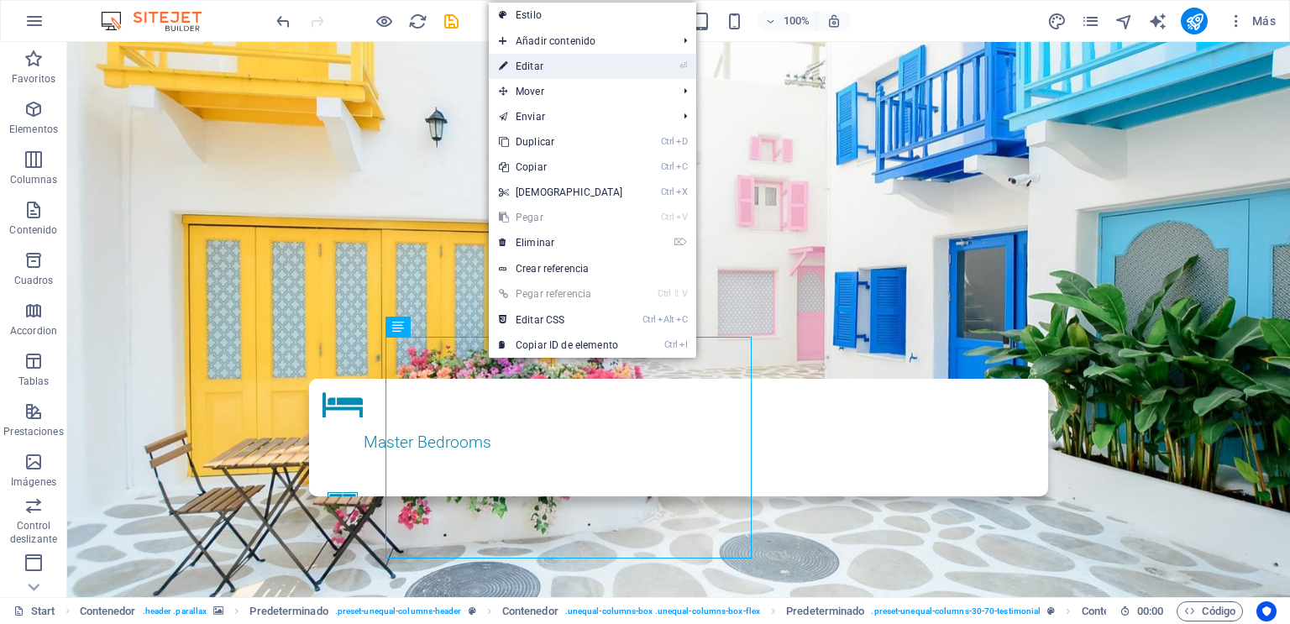
click at [618, 65] on link "⏎ Editar" at bounding box center [561, 66] width 144 height 25
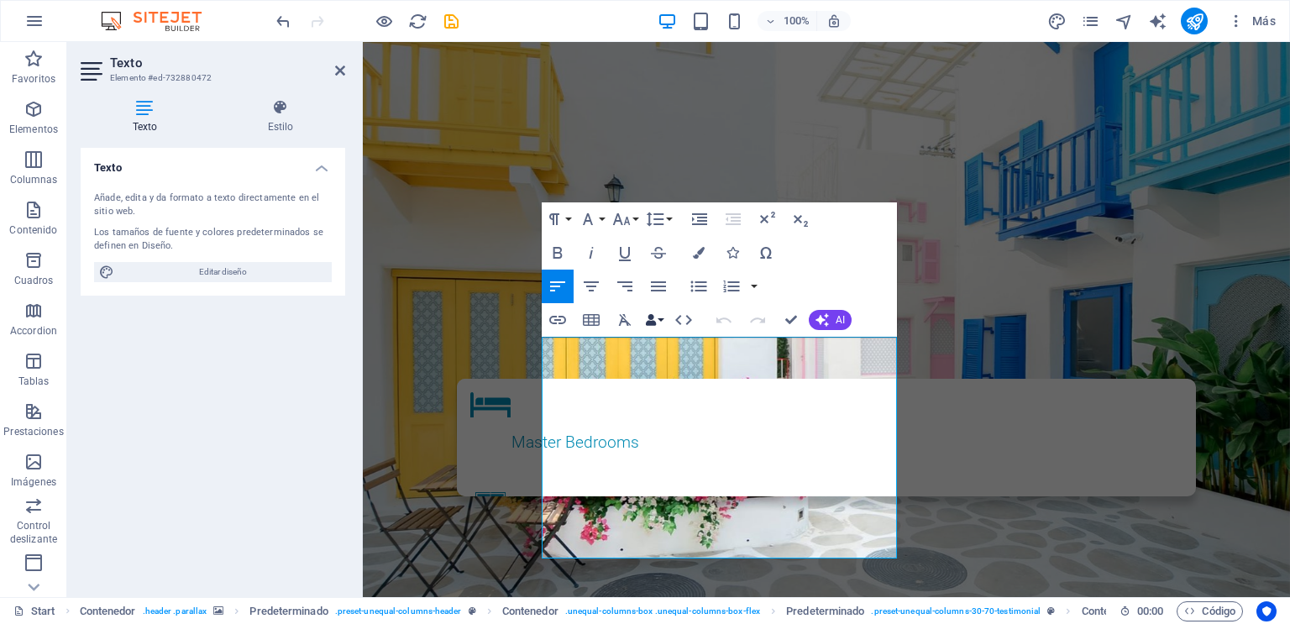
click at [662, 318] on button "Data Bindings" at bounding box center [654, 320] width 24 height 34
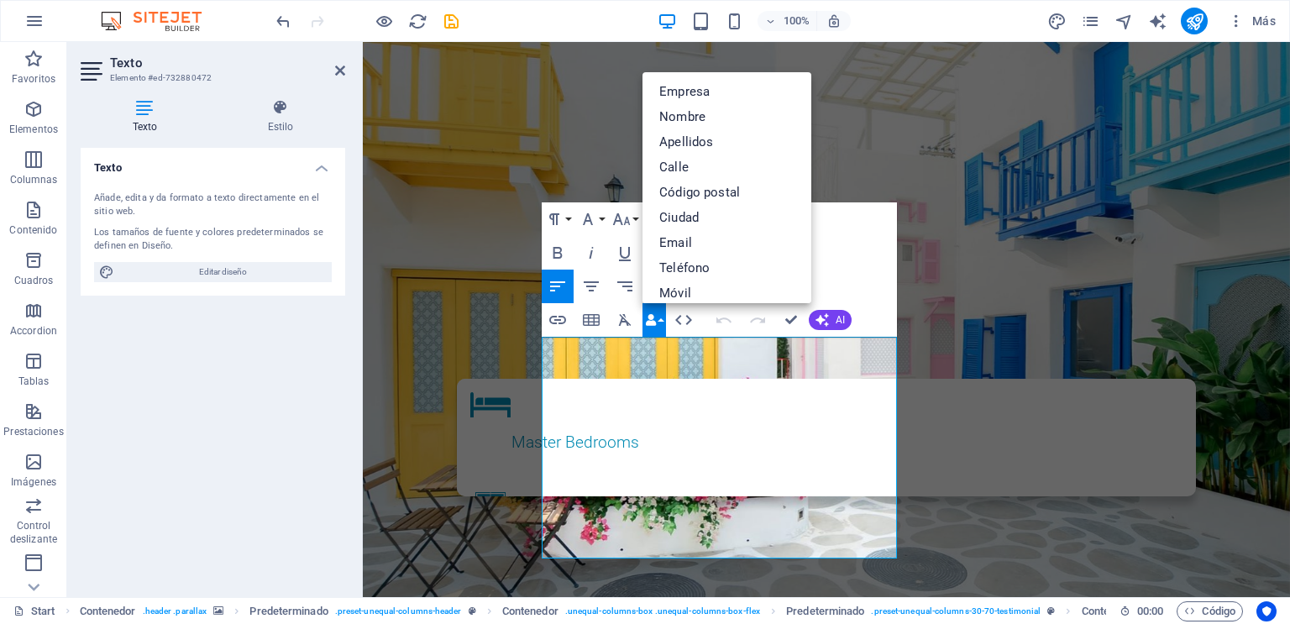
click at [662, 318] on button "Data Bindings" at bounding box center [654, 320] width 24 height 34
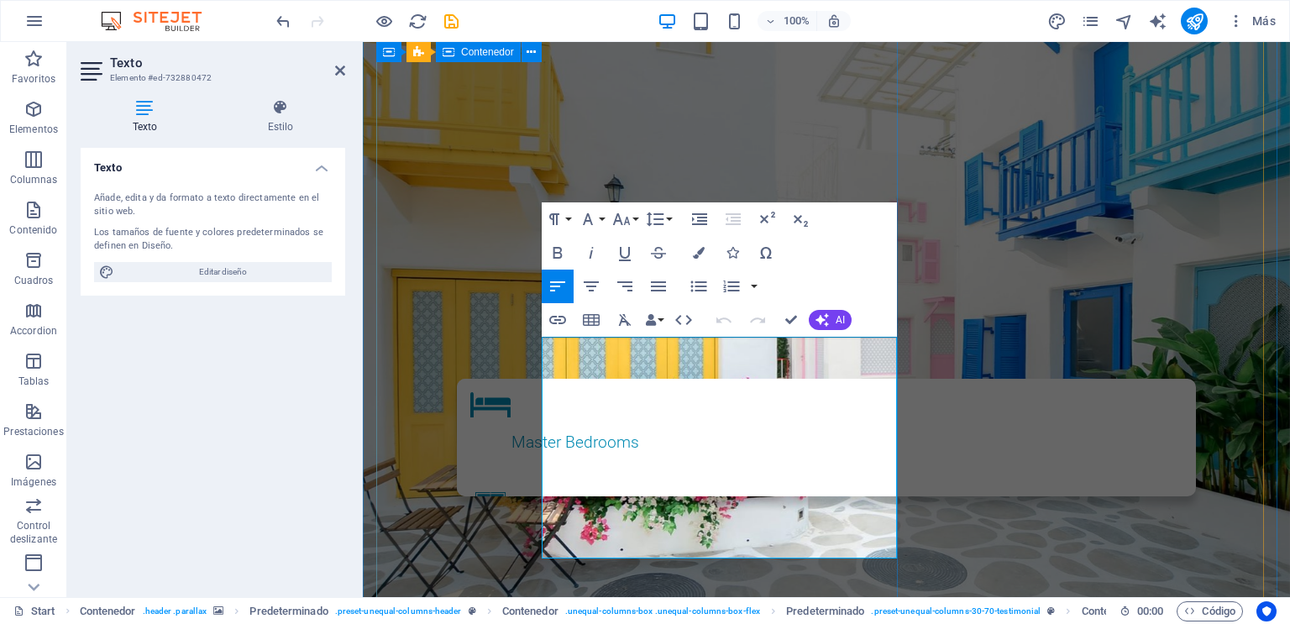
drag, startPoint x: 543, startPoint y: 351, endPoint x: 802, endPoint y: 562, distance: 333.6
click at [290, 114] on icon at bounding box center [280, 107] width 129 height 17
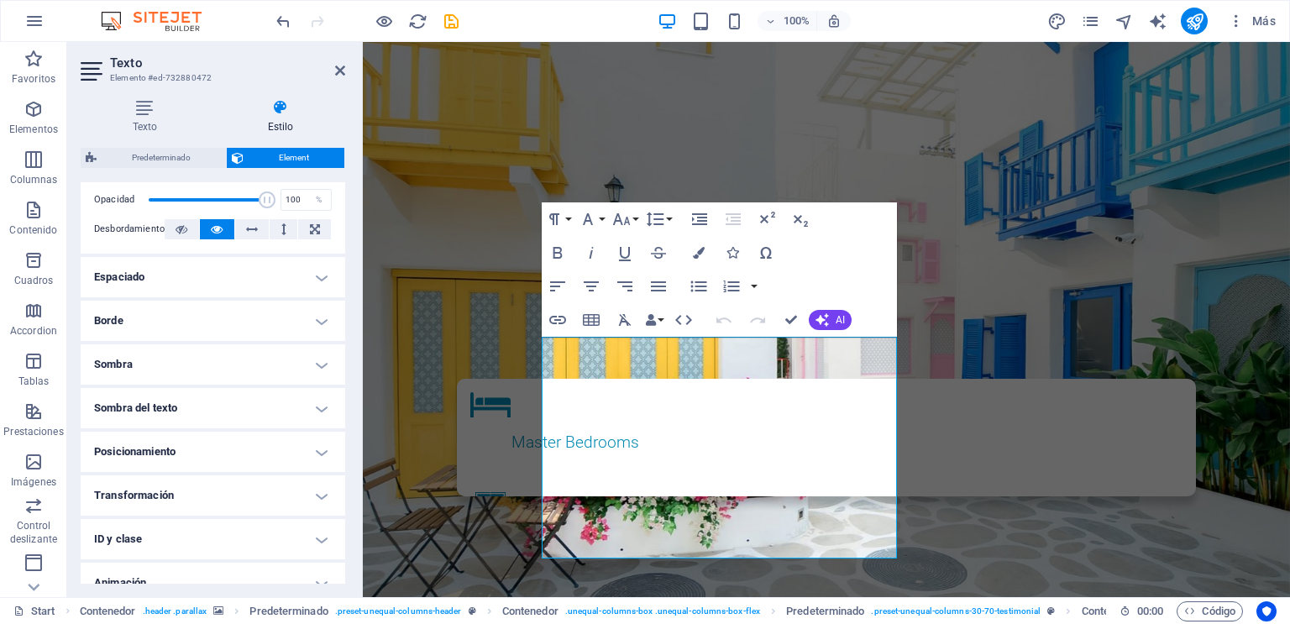
scroll to position [322, 0]
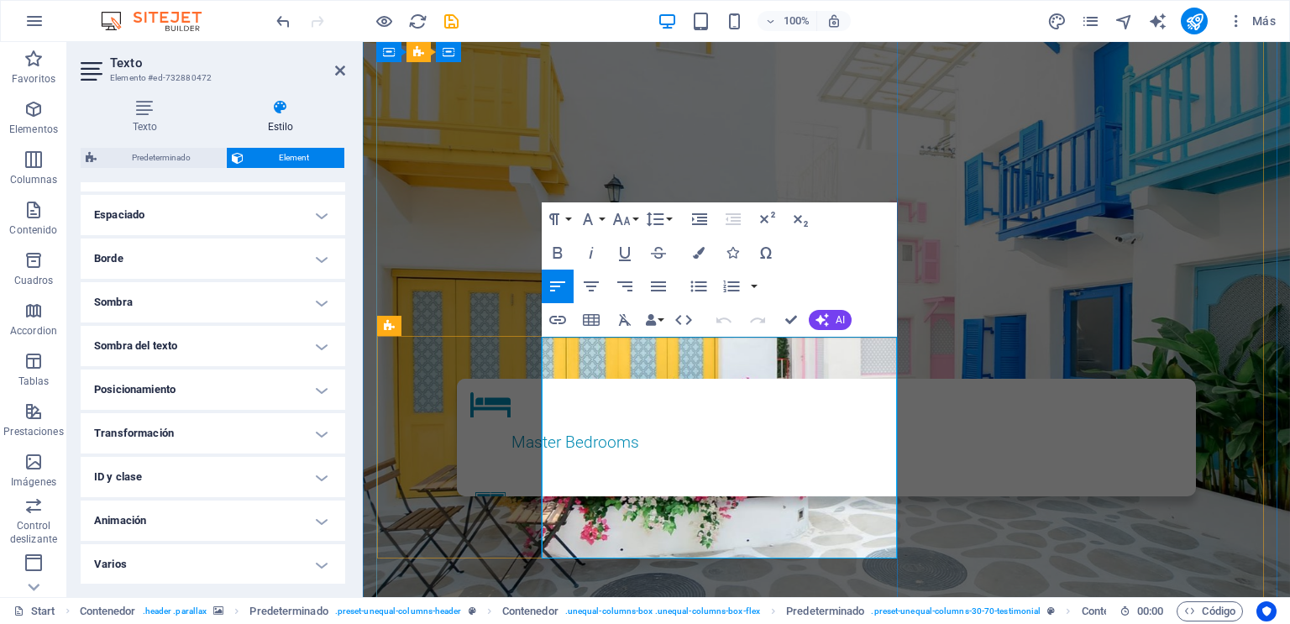
copy p "Desarrollamos páginas web personalizadas que se adaptan a las necesidades espec…"
click at [663, 320] on button "Data Bindings" at bounding box center [654, 320] width 24 height 34
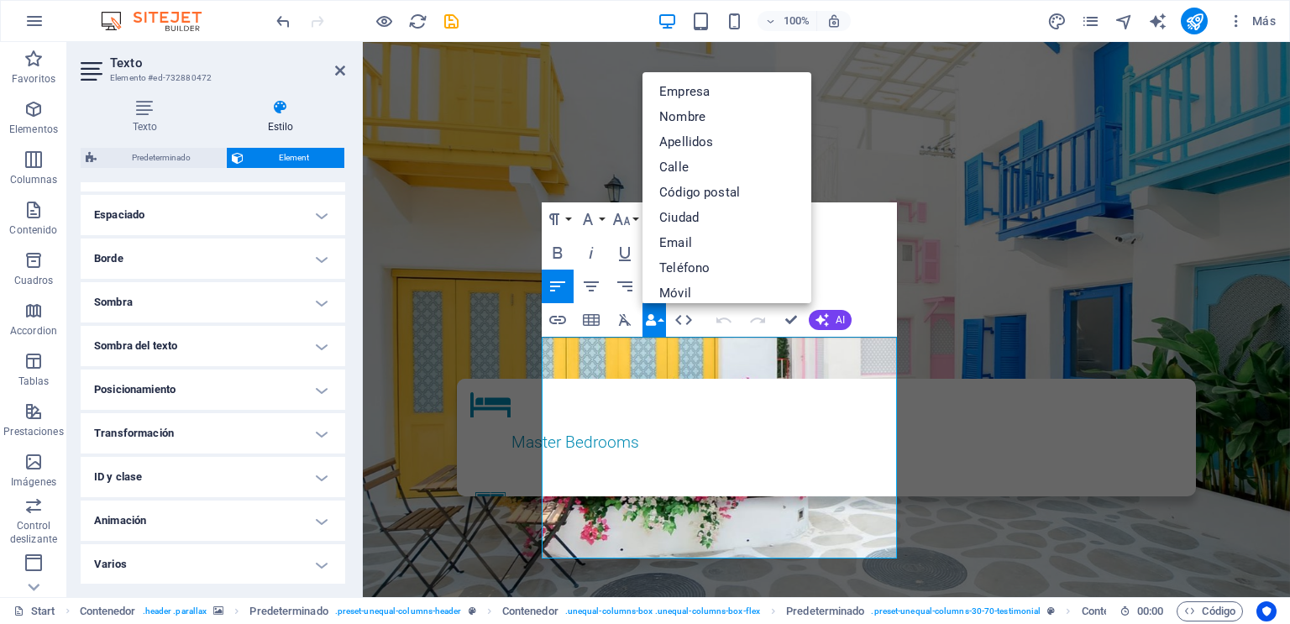
click at [663, 320] on button "Data Bindings" at bounding box center [654, 320] width 24 height 34
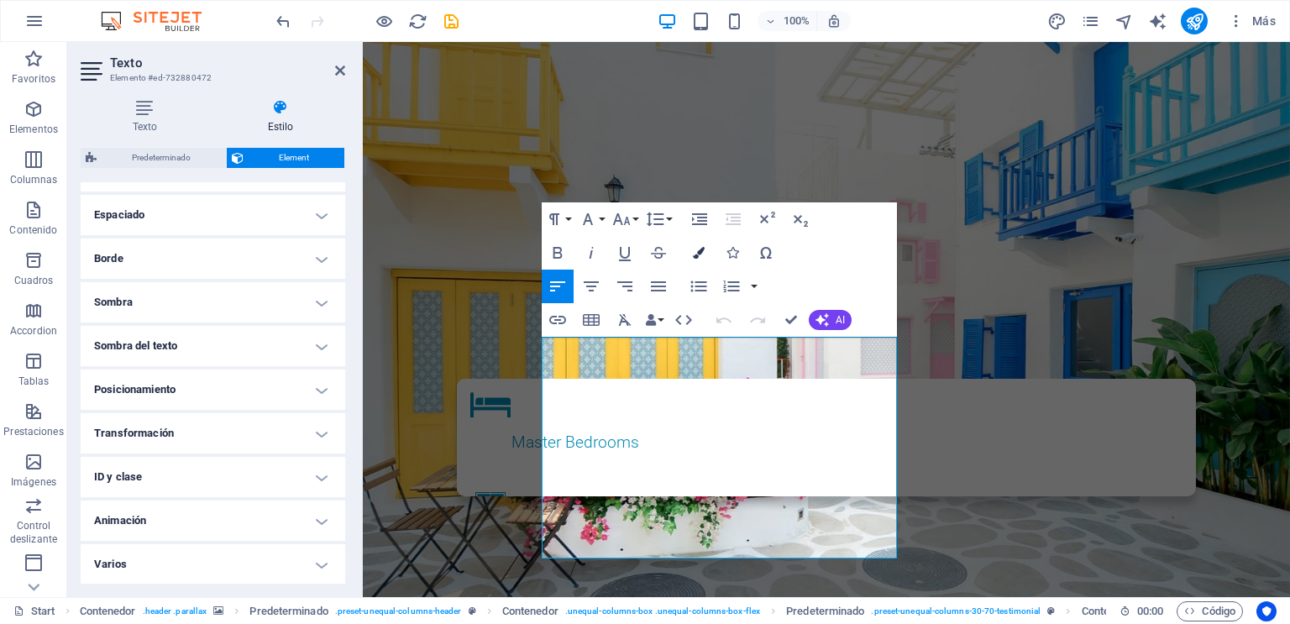
click at [700, 257] on icon "button" at bounding box center [699, 253] width 12 height 12
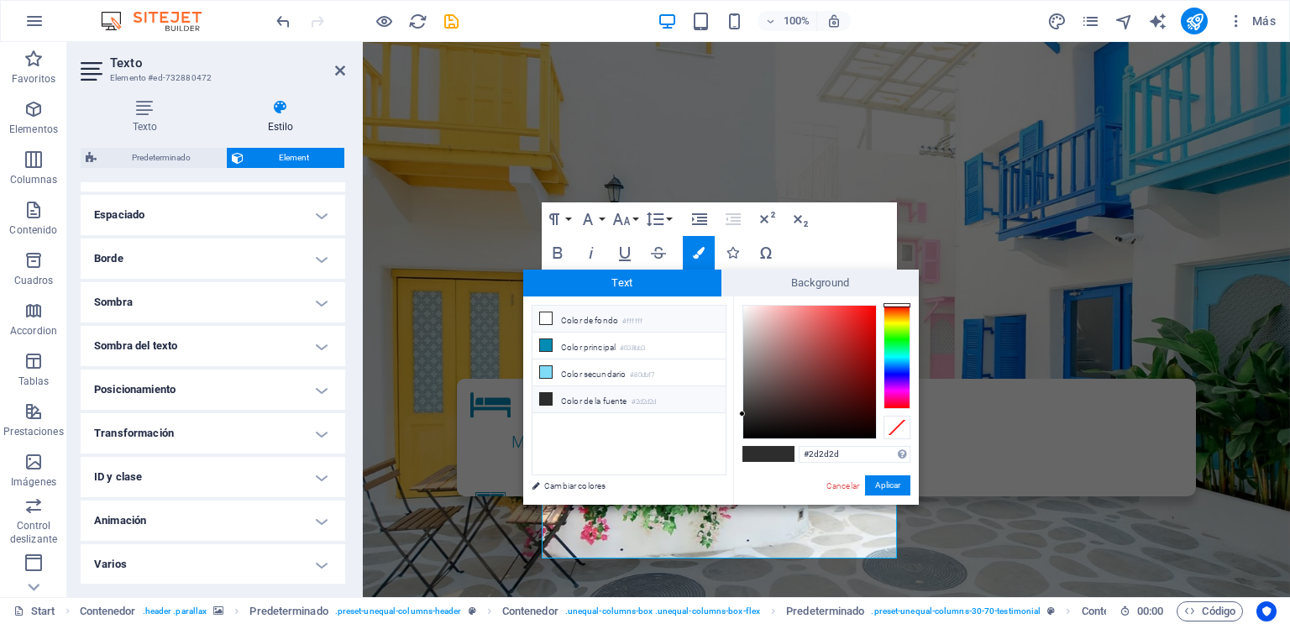
click at [545, 319] on icon at bounding box center [546, 318] width 12 height 12
type input "#ffffff"
click at [782, 453] on span at bounding box center [780, 454] width 25 height 14
click at [838, 456] on input "#ffffff" at bounding box center [854, 454] width 112 height 17
drag, startPoint x: 838, startPoint y: 456, endPoint x: 805, endPoint y: 450, distance: 33.3
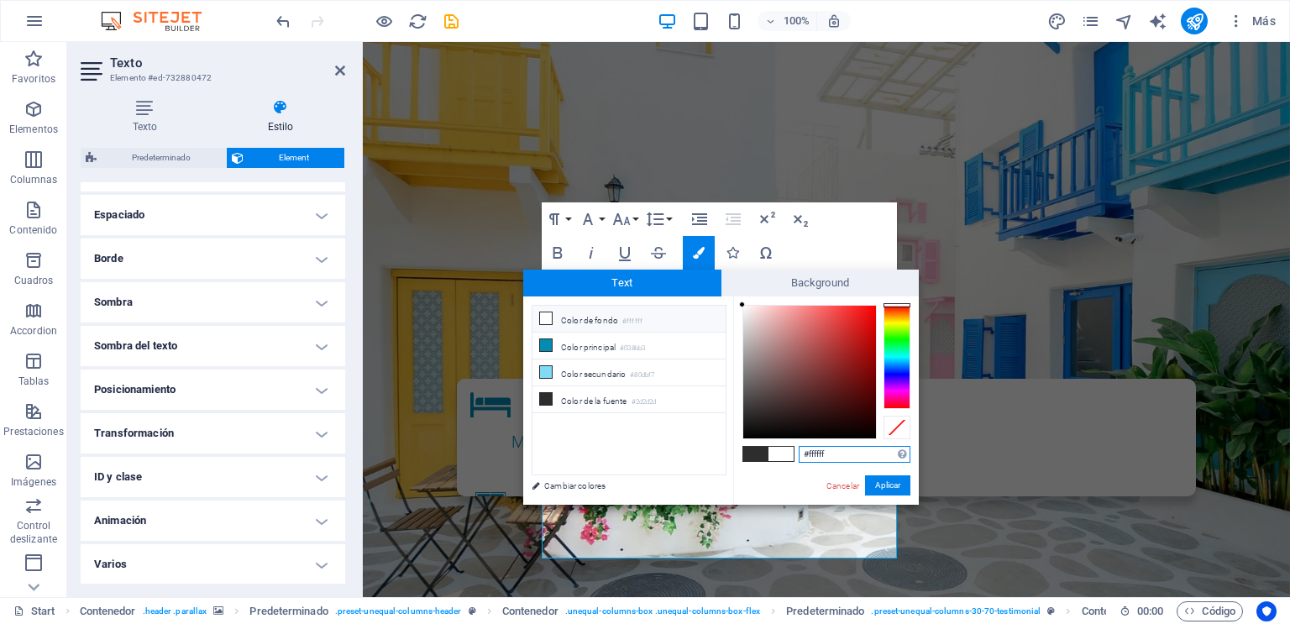
click at [805, 450] on input "#ffffff" at bounding box center [854, 454] width 112 height 17
click at [895, 488] on button "Aplicar" at bounding box center [887, 485] width 45 height 20
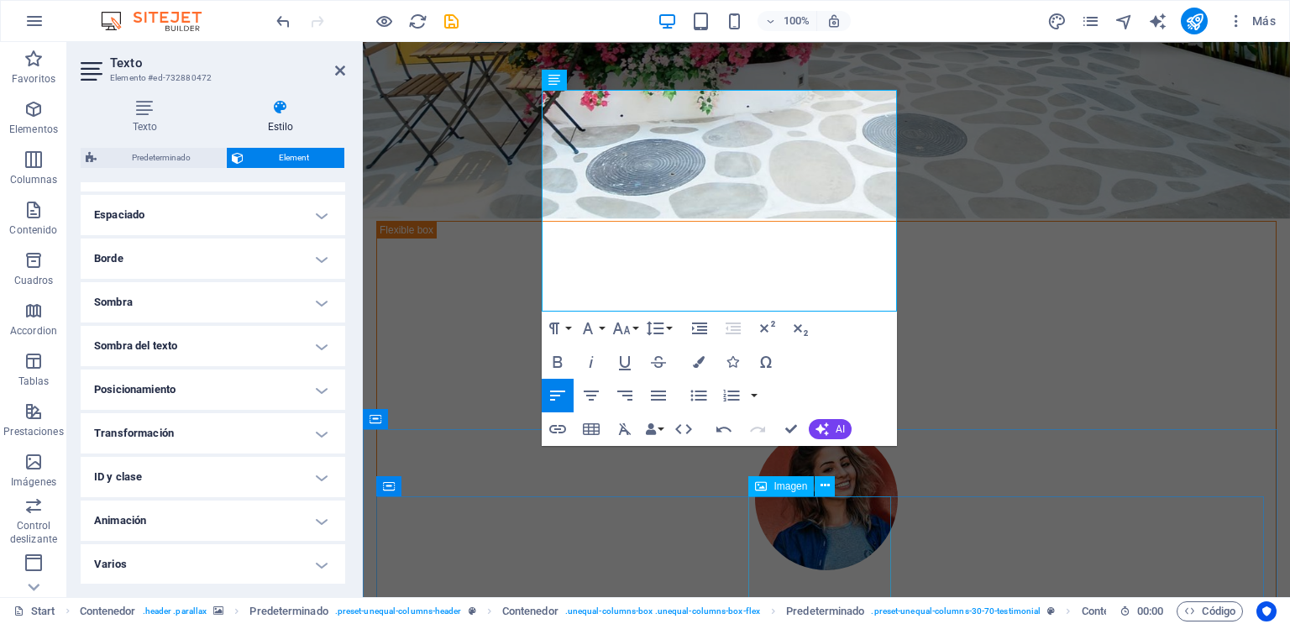
scroll to position [151, 0]
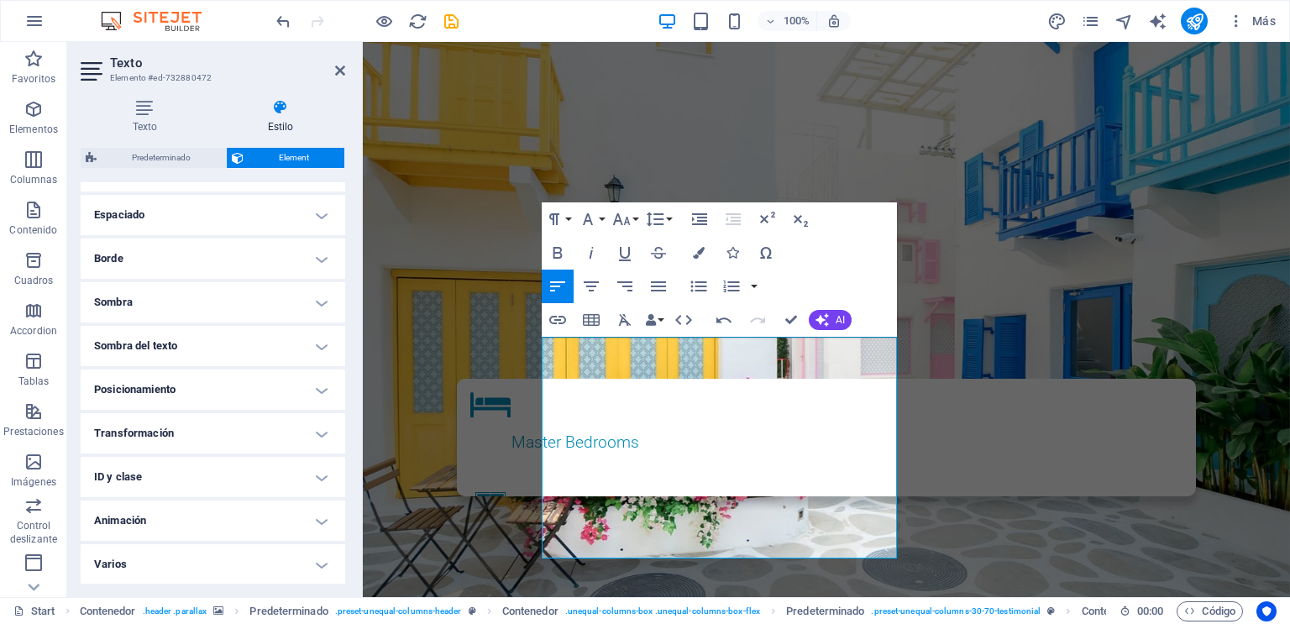
click at [333, 61] on h2 "Texto" at bounding box center [227, 62] width 235 height 15
drag, startPoint x: 339, startPoint y: 75, endPoint x: 279, endPoint y: 35, distance: 72.2
click at [339, 75] on icon at bounding box center [340, 70] width 10 height 13
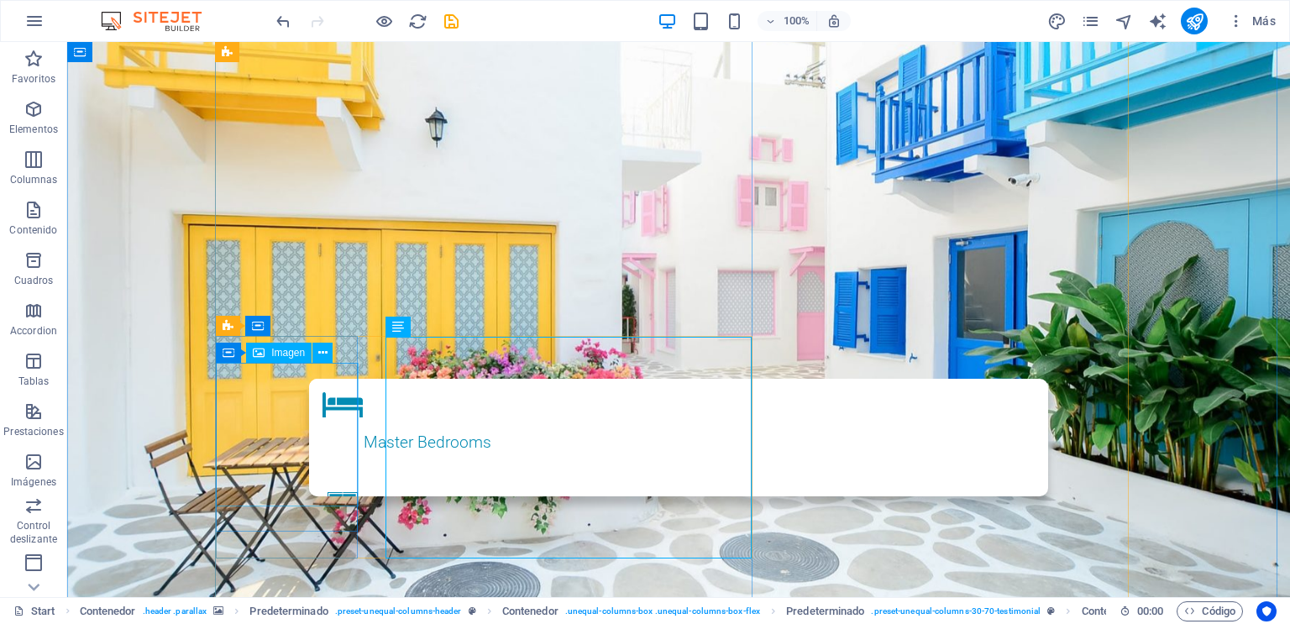
click at [287, 353] on span "Imagen" at bounding box center [288, 353] width 34 height 10
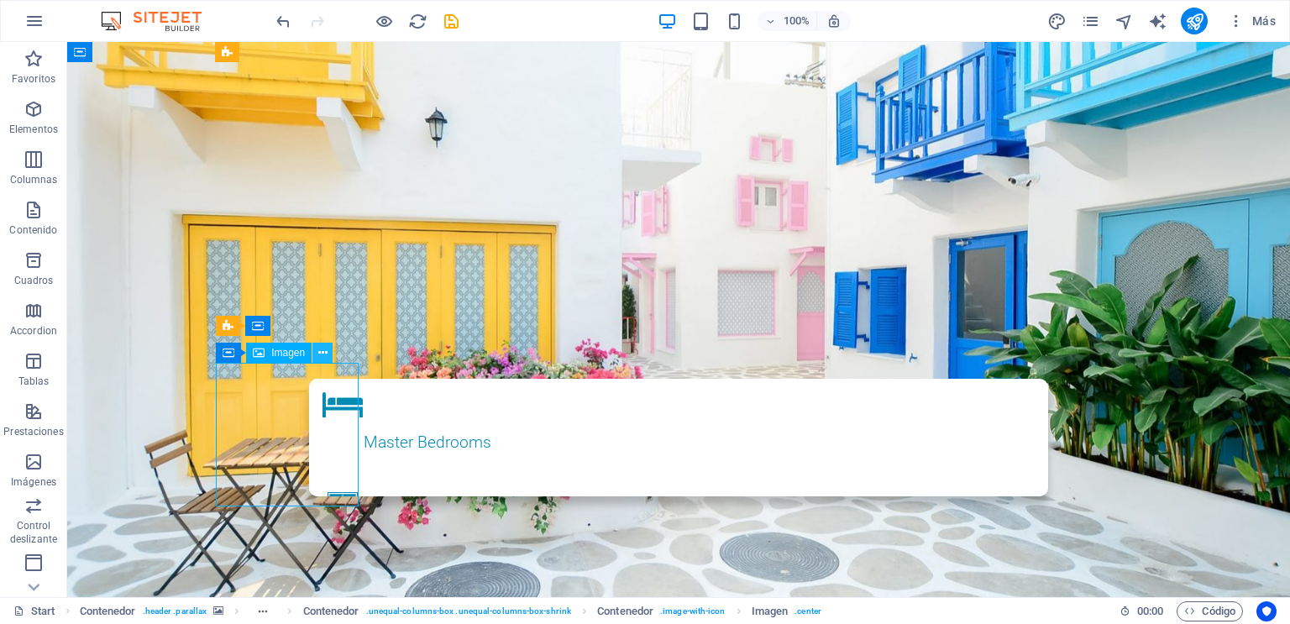
click at [327, 360] on icon at bounding box center [322, 353] width 9 height 18
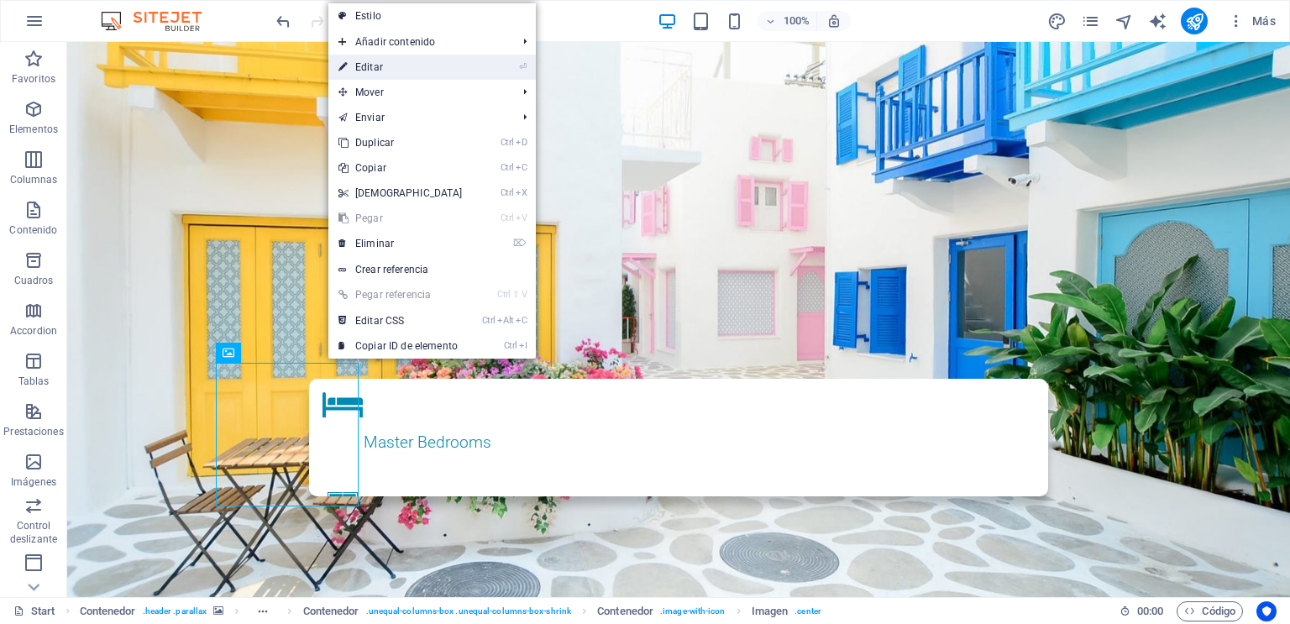
click at [416, 60] on link "⏎ Editar" at bounding box center [400, 67] width 144 height 25
select select "px"
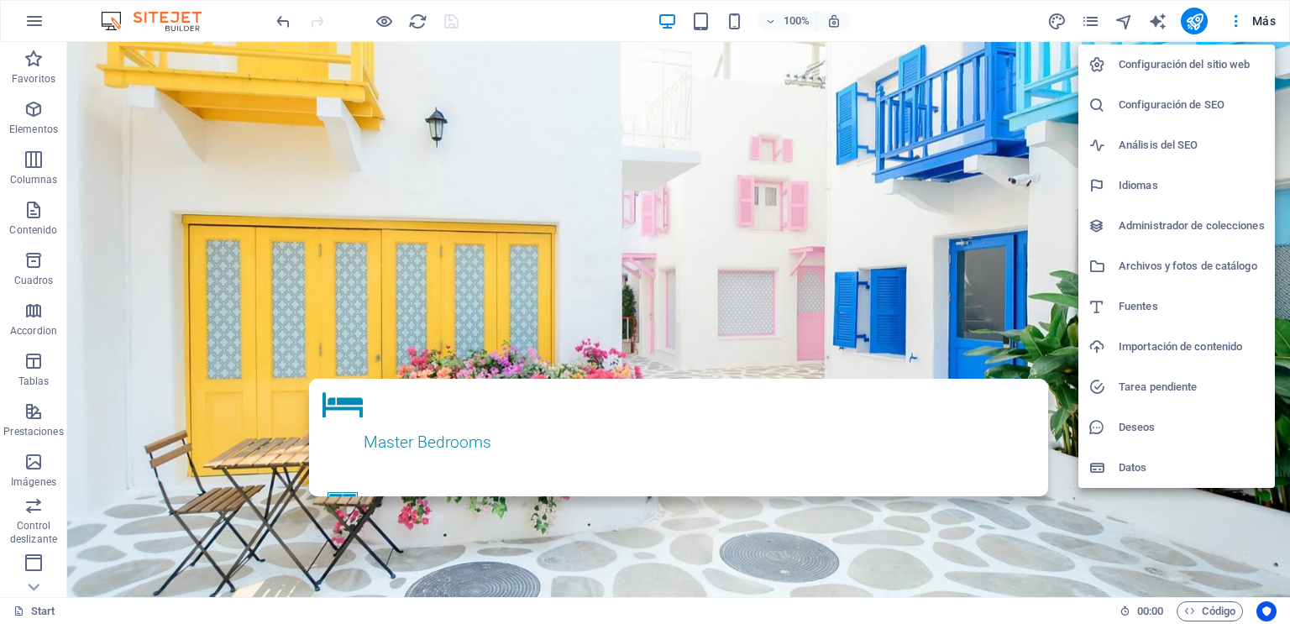
click at [1154, 431] on h6 "Deseos" at bounding box center [1191, 427] width 146 height 20
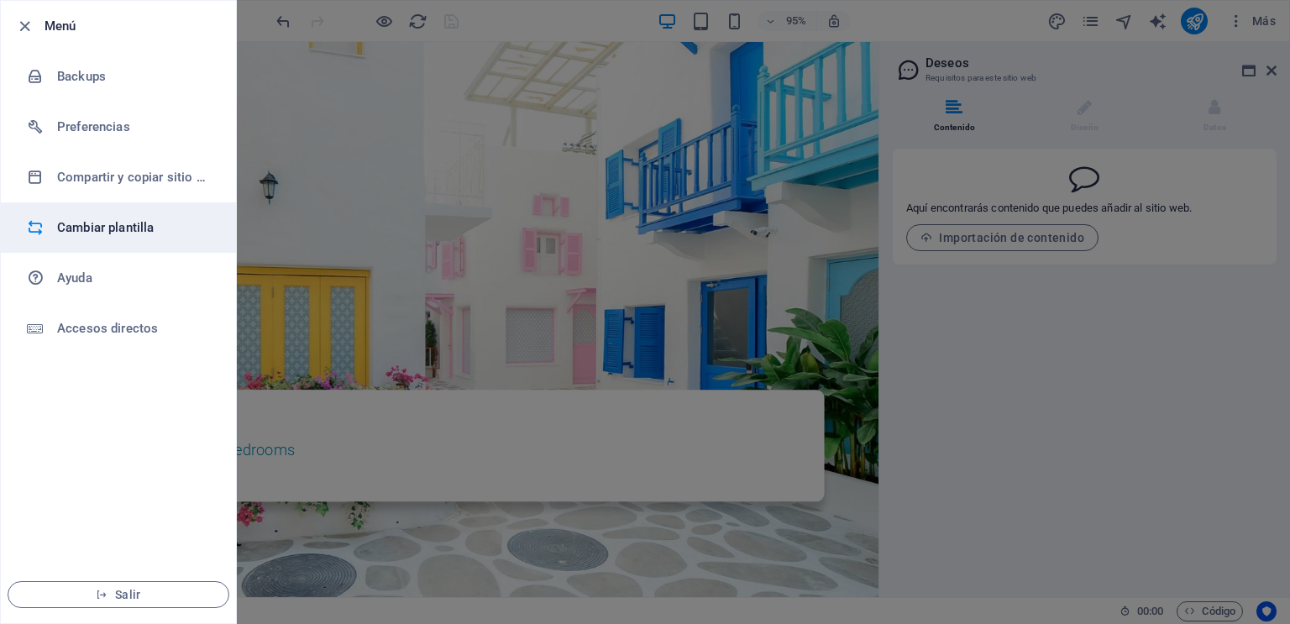
click at [117, 231] on h6 "Cambiar plantilla" at bounding box center [134, 227] width 155 height 20
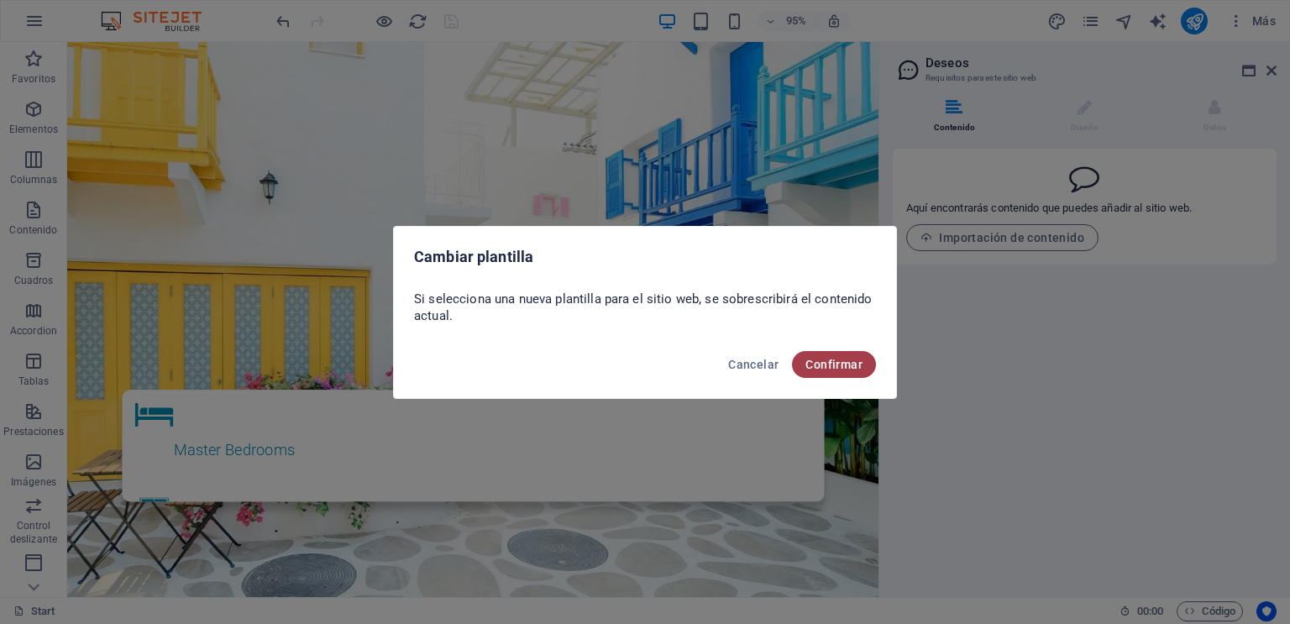
click at [836, 361] on span "Confirmar" at bounding box center [833, 364] width 57 height 13
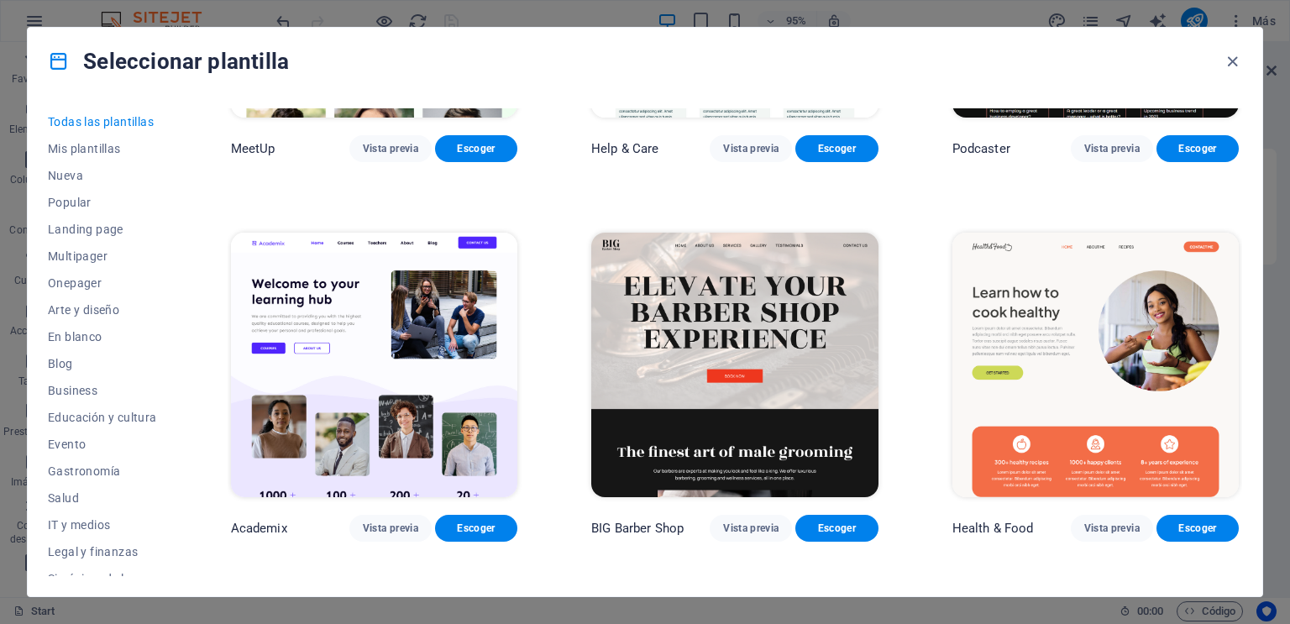
scroll to position [1511, 0]
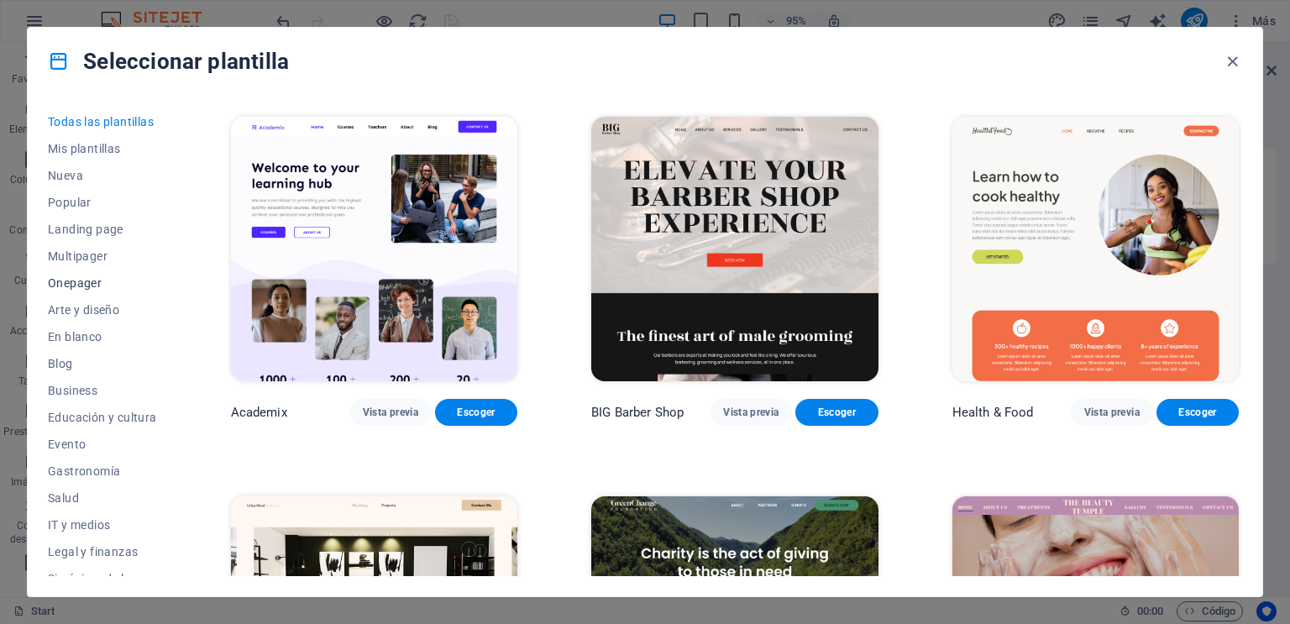
click at [81, 290] on button "Onepager" at bounding box center [102, 283] width 109 height 27
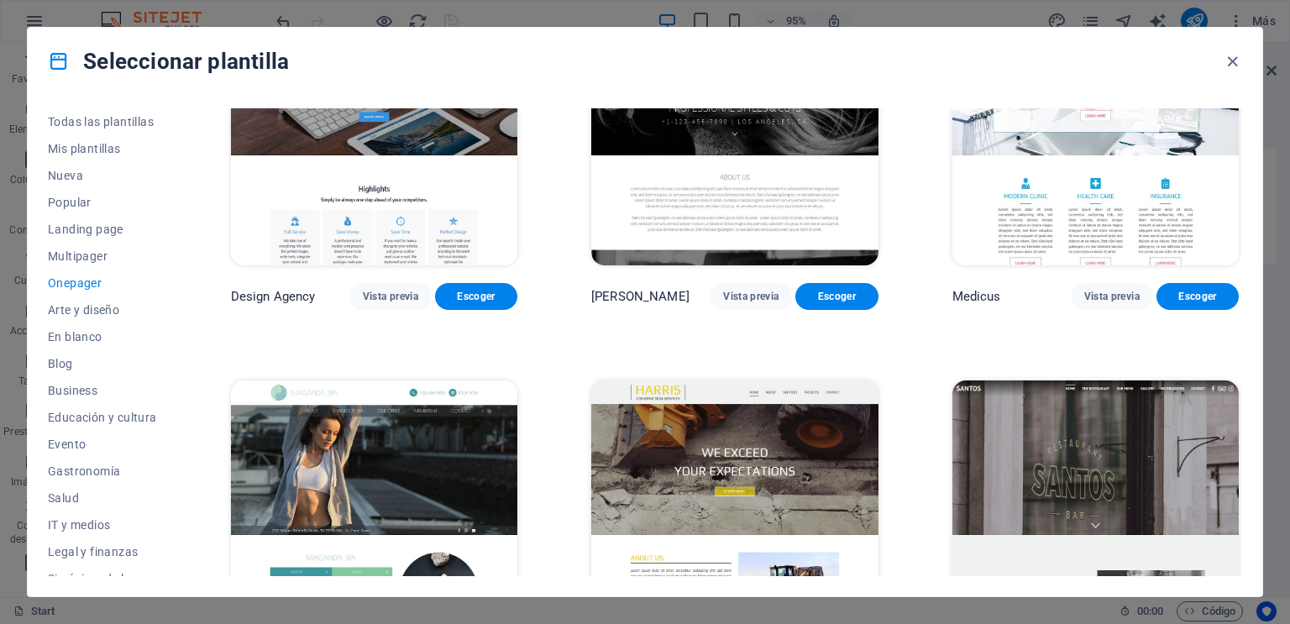
scroll to position [7770, 0]
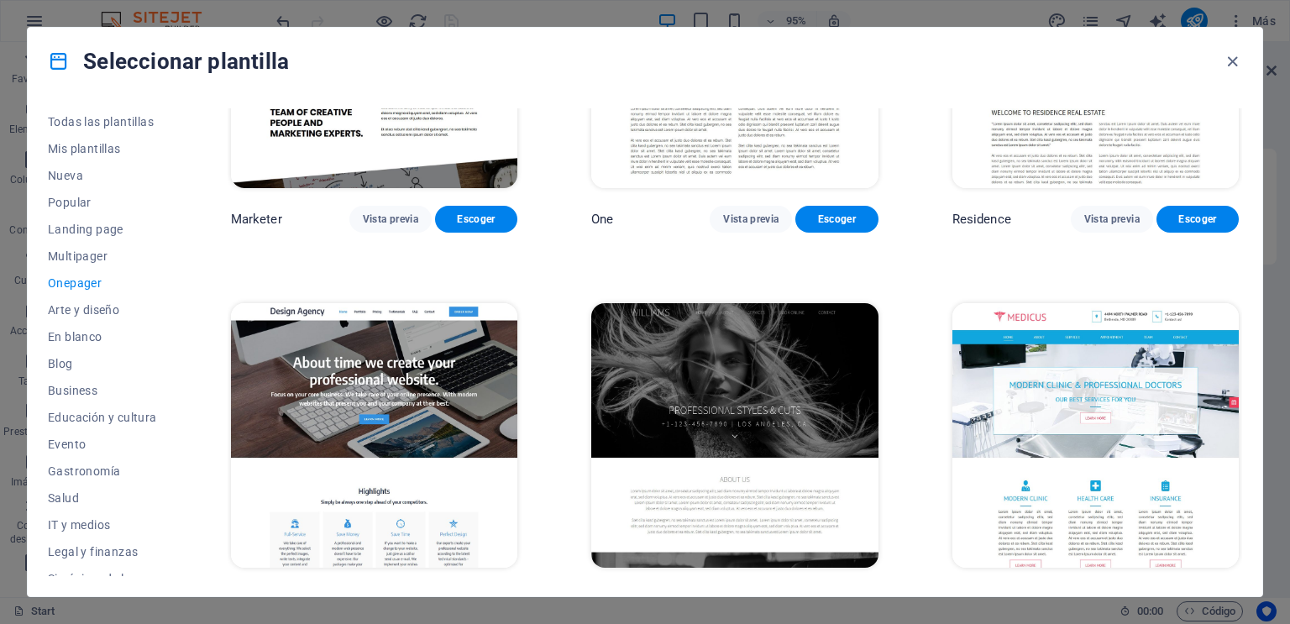
click at [466, 592] on span "Escoger" at bounding box center [475, 598] width 55 height 13
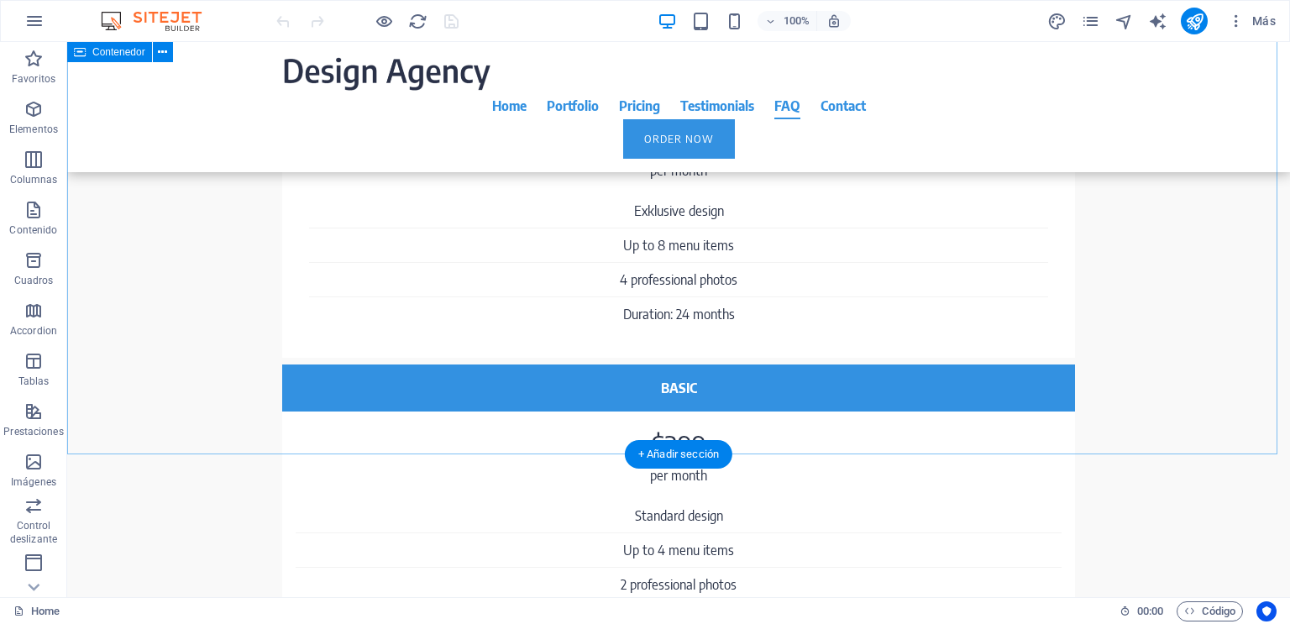
scroll to position [6973, 0]
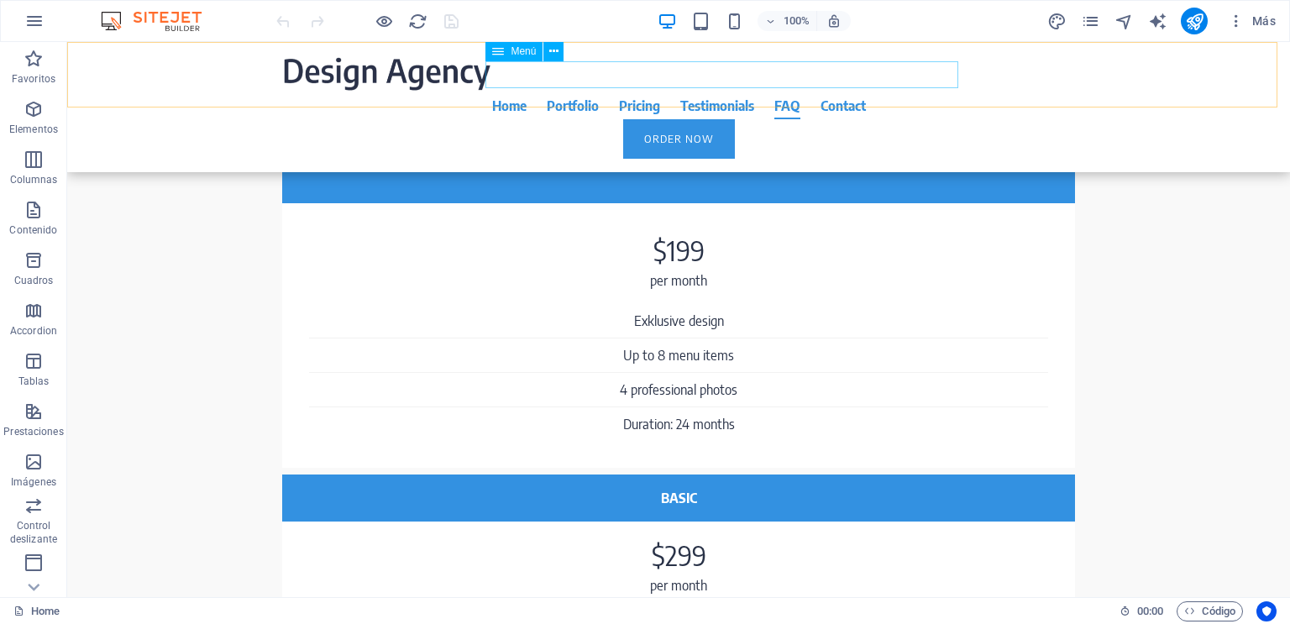
click at [603, 92] on nav "Home Portfolio Pricing Testimonials FAQ Contact" at bounding box center [678, 105] width 793 height 27
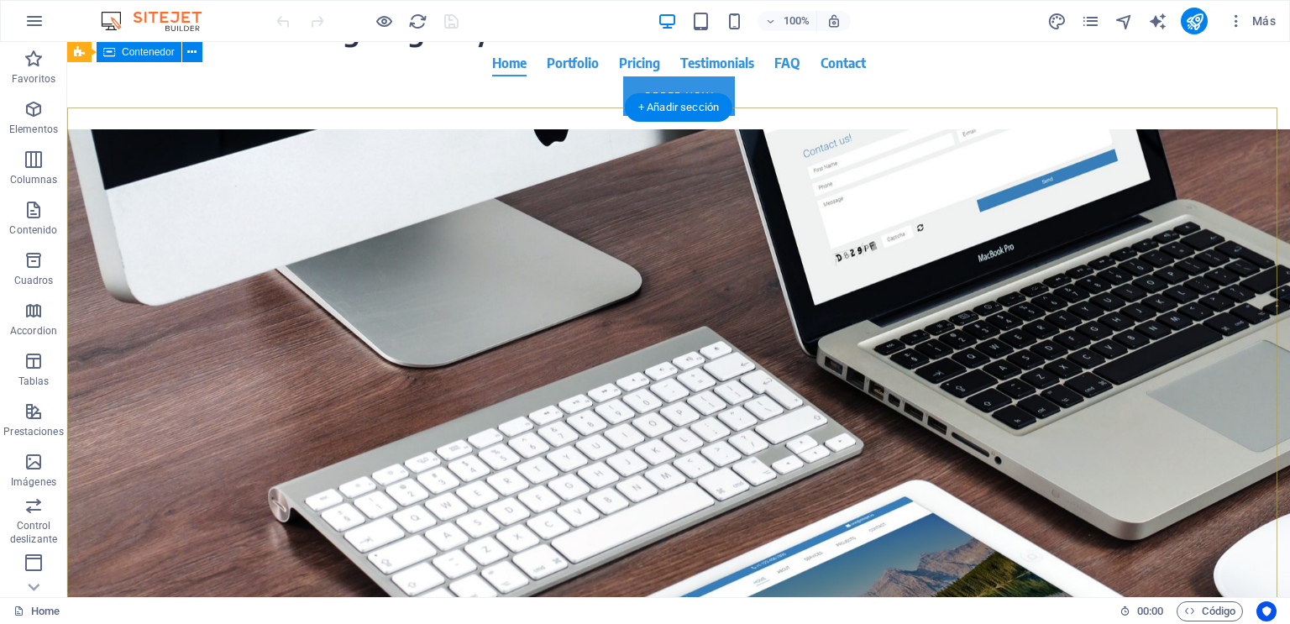
scroll to position [0, 0]
